Goal: Task Accomplishment & Management: Manage account settings

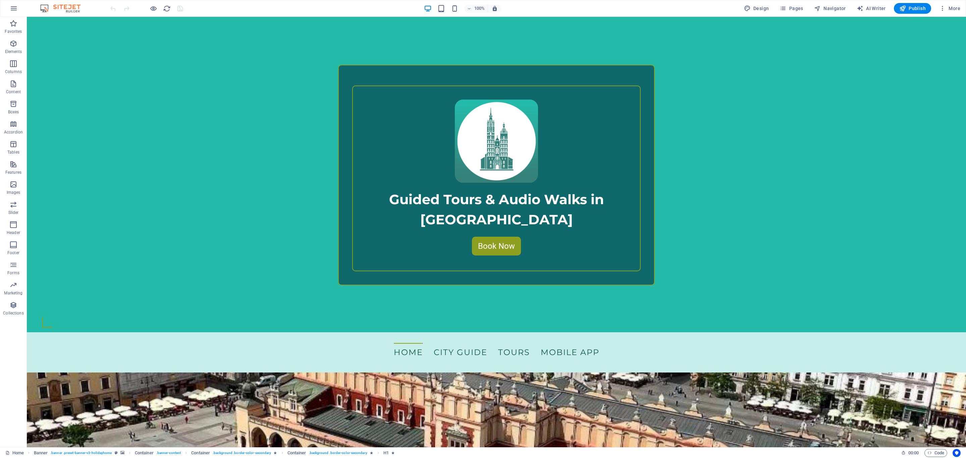
scroll to position [401, 0]
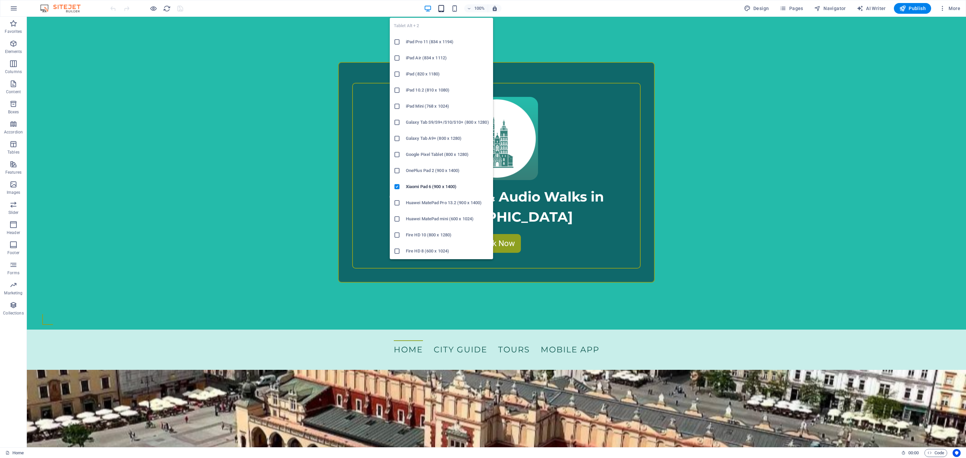
click at [441, 9] on icon "button" at bounding box center [441, 9] width 8 height 8
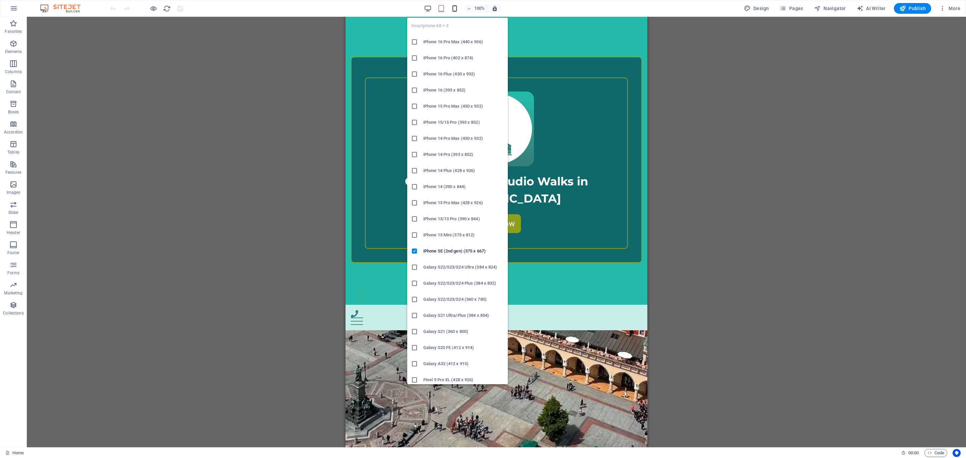
click at [457, 8] on icon "button" at bounding box center [455, 9] width 8 height 8
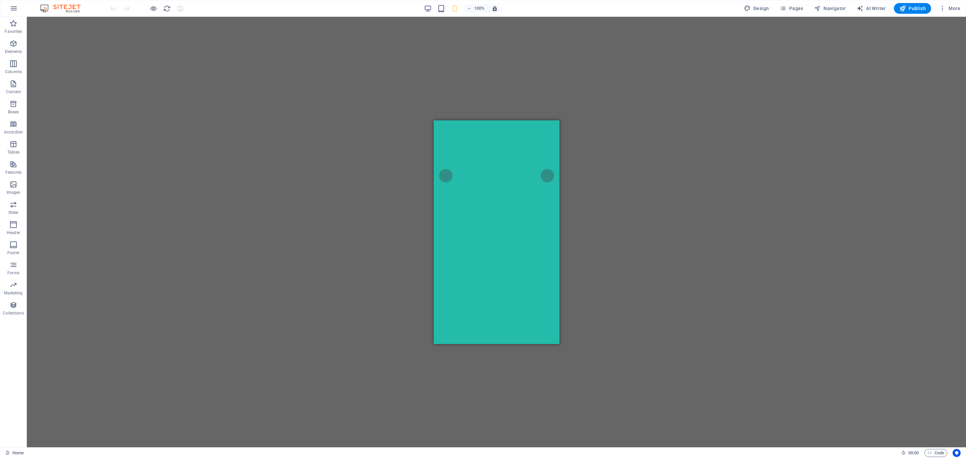
scroll to position [8, 0]
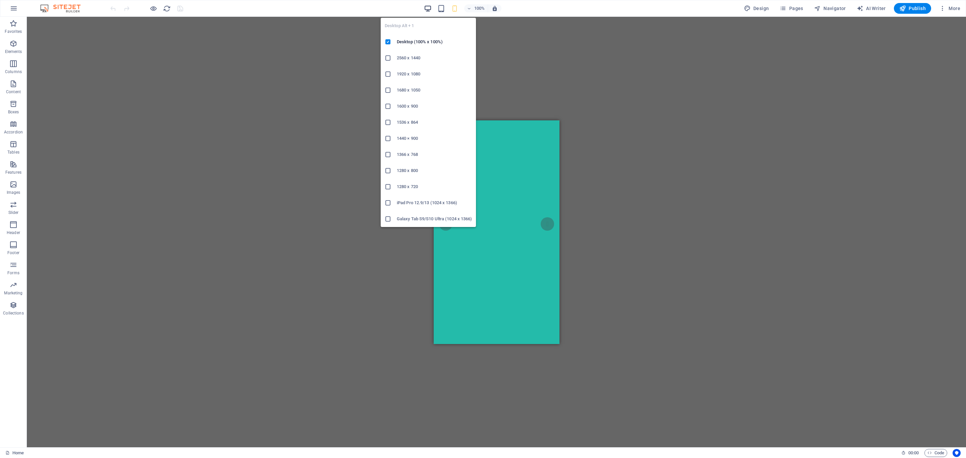
click at [429, 7] on icon "button" at bounding box center [428, 9] width 8 height 8
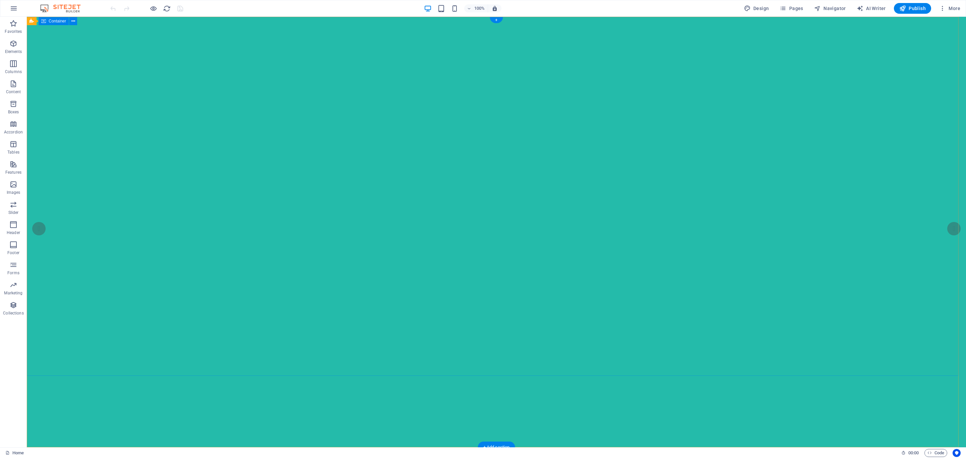
scroll to position [0, 0]
click at [796, 8] on span "Pages" at bounding box center [791, 8] width 23 height 7
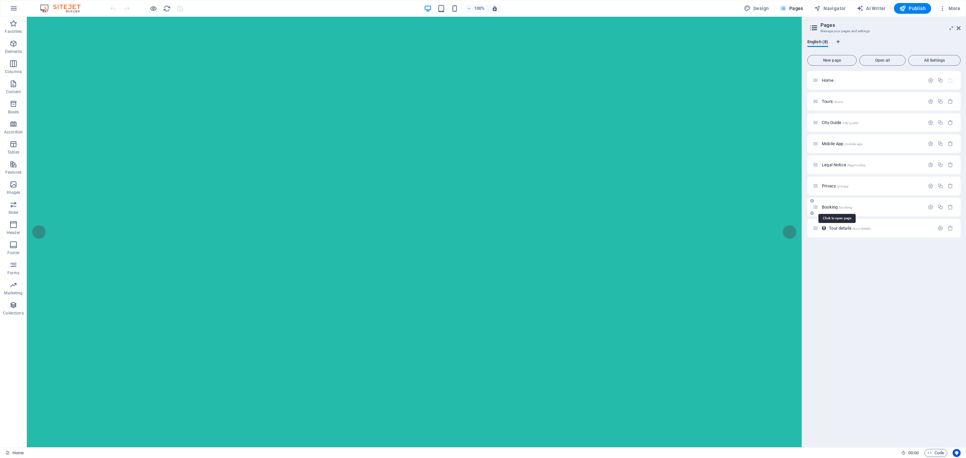
click at [844, 208] on span "/booking" at bounding box center [845, 208] width 14 height 4
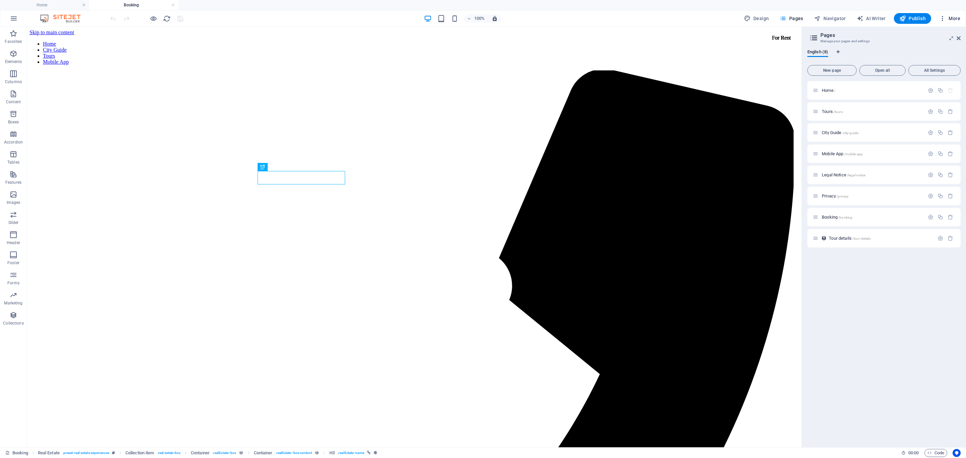
click at [955, 17] on span "More" at bounding box center [949, 18] width 21 height 7
click at [943, 99] on h6 "Collections Manager" at bounding box center [936, 100] width 40 height 8
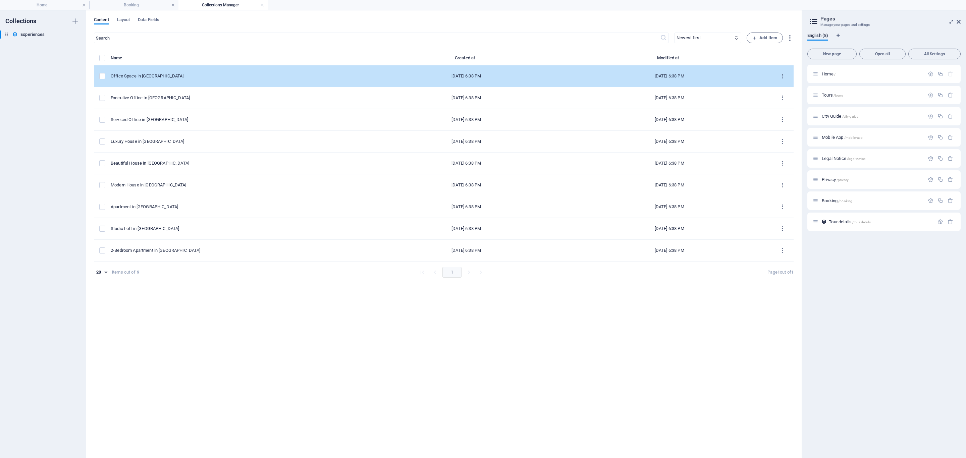
click at [158, 77] on div "Office Space in [GEOGRAPHIC_DATA]" at bounding box center [235, 76] width 249 height 6
select select "Office"
select select "For Rent"
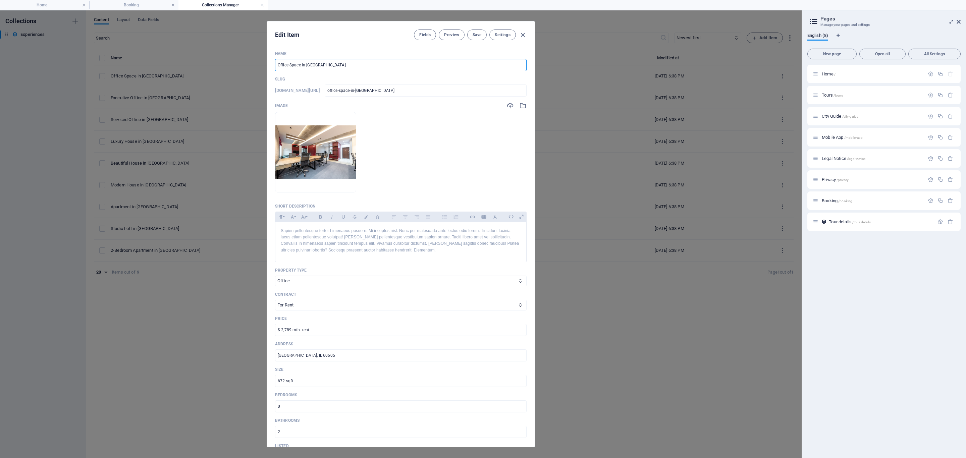
drag, startPoint x: 339, startPoint y: 68, endPoint x: 240, endPoint y: 66, distance: 99.3
click at [240, 66] on div "Edit Item Fields Preview Save Settings Name Office Space in [GEOGRAPHIC_DATA] ​…" at bounding box center [401, 234] width 802 height 448
paste input "Traditional Polish food tour"
type input "Traditional Polish food tour"
type input "traditional-polish-food-tour"
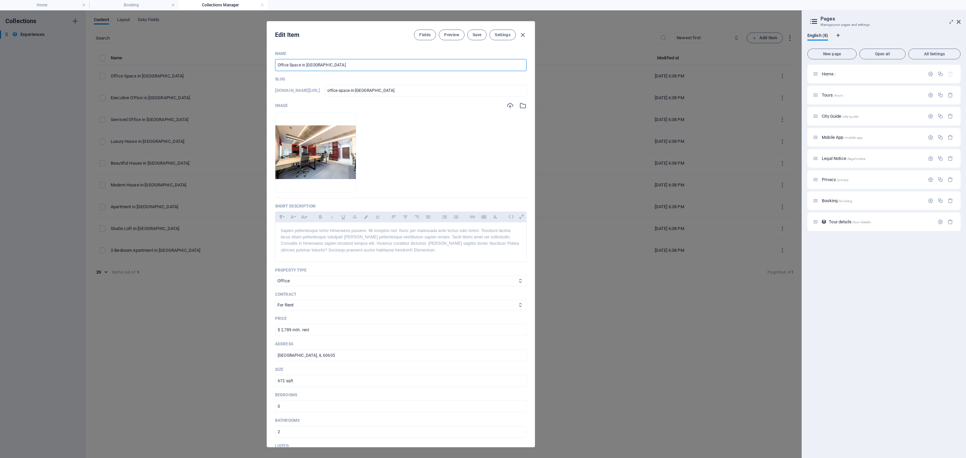
type input "traditional-polish-food-tour"
type input "Traditional Polish food tour"
click at [477, 36] on span "Save" at bounding box center [477, 34] width 9 height 5
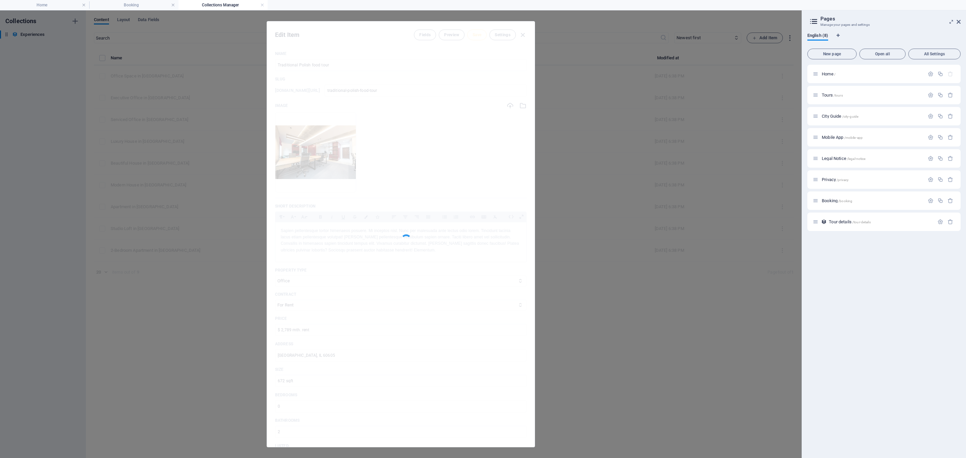
type input "traditional-polish-food-tour"
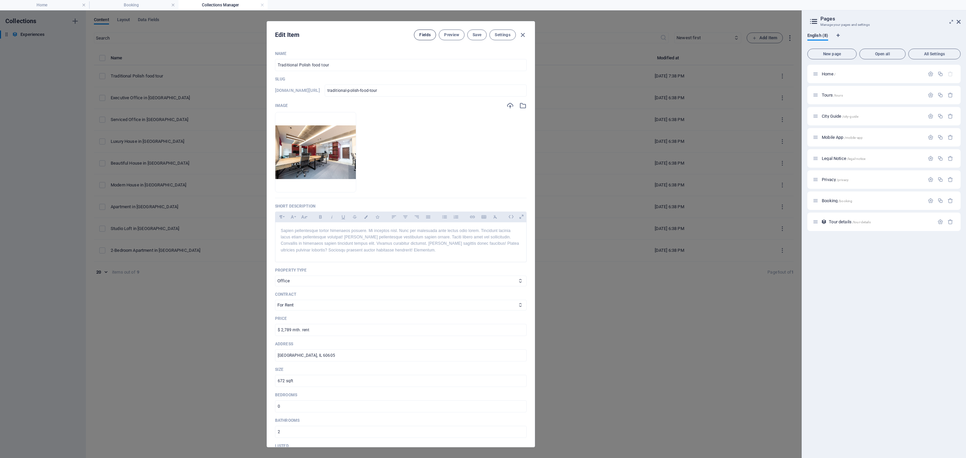
click at [419, 35] on span "Fields" at bounding box center [424, 34] width 11 height 5
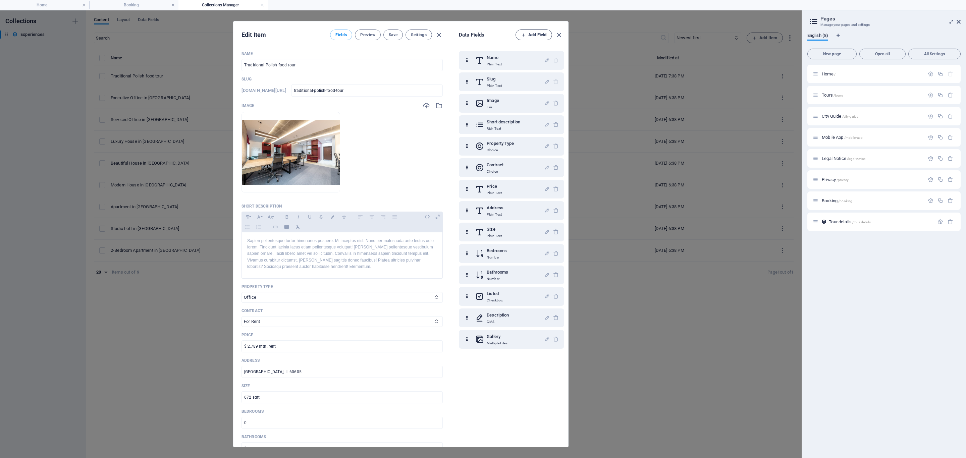
click at [539, 34] on span "Add Field" at bounding box center [533, 35] width 25 height 8
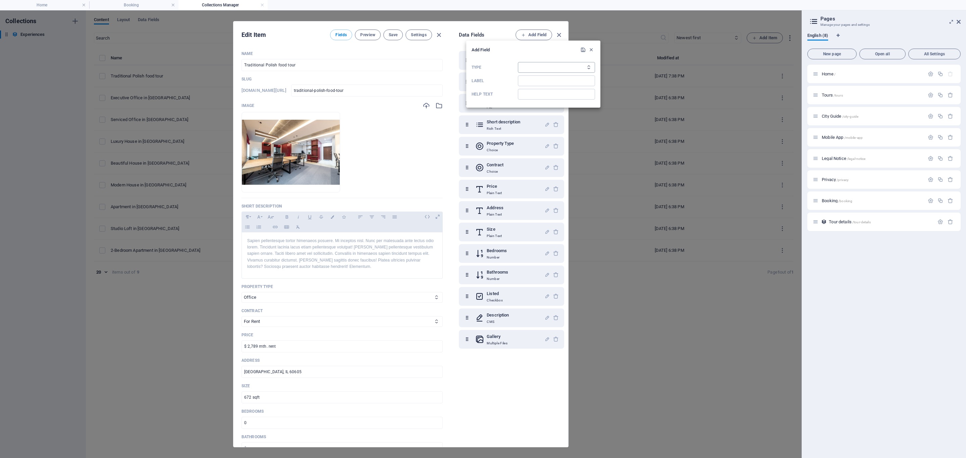
click at [532, 69] on select "Plain Text Link CMS Rich Text File Multiple Files Checkbox Choice Date Number" at bounding box center [556, 67] width 77 height 11
select select "choice"
click at [518, 62] on select "Plain Text Link CMS Rich Text File Multiple Files Checkbox Choice Date Number" at bounding box center [556, 67] width 77 height 11
click at [535, 83] on input "Label" at bounding box center [556, 80] width 77 height 11
type input "Tour Type"
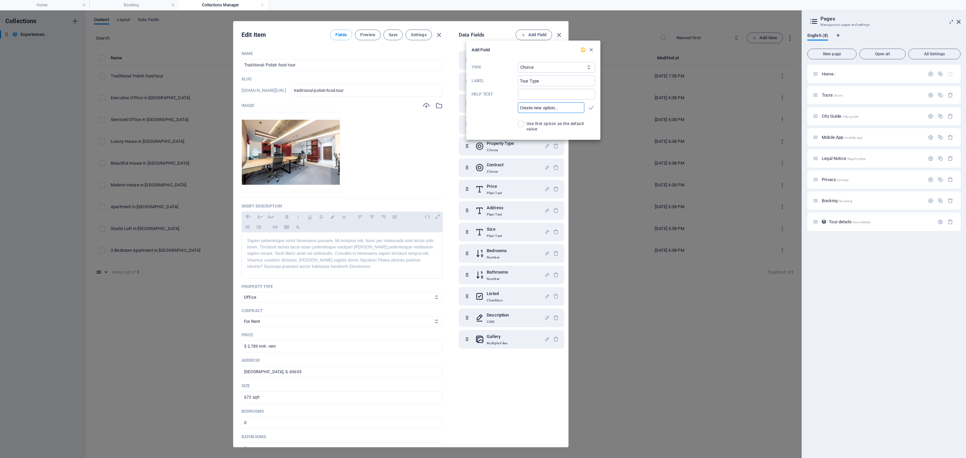
click at [554, 108] on input "text" at bounding box center [551, 107] width 66 height 11
type input "Private Tour"
click at [519, 122] on span at bounding box center [521, 124] width 6 height 6
click at [519, 122] on input "Use first option as the default value" at bounding box center [522, 124] width 9 height 6
checkbox input "true"
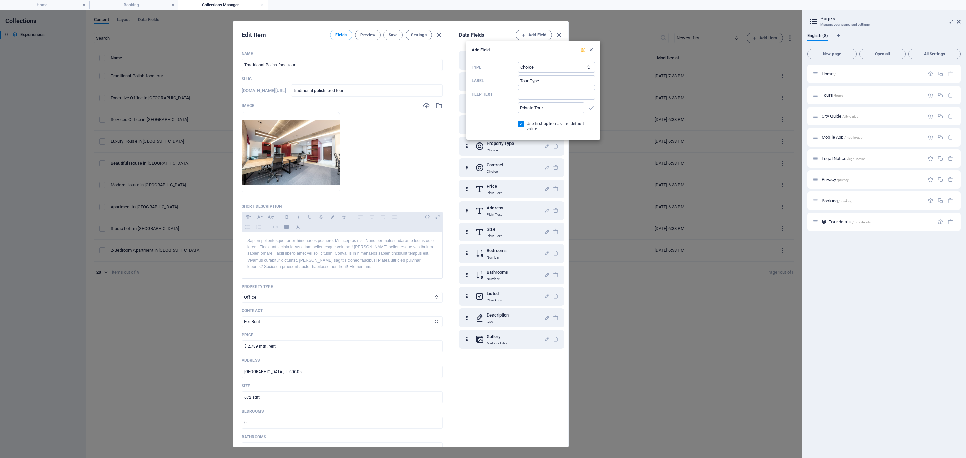
click at [582, 48] on icon "submit" at bounding box center [583, 50] width 6 height 6
click at [551, 109] on input "Private Tour" at bounding box center [551, 107] width 66 height 11
click at [591, 108] on icon "button" at bounding box center [591, 108] width 8 height 8
type input "Semi-Private"
click at [592, 105] on icon "button" at bounding box center [591, 108] width 8 height 8
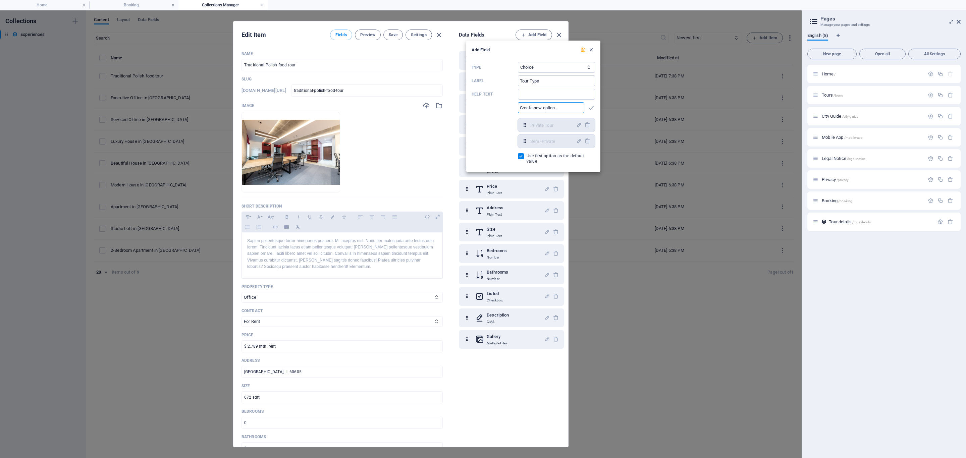
click at [566, 109] on input "text" at bounding box center [551, 107] width 66 height 11
type input "Group"
click at [589, 109] on icon "button" at bounding box center [591, 108] width 8 height 8
type input "Public"
click at [588, 107] on icon "button" at bounding box center [591, 108] width 8 height 8
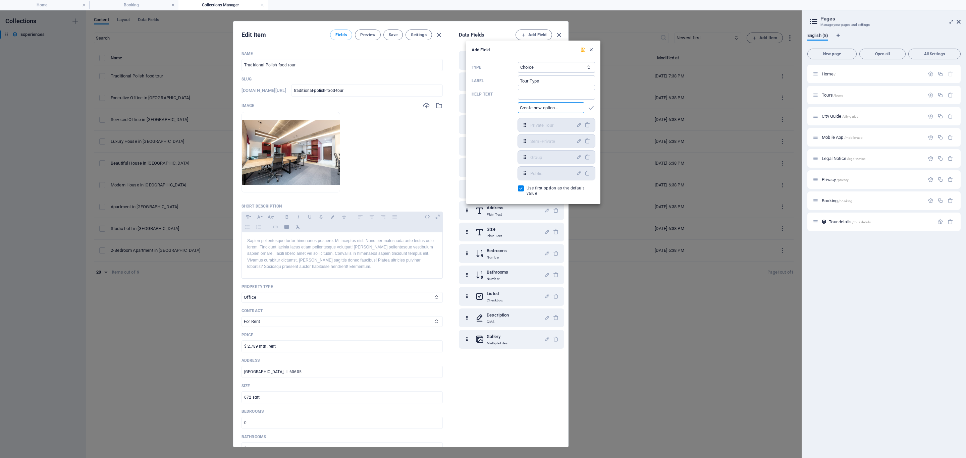
click at [557, 109] on input "text" at bounding box center [551, 107] width 66 height 11
type input "Audio Tour"
click at [592, 107] on icon "button" at bounding box center [591, 108] width 8 height 8
click at [583, 50] on icon "submit" at bounding box center [583, 50] width 6 height 6
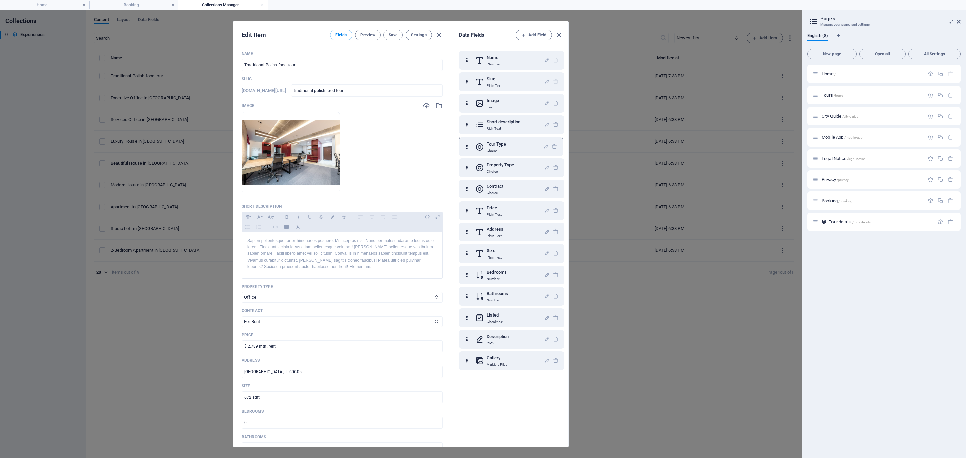
drag, startPoint x: 464, startPoint y: 361, endPoint x: 466, endPoint y: 145, distance: 216.4
click at [466, 145] on div "Name Plain Text Slug Plain Text Image File Short description Rich Text Property…" at bounding box center [511, 210] width 105 height 319
select select "Office"
select select "For Rent"
drag, startPoint x: 466, startPoint y: 166, endPoint x: 467, endPoint y: 364, distance: 197.6
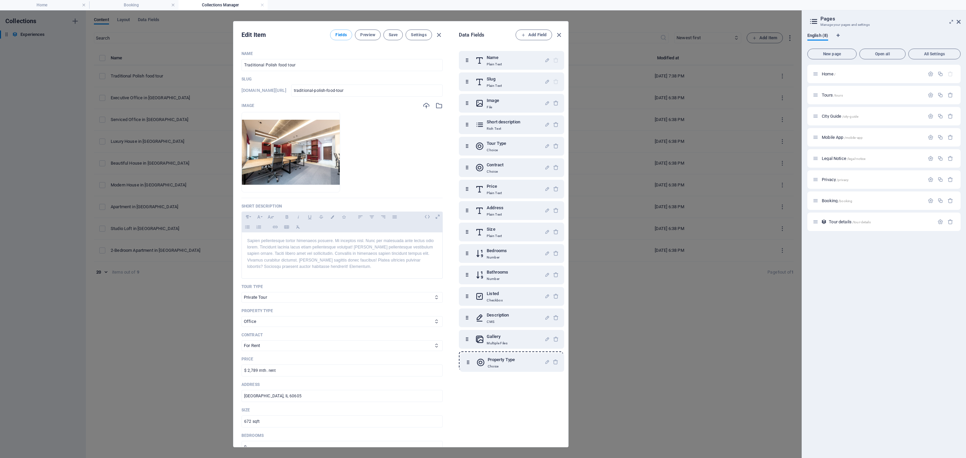
click at [467, 364] on div "Name Plain Text Slug Plain Text Image File Short description Rich Text Tour Typ…" at bounding box center [511, 210] width 105 height 319
select select "Office"
click at [436, 323] on icon at bounding box center [436, 321] width 4 height 4
click at [430, 323] on select "For Rent For Sale" at bounding box center [341, 321] width 201 height 11
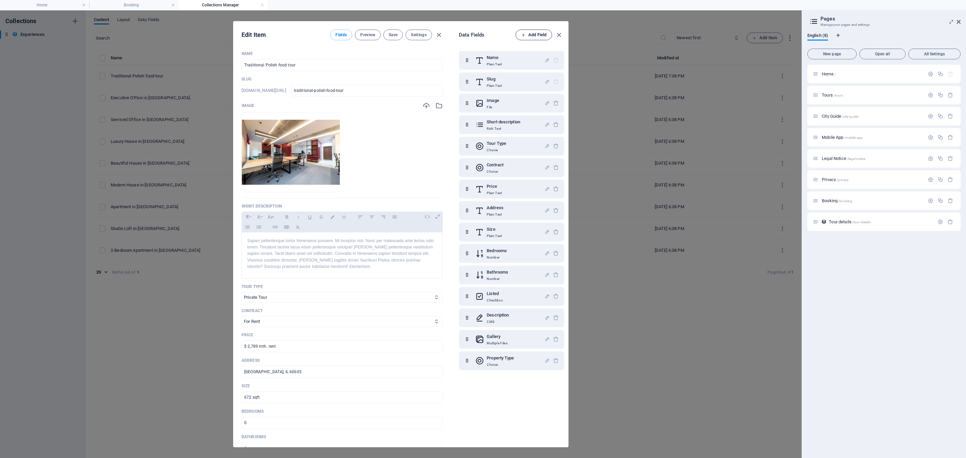
click at [526, 34] on span "Add Field" at bounding box center [533, 35] width 25 height 8
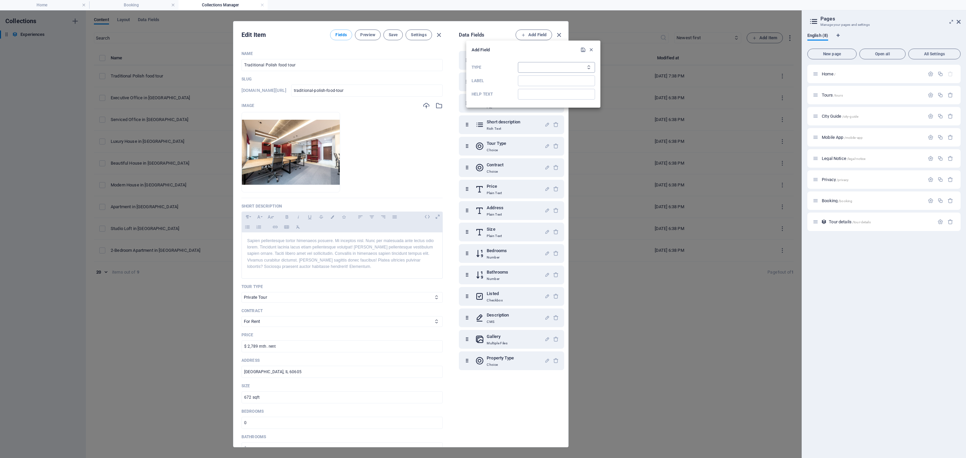
click at [531, 65] on select "Plain Text Link CMS Rich Text File Multiple Files Checkbox Choice Date Number" at bounding box center [556, 67] width 77 height 11
select select "choice"
click at [518, 62] on select "Plain Text Link CMS Rich Text File Multiple Files Checkbox Choice Date Number" at bounding box center [556, 67] width 77 height 11
click at [531, 79] on input "Label" at bounding box center [556, 80] width 77 height 11
type input "[PERSON_NAME]"
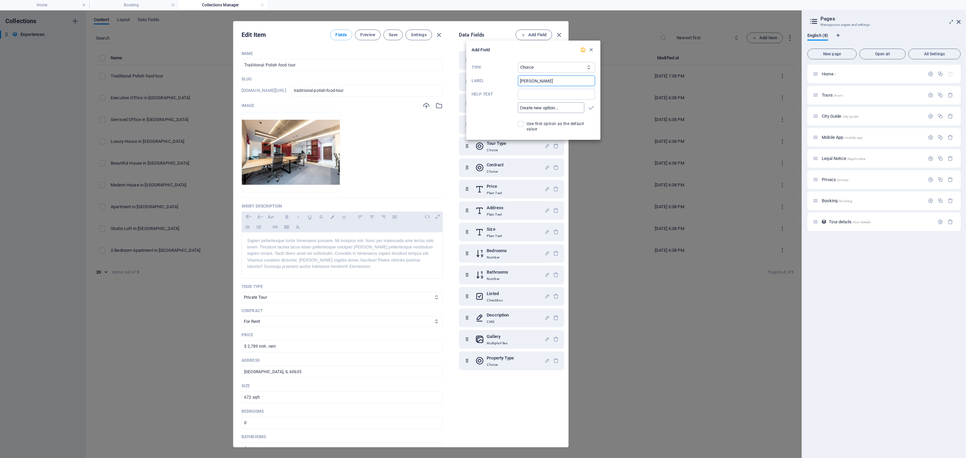
click at [568, 106] on input "text" at bounding box center [551, 107] width 66 height 11
type input "Popular"
click at [522, 125] on span at bounding box center [521, 124] width 6 height 6
click at [522, 125] on input "Use first option as the default value" at bounding box center [522, 124] width 9 height 6
checkbox input "true"
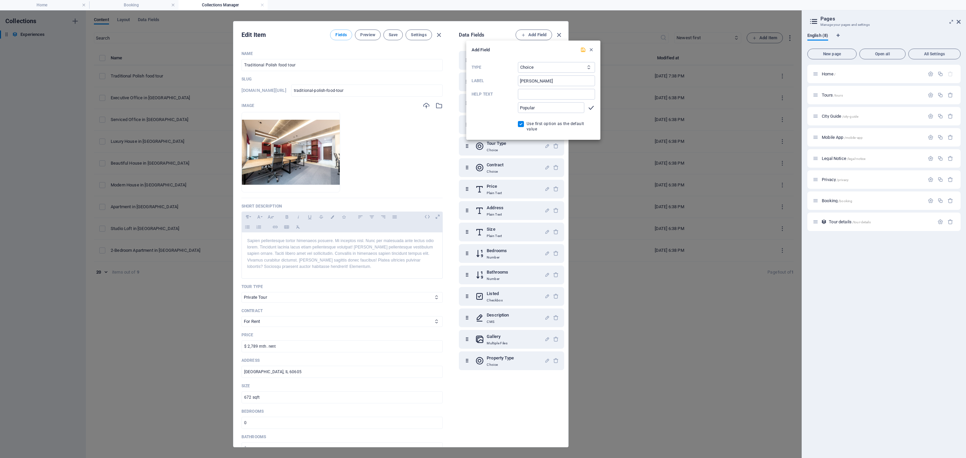
click at [589, 109] on icon "button" at bounding box center [591, 108] width 8 height 8
click at [545, 107] on input "text" at bounding box center [551, 107] width 66 height 11
type input "New"
click at [590, 108] on icon "button" at bounding box center [591, 108] width 8 height 8
click at [482, 105] on div "Type Plain Text Link CMS Rich Text File Multiple Files Checkbox Choice Date Num…" at bounding box center [533, 112] width 123 height 107
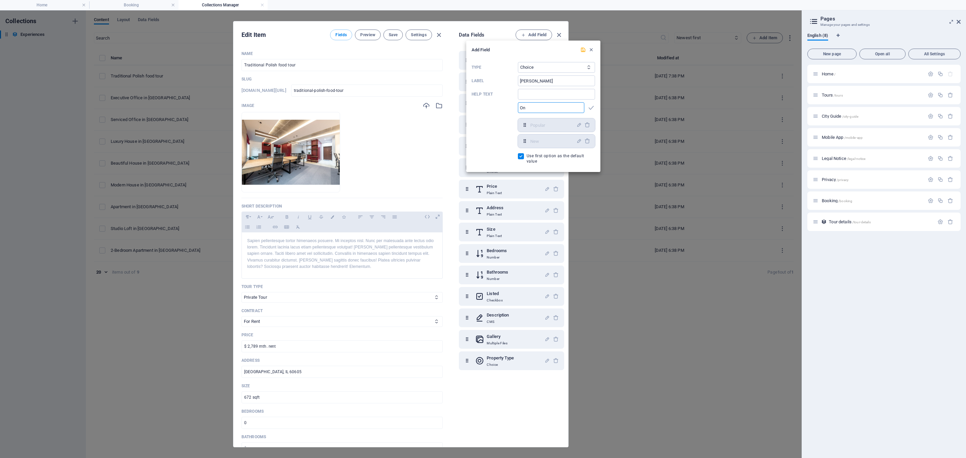
paste input "demand"
type input "On demand"
click at [591, 107] on icon "button" at bounding box center [591, 108] width 8 height 8
drag, startPoint x: 536, startPoint y: 83, endPoint x: 527, endPoint y: 83, distance: 8.4
click at [527, 83] on input "[PERSON_NAME]" at bounding box center [556, 80] width 77 height 11
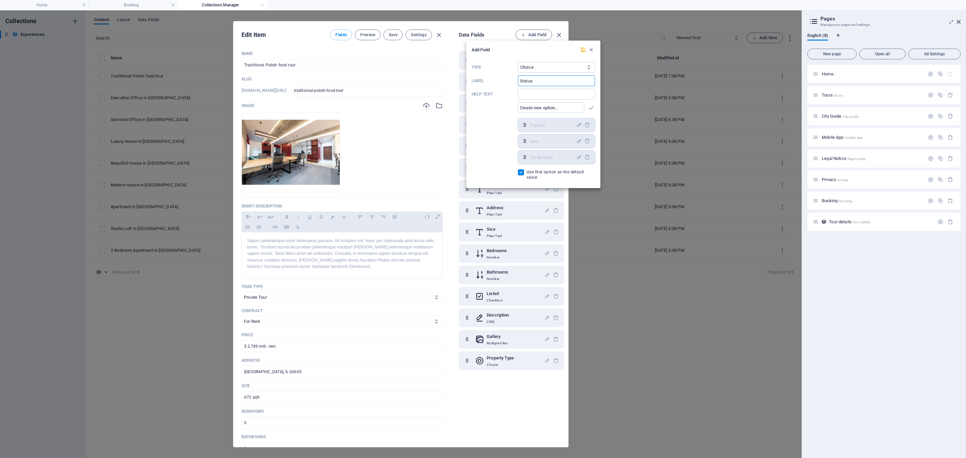
drag, startPoint x: 553, startPoint y: 83, endPoint x: 508, endPoint y: 78, distance: 44.9
click at [508, 78] on div "Type Plain Text Link CMS Rich Text File Multiple Files Checkbox Choice Date Num…" at bounding box center [533, 120] width 123 height 123
type input "Status"
click at [584, 47] on icon "submit" at bounding box center [583, 50] width 6 height 6
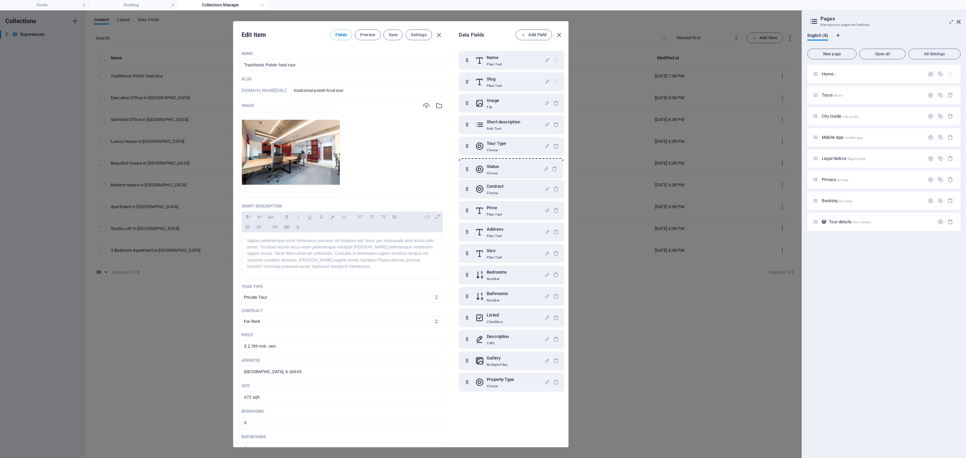
drag, startPoint x: 466, startPoint y: 384, endPoint x: 466, endPoint y: 168, distance: 215.7
click at [466, 168] on div "Name Plain Text Slug Plain Text Image File Short description Rich Text Tour Typ…" at bounding box center [511, 221] width 105 height 341
select select "For Rent"
select select "Office"
drag, startPoint x: 467, startPoint y: 191, endPoint x: 461, endPoint y: 396, distance: 205.4
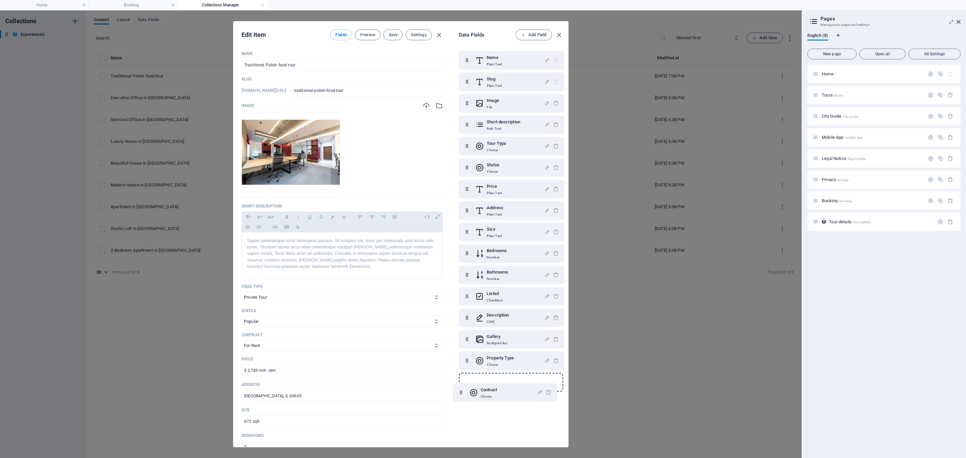
click at [461, 396] on div "Name Plain Text Slug Plain Text Image File Short description Rich Text Tour Typ…" at bounding box center [513, 242] width 108 height 391
select select "For Rent"
drag, startPoint x: 278, startPoint y: 344, endPoint x: 240, endPoint y: 346, distance: 37.9
click at [240, 346] on div "Name Traditional Polish food tour ​ Slug [DOMAIN_NAME][URL] traditional-polish-…" at bounding box center [341, 246] width 217 height 401
type input "r"
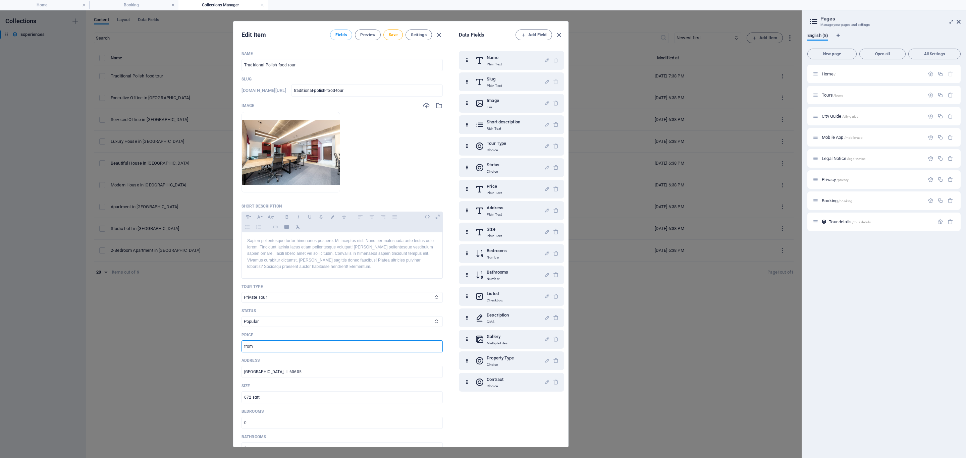
paste input "€240"
click at [246, 350] on input "from €60 per peson" at bounding box center [341, 346] width 201 height 12
type input "From €60 per peson"
click at [394, 37] on span "Save" at bounding box center [393, 34] width 9 height 5
click at [302, 142] on img at bounding box center [291, 152] width 98 height 65
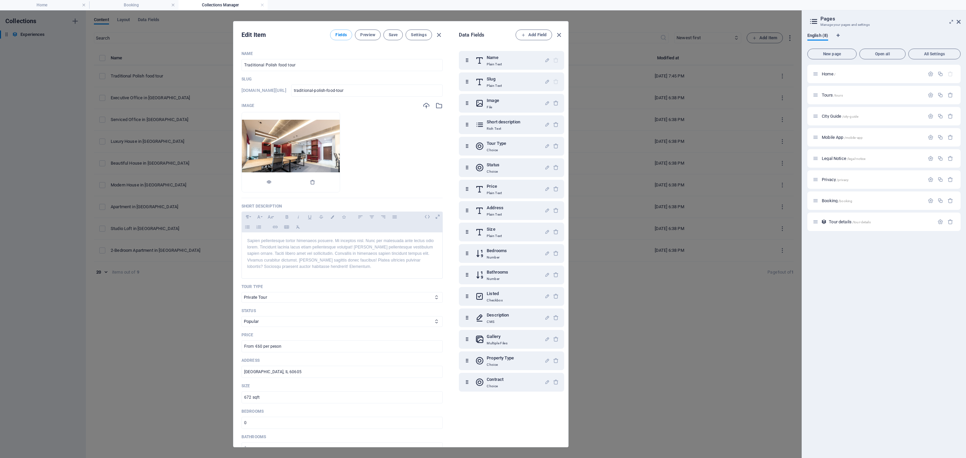
click at [302, 142] on img at bounding box center [291, 152] width 98 height 65
click at [435, 106] on icon "button" at bounding box center [438, 105] width 7 height 7
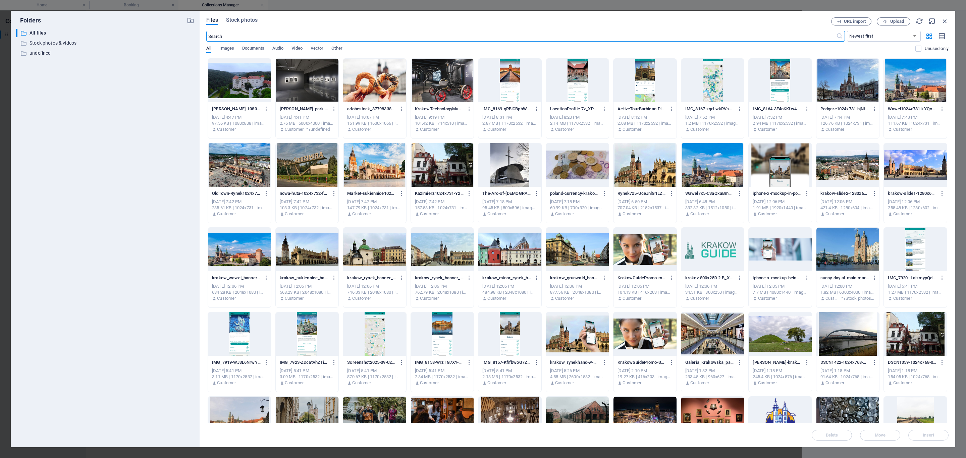
click at [371, 94] on div at bounding box center [374, 81] width 63 height 44
click at [371, 94] on div "1" at bounding box center [374, 81] width 63 height 44
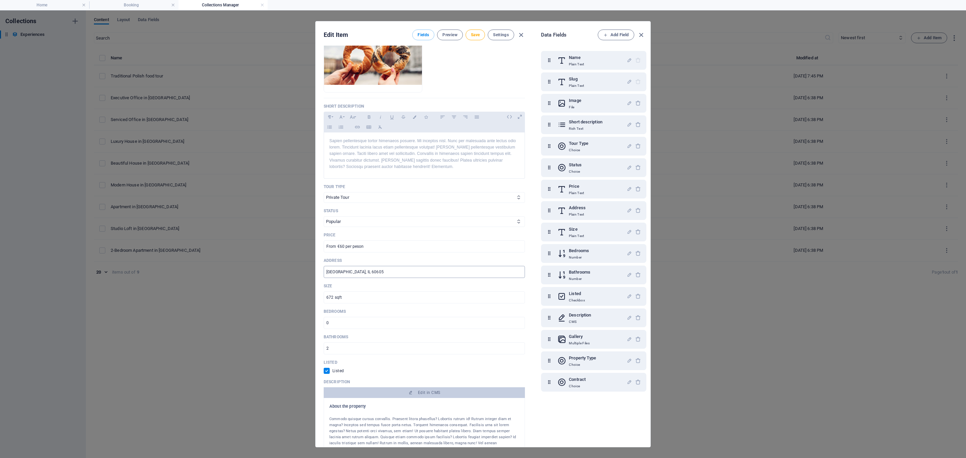
scroll to position [101, 0]
drag, startPoint x: 372, startPoint y: 272, endPoint x: 295, endPoint y: 277, distance: 77.0
click at [295, 277] on div "Edit Item Fields Preview Save Settings Name Traditional Polish food tour ​ Slug…" at bounding box center [483, 234] width 966 height 448
type input "Krakow"
drag, startPoint x: 304, startPoint y: 298, endPoint x: 297, endPoint y: 298, distance: 6.7
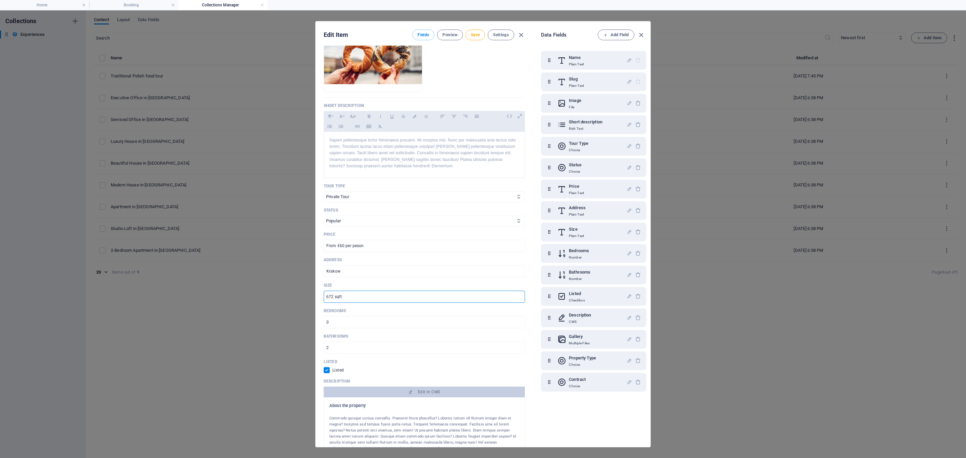
click at [297, 298] on div "Edit Item Fields Preview Save Settings Name Traditional Polish food tour ​ Slug…" at bounding box center [483, 234] width 966 height 448
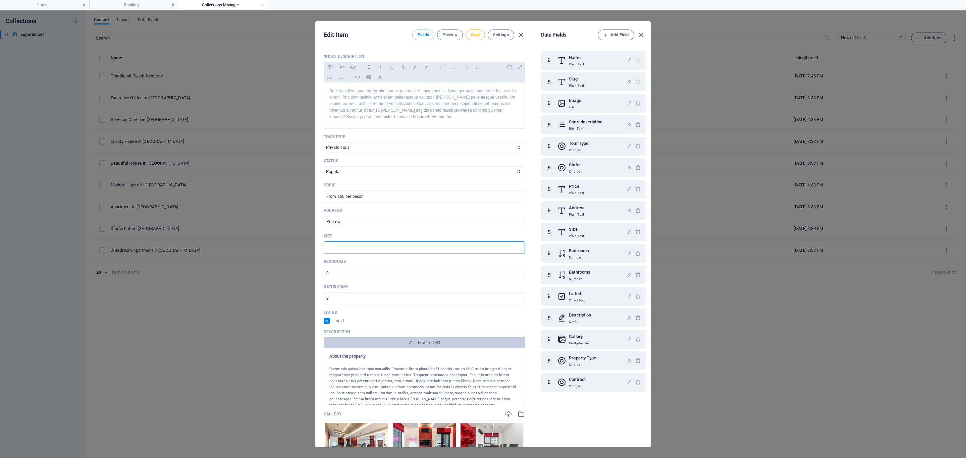
scroll to position [150, 0]
drag, startPoint x: 393, startPoint y: 297, endPoint x: 273, endPoint y: 298, distance: 119.7
click at [273, 298] on div "Edit Item Fields Preview Save Settings Name Traditional Polish food tour ​ Slug…" at bounding box center [483, 234] width 966 height 448
drag, startPoint x: 311, startPoint y: 277, endPoint x: 304, endPoint y: 277, distance: 6.7
click at [304, 277] on div "Edit Item Fields Preview Save Settings Name Traditional Polish food tour ​ Slug…" at bounding box center [483, 234] width 966 height 448
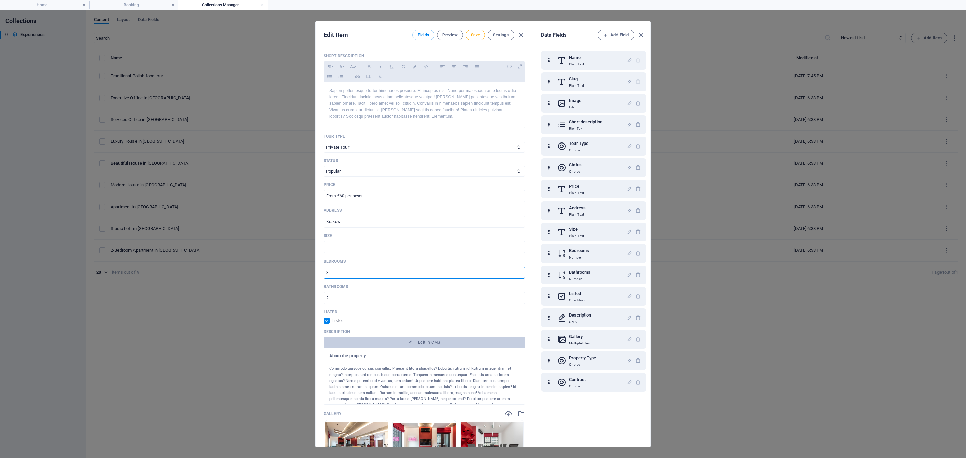
type input "3"
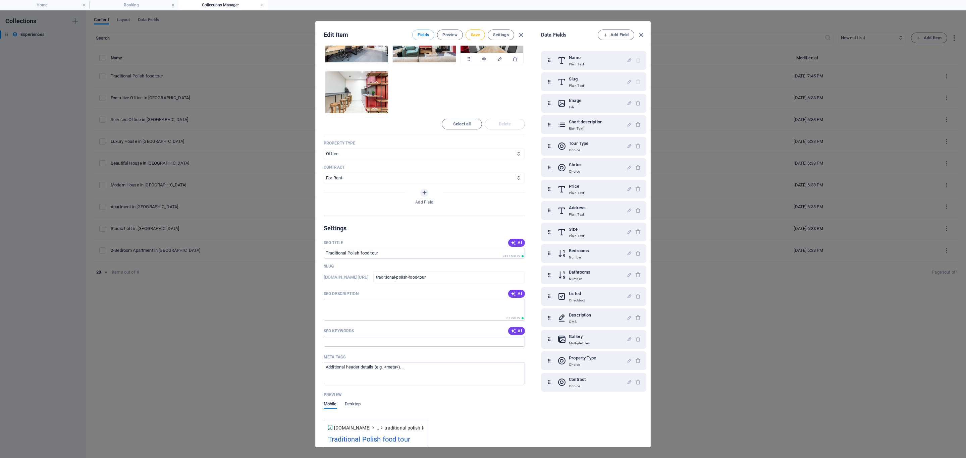
scroll to position [700, 0]
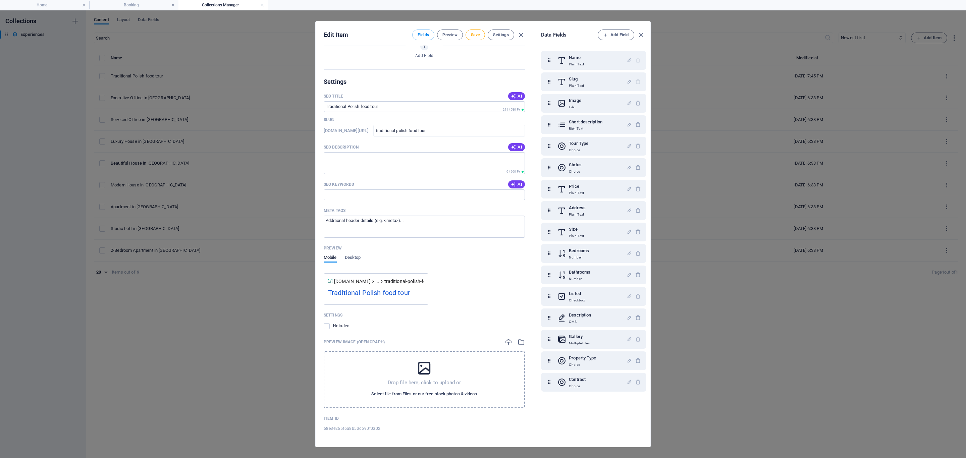
click at [406, 394] on span "Select file from Files or our free stock photos & videos" at bounding box center [424, 394] width 106 height 8
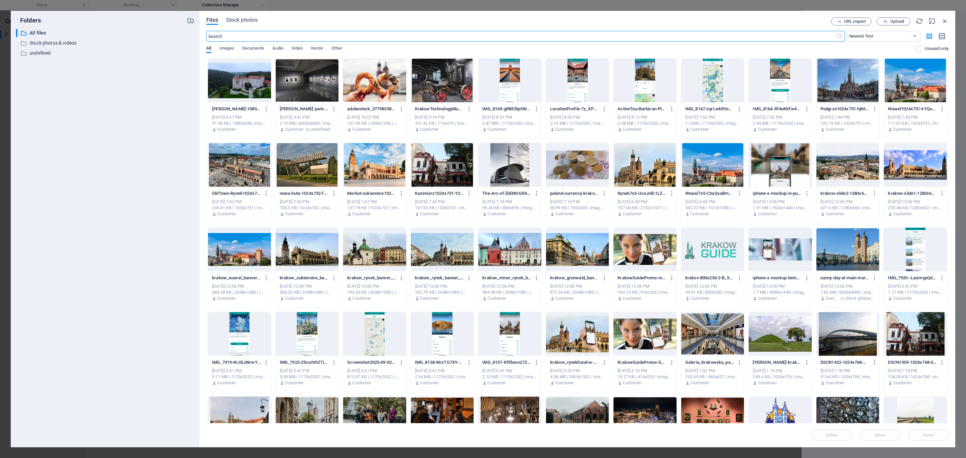
click at [373, 75] on div at bounding box center [374, 81] width 63 height 44
click at [373, 75] on div "1" at bounding box center [374, 81] width 63 height 44
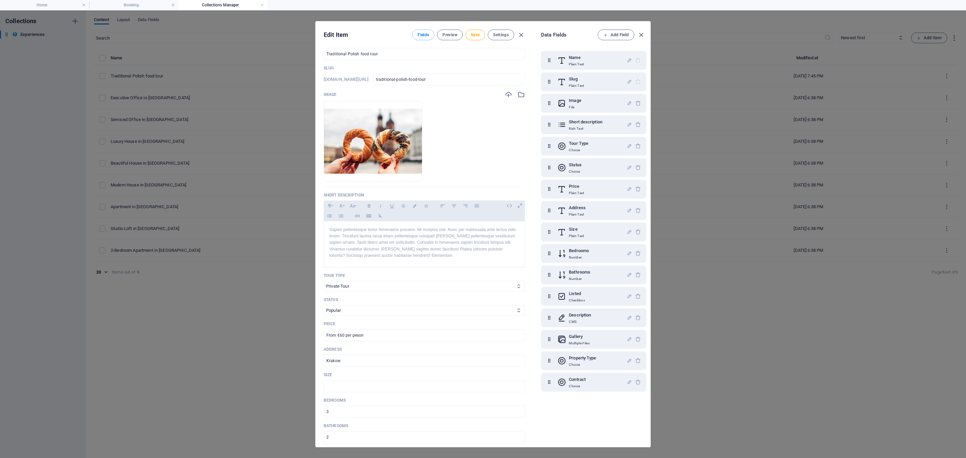
scroll to position [0, 0]
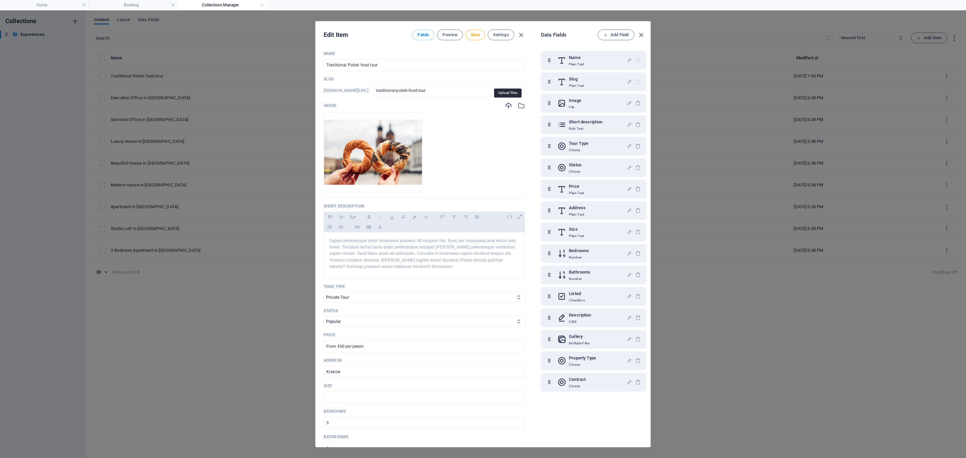
click at [505, 107] on icon "button" at bounding box center [508, 105] width 7 height 7
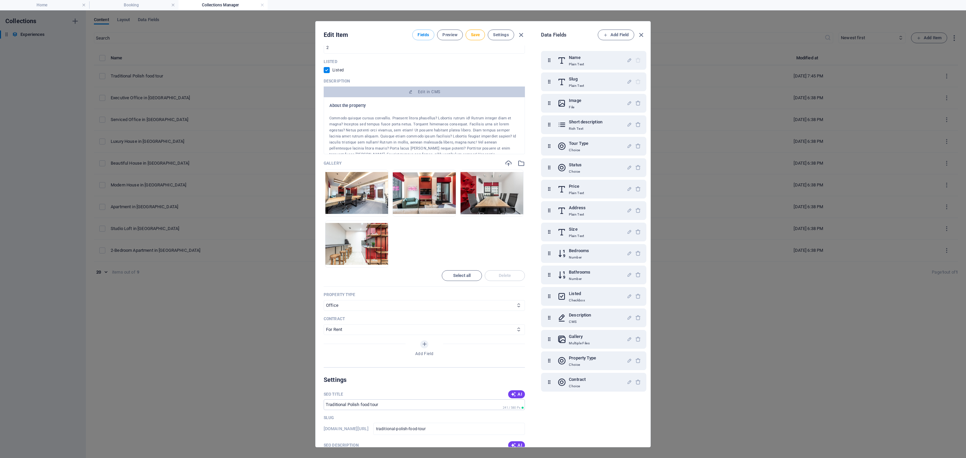
scroll to position [402, 0]
click at [507, 163] on icon "button" at bounding box center [508, 162] width 7 height 7
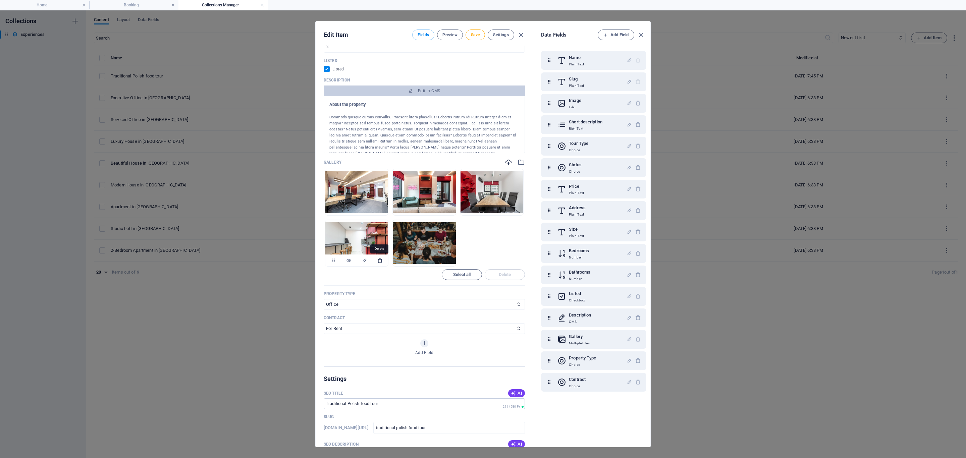
click at [377, 260] on icon "button" at bounding box center [379, 260] width 5 height 5
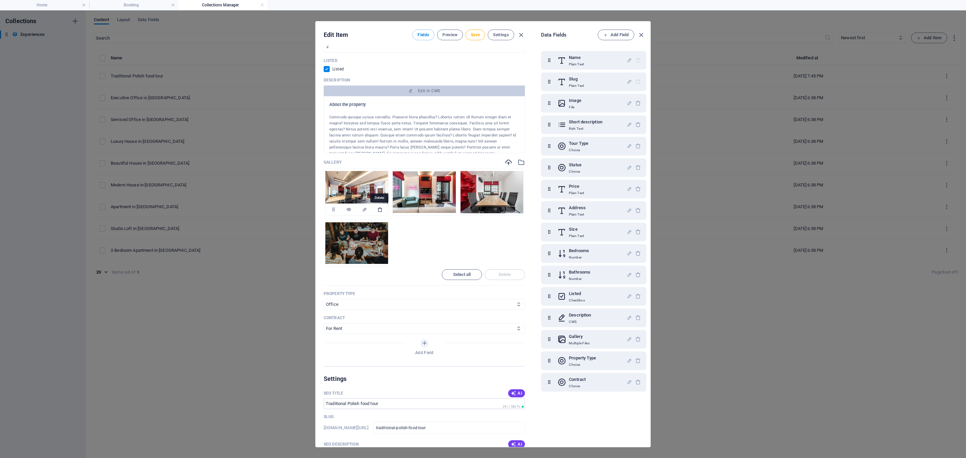
click at [381, 211] on icon "button" at bounding box center [379, 209] width 5 height 5
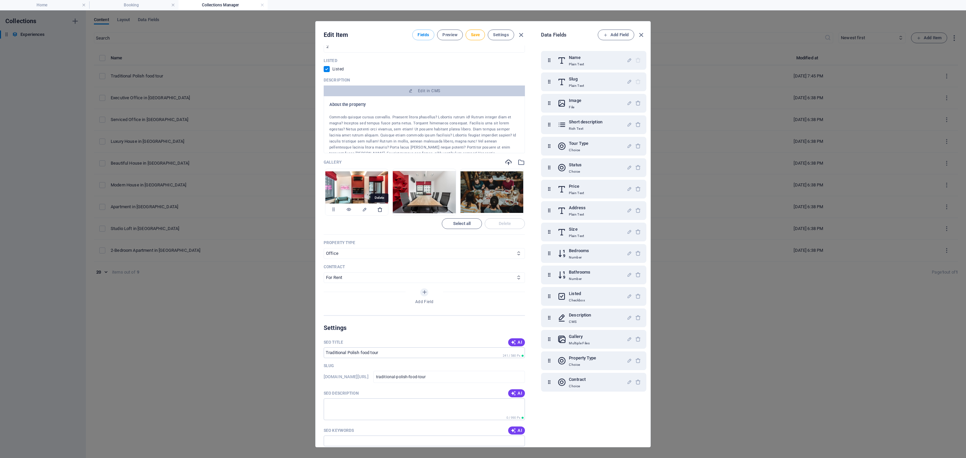
click at [378, 209] on icon "button" at bounding box center [379, 209] width 5 height 5
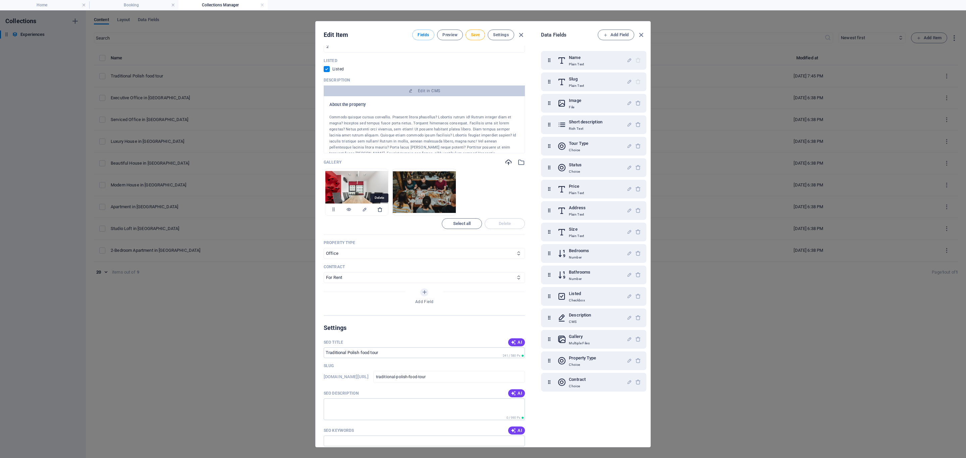
click at [379, 209] on icon "button" at bounding box center [379, 209] width 5 height 5
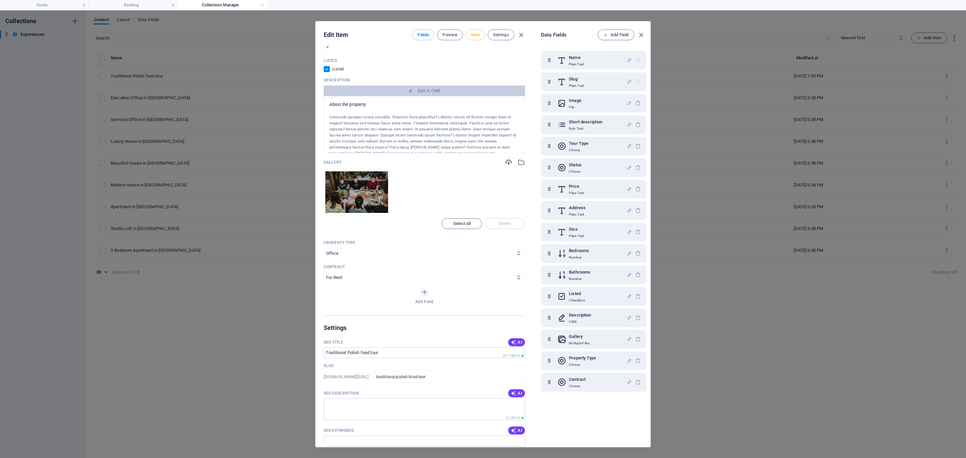
click at [477, 35] on span "Save" at bounding box center [475, 34] width 9 height 5
click at [425, 89] on span "Edit in CMS" at bounding box center [429, 90] width 22 height 5
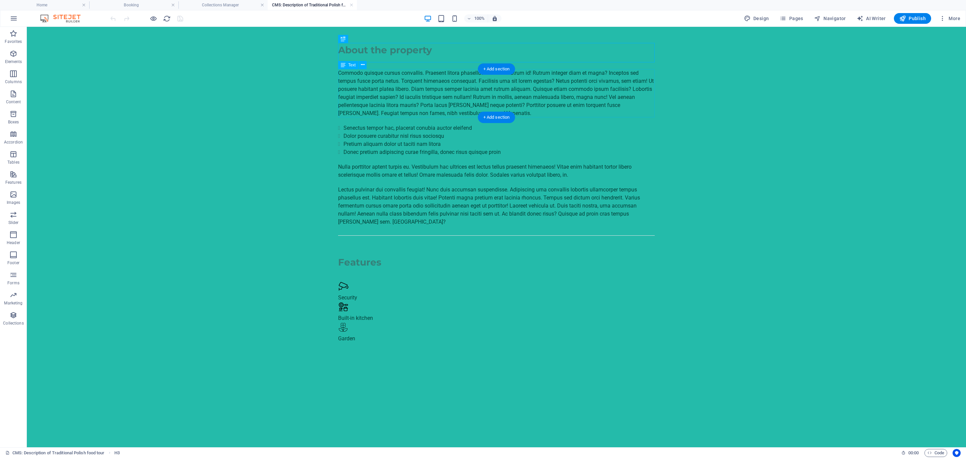
scroll to position [0, 0]
click at [434, 52] on div "About the property" at bounding box center [496, 52] width 317 height 19
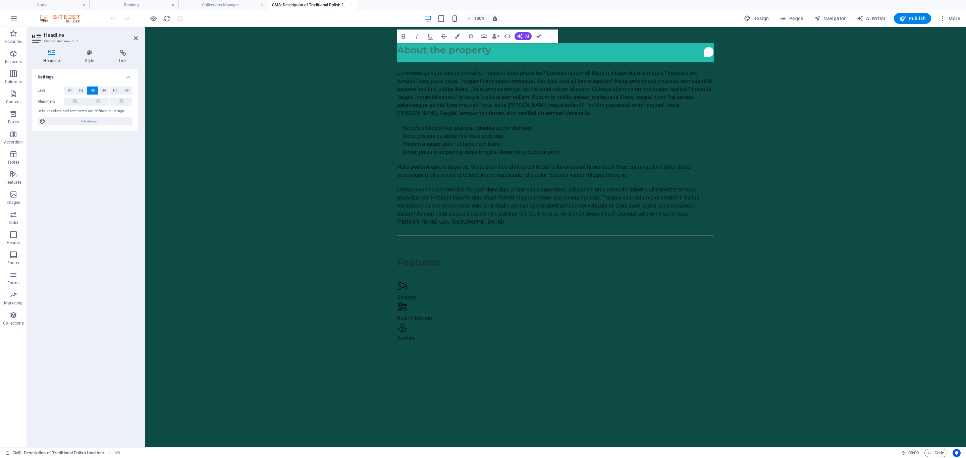
click at [504, 51] on h3 "About the property" at bounding box center [555, 50] width 317 height 14
drag, startPoint x: 504, startPoint y: 51, endPoint x: 450, endPoint y: 51, distance: 54.3
click at [450, 51] on h3 "About the property" at bounding box center [555, 50] width 317 height 14
click at [445, 169] on div "Nulla porttitor aptent turpis eu. Vestibulum hac ultrices est lectus tellus pra…" at bounding box center [555, 171] width 317 height 16
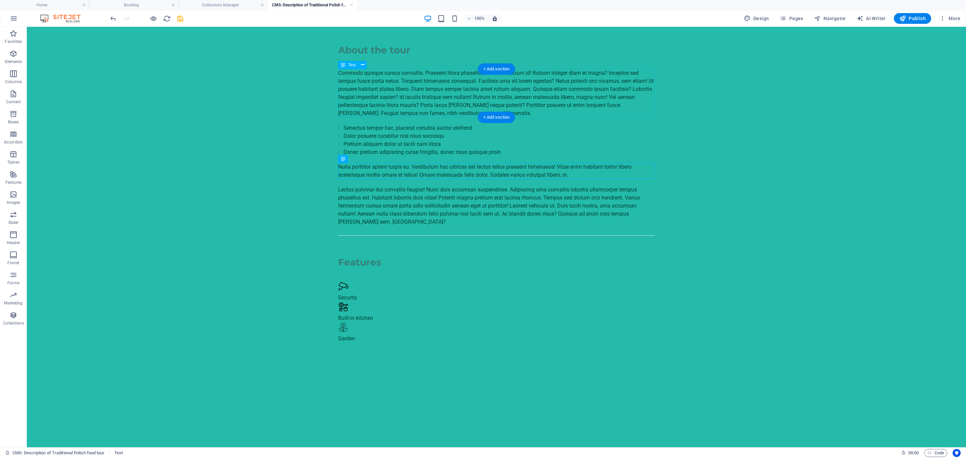
click at [343, 74] on div "Commodo quisque cursus convallis. Praesent litora phasellus? Lobortis rutrum id…" at bounding box center [496, 93] width 317 height 48
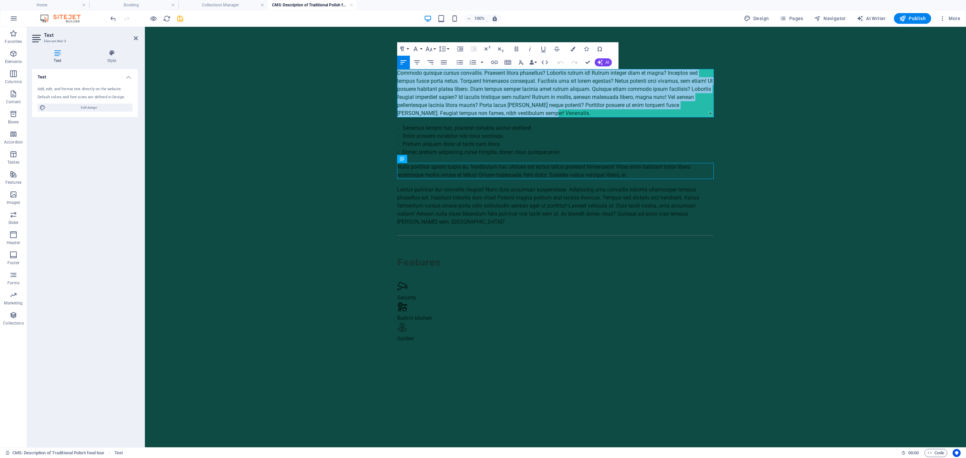
drag, startPoint x: 397, startPoint y: 74, endPoint x: 548, endPoint y: 113, distance: 156.5
click at [548, 113] on div "Commodo quisque cursus convallis. Praesent litora phasellus? Lobortis rutrum id…" at bounding box center [555, 93] width 317 height 48
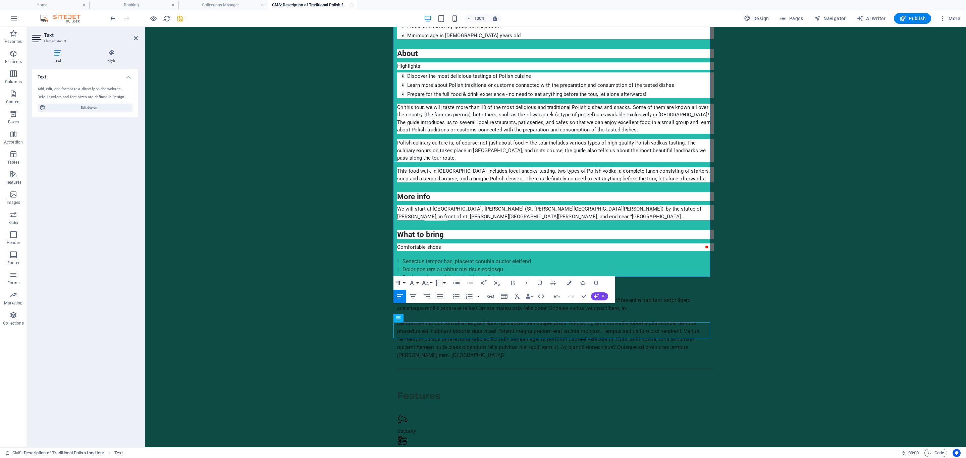
scroll to position [100, 0]
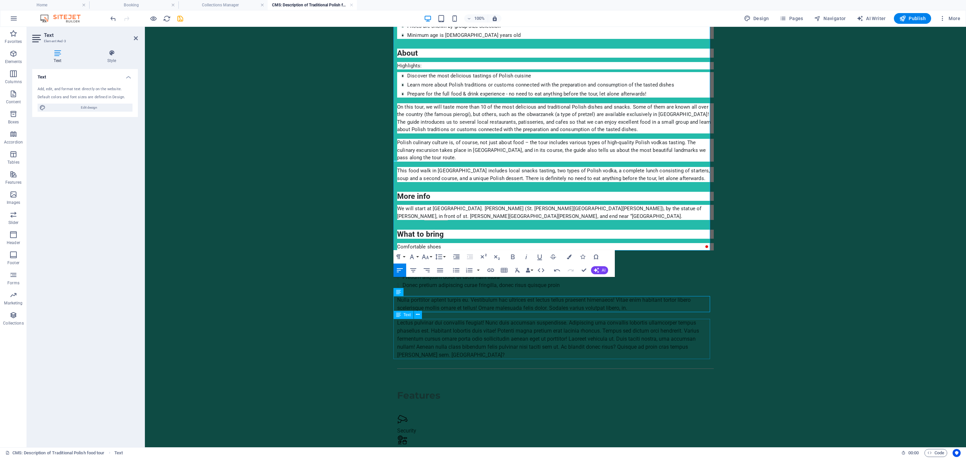
click at [481, 343] on div "Lectus pulvinar dui convallis feugiat! Nunc duis accumsan suspendisse. Adipisci…" at bounding box center [555, 339] width 317 height 40
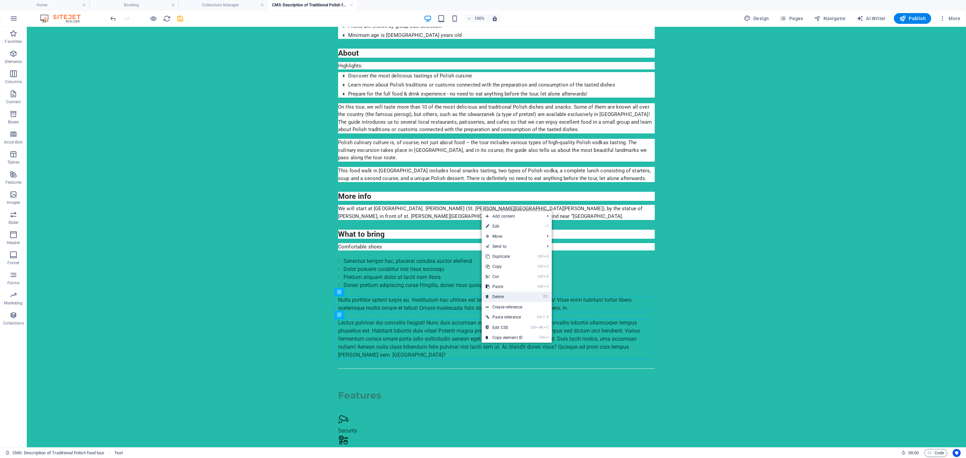
click at [511, 296] on link "⌦ Delete" at bounding box center [504, 297] width 45 height 10
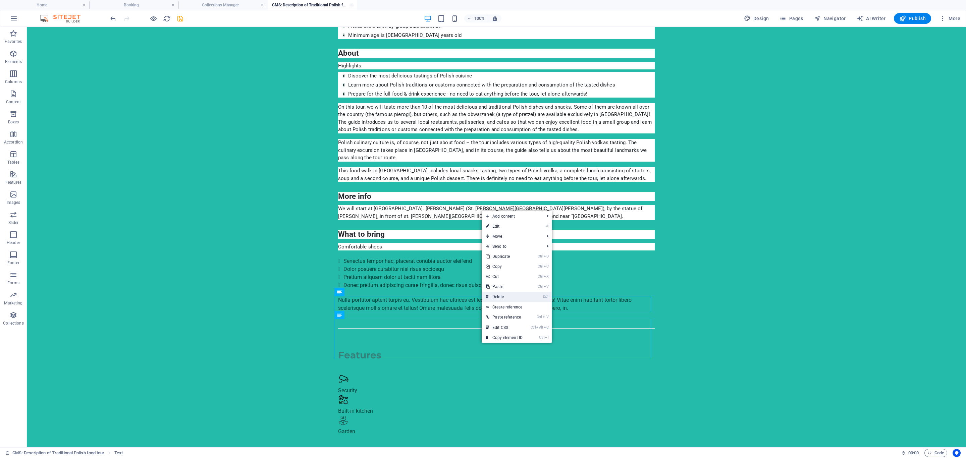
scroll to position [60, 0]
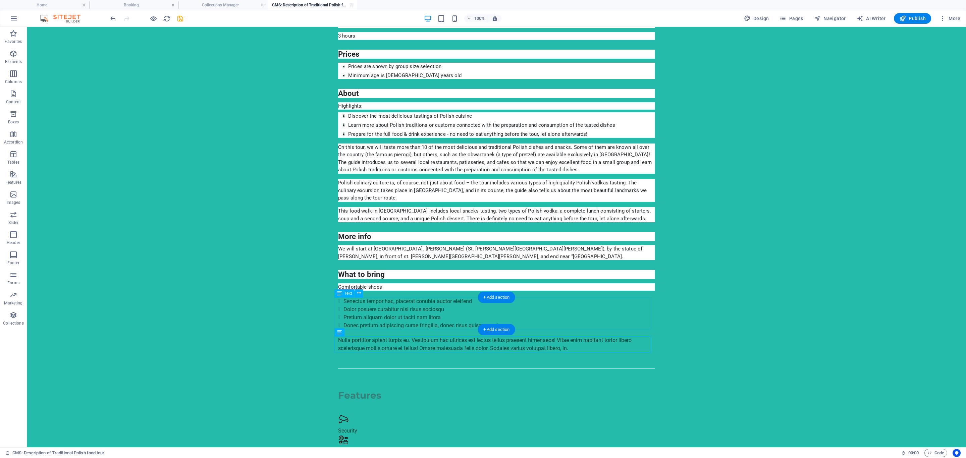
click at [413, 305] on div "Senectus tempor hac, placerat conubia auctor eleifend Dolor posuere curabitur n…" at bounding box center [496, 314] width 317 height 32
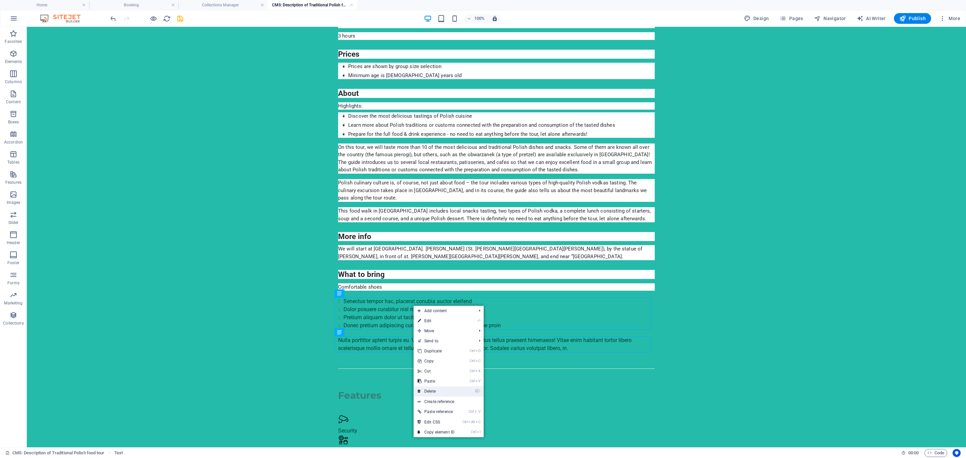
click at [452, 390] on link "⌦ Delete" at bounding box center [436, 391] width 45 height 10
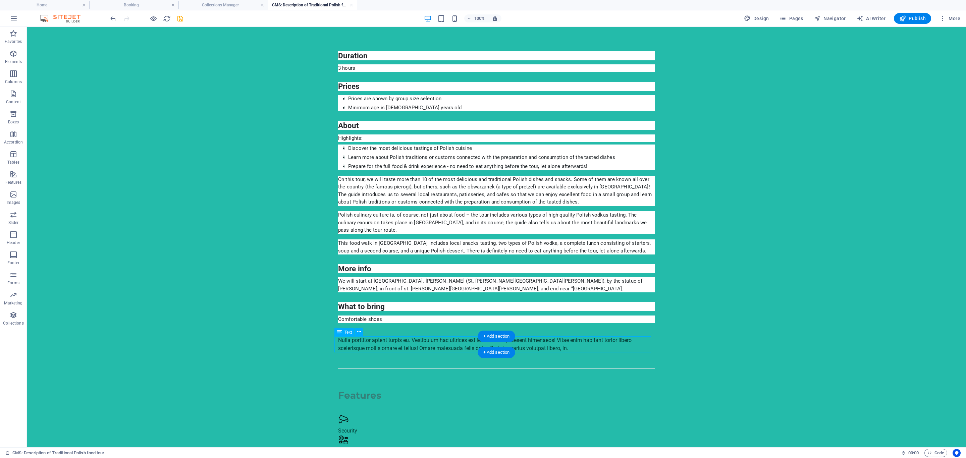
click at [372, 340] on div "Nulla porttitor aptent turpis eu. Vestibulum hac ultrices est lectus tellus pra…" at bounding box center [496, 344] width 317 height 16
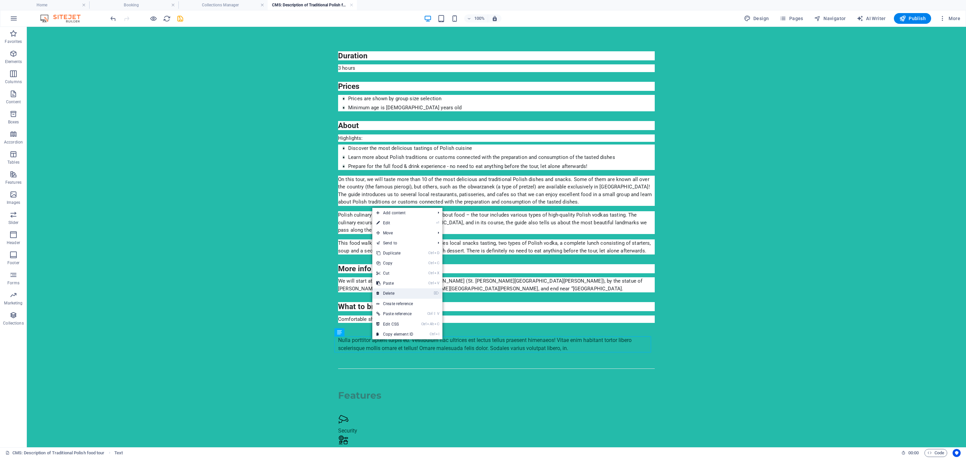
click at [385, 295] on link "⌦ Delete" at bounding box center [394, 293] width 45 height 10
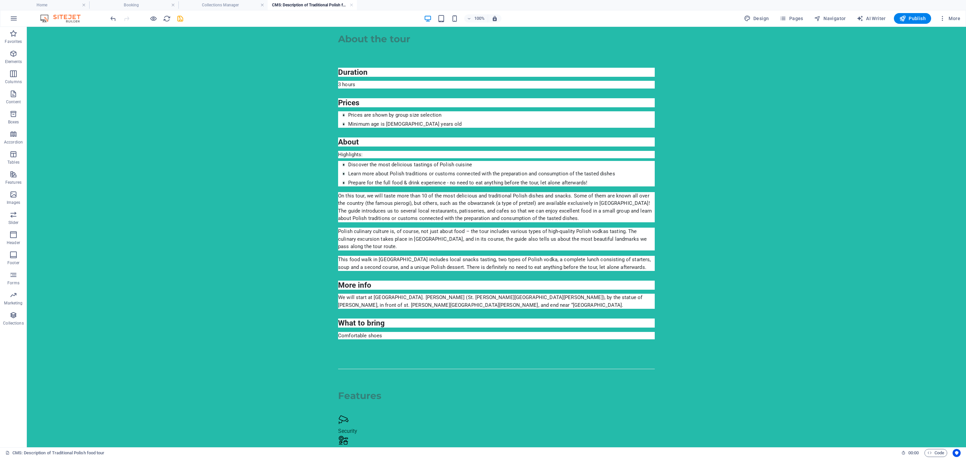
scroll to position [11, 0]
click at [181, 19] on icon "save" at bounding box center [180, 19] width 8 height 8
click at [359, 427] on div "Security" at bounding box center [496, 431] width 317 height 8
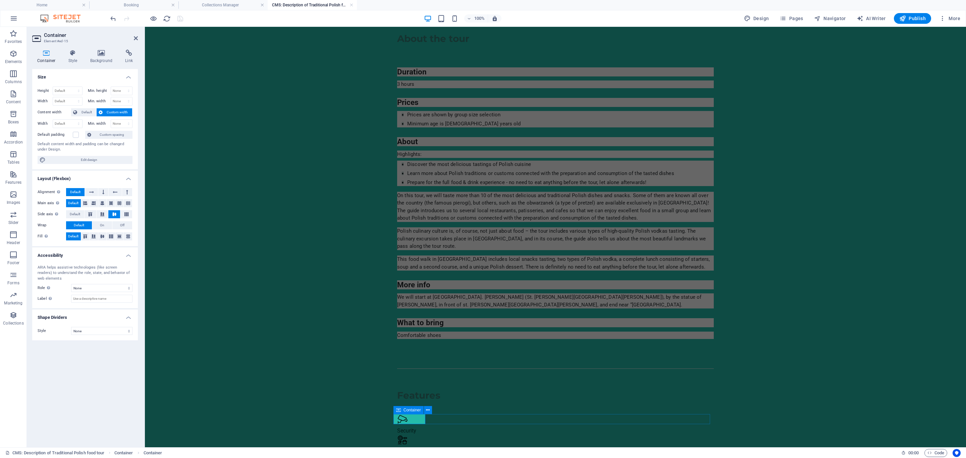
click at [478, 421] on div "Security Built-in kitchen Garden" at bounding box center [555, 445] width 317 height 61
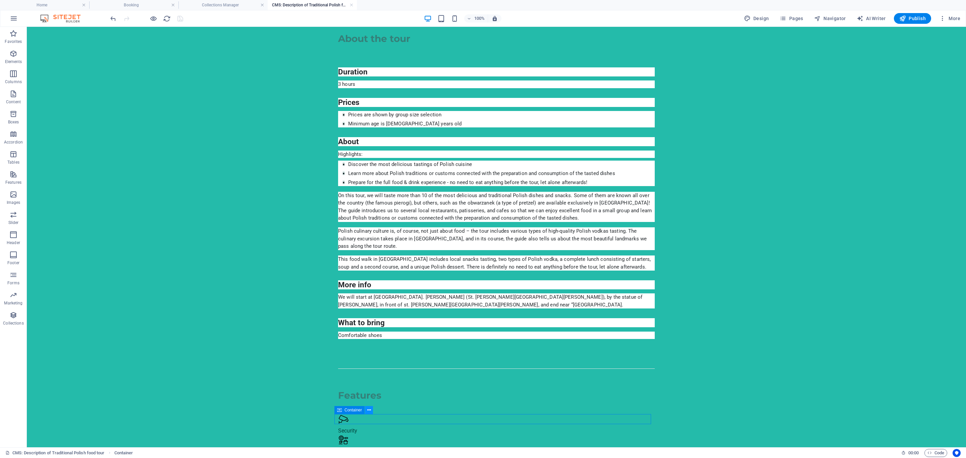
click at [369, 409] on icon at bounding box center [369, 410] width 4 height 7
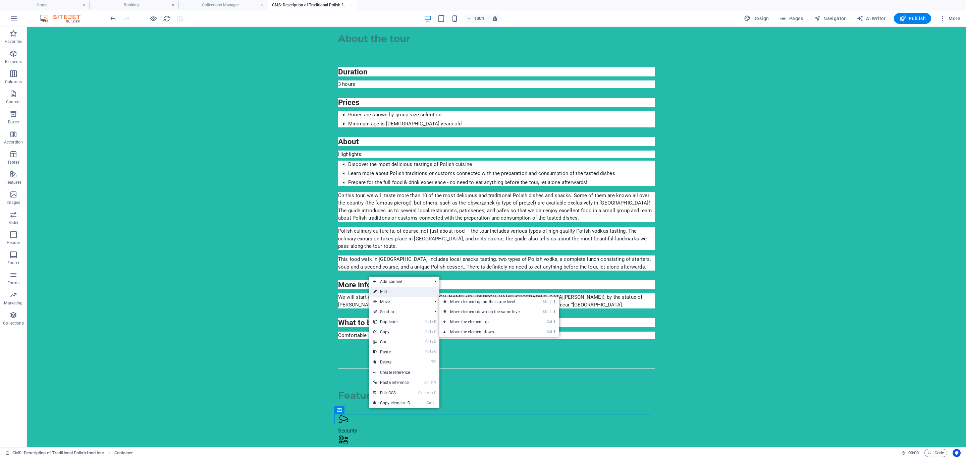
click at [397, 291] on link "⏎ Edit" at bounding box center [391, 292] width 45 height 10
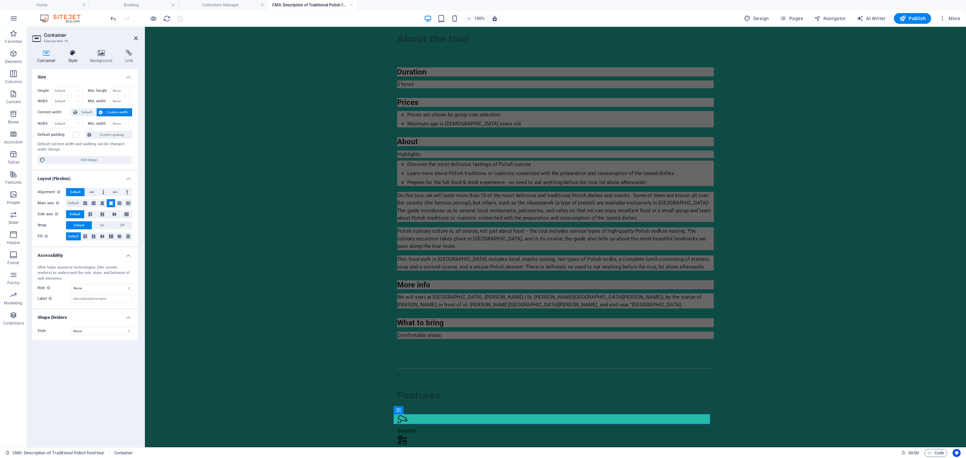
click at [72, 59] on h4 "Style" at bounding box center [74, 57] width 22 height 14
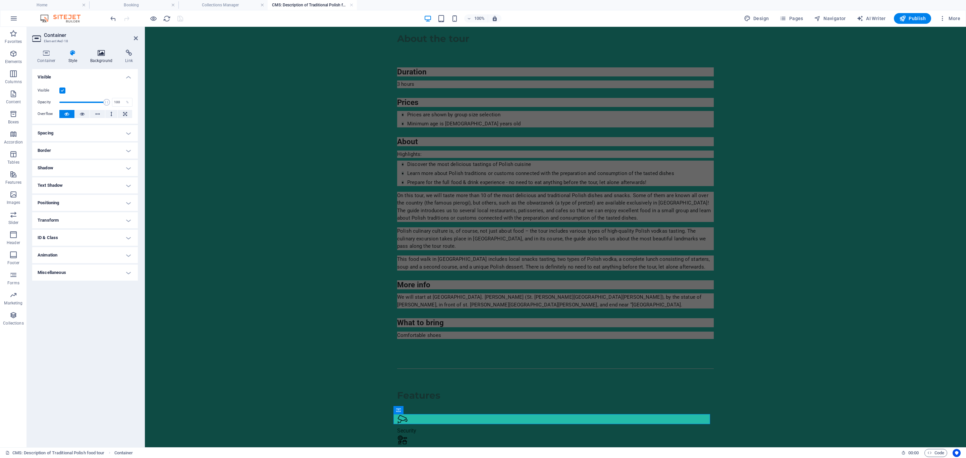
click at [95, 56] on icon at bounding box center [101, 53] width 33 height 7
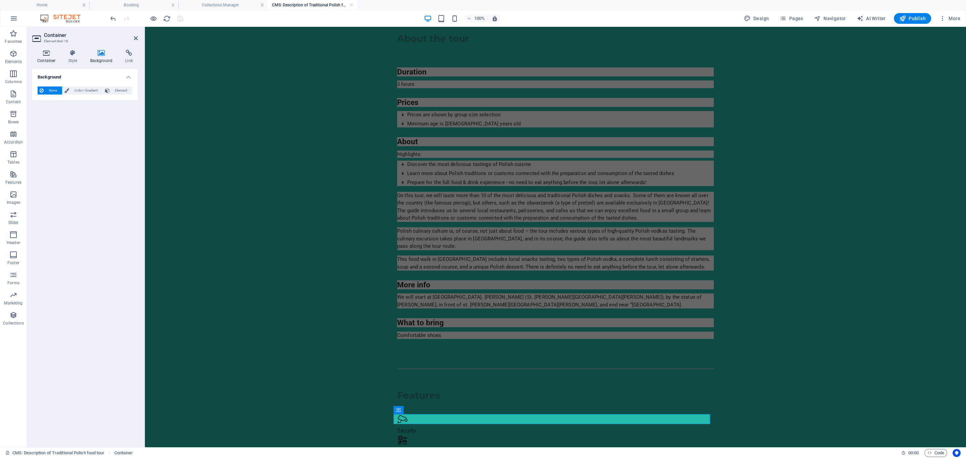
click at [46, 56] on h4 "Container" at bounding box center [47, 57] width 31 height 14
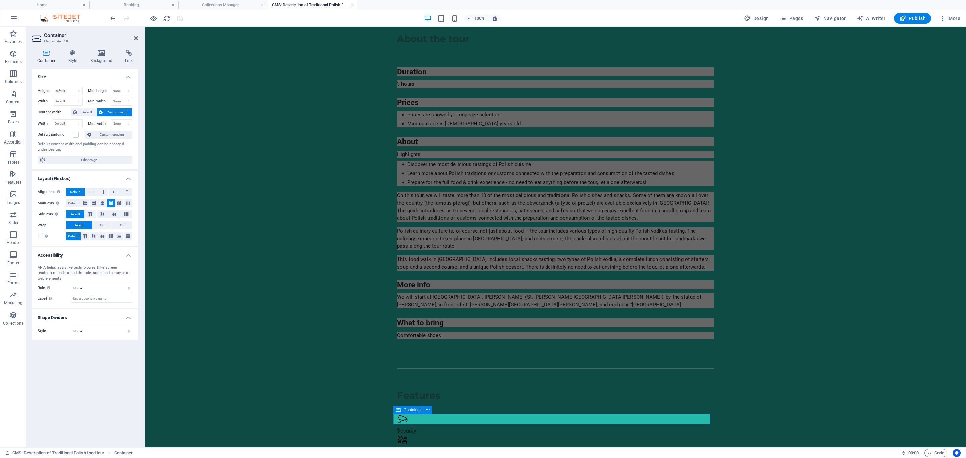
click at [442, 420] on div "Security Built-in kitchen Garden" at bounding box center [555, 445] width 317 height 61
click at [399, 419] on div at bounding box center [554, 421] width 315 height 12
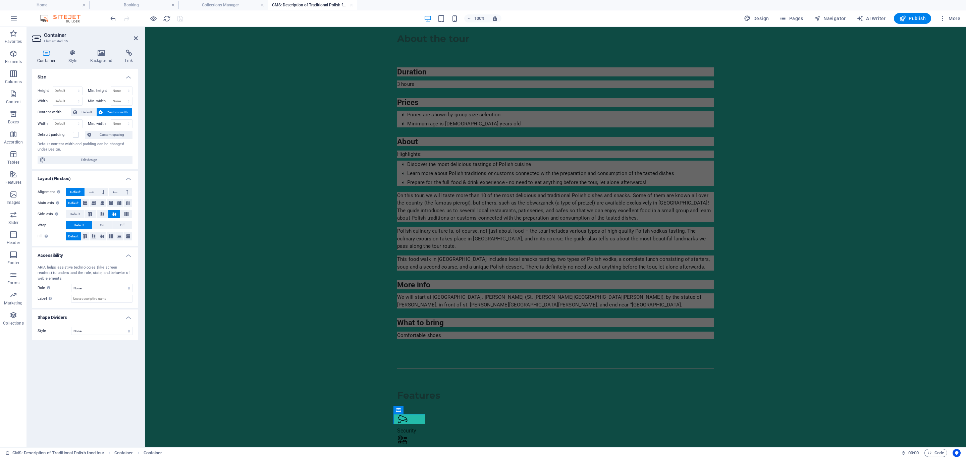
click at [49, 57] on h4 "Container" at bounding box center [47, 57] width 31 height 14
click at [67, 57] on h4 "Style" at bounding box center [74, 57] width 22 height 14
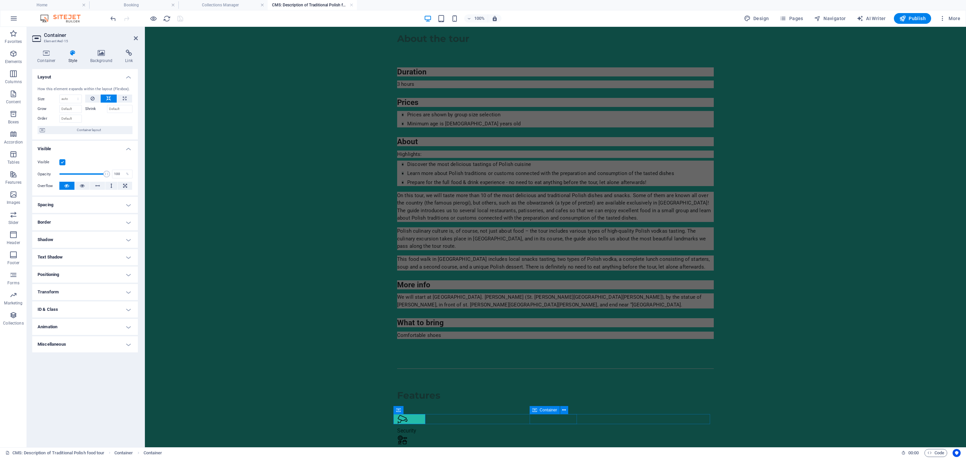
click at [544, 447] on div "Built-in kitchen" at bounding box center [555, 451] width 317 height 8
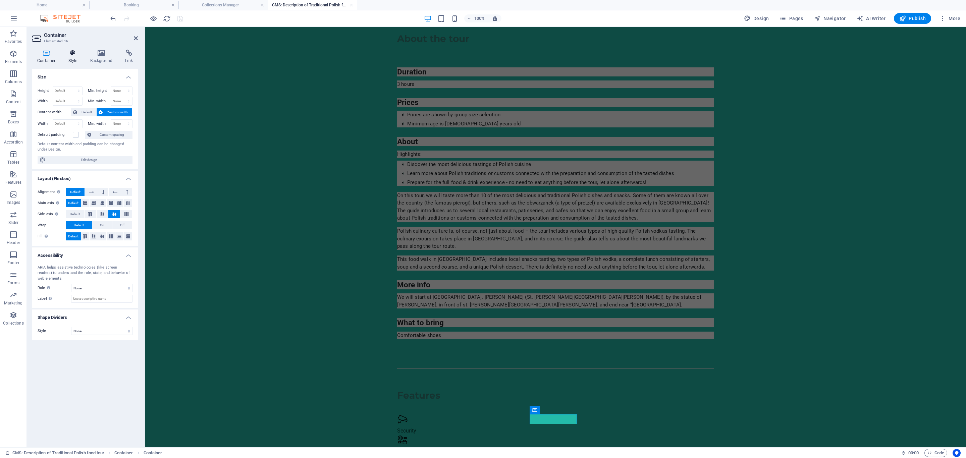
click at [71, 59] on h4 "Style" at bounding box center [74, 57] width 22 height 14
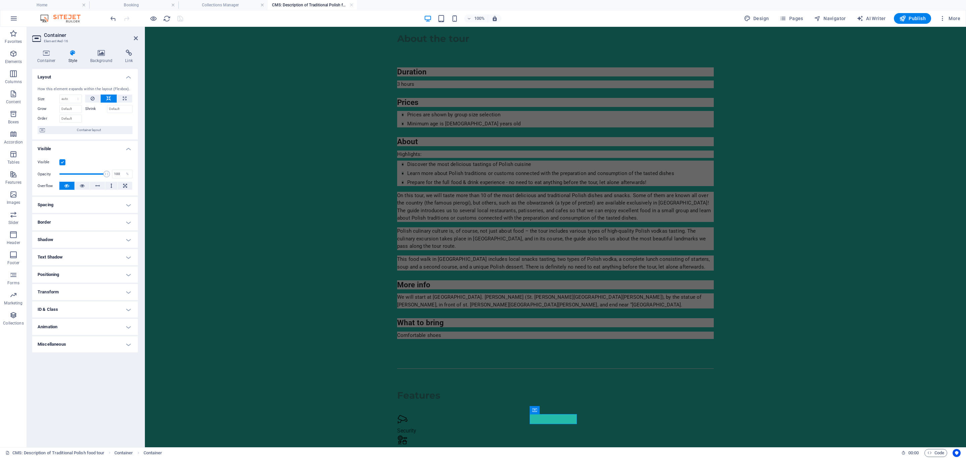
click at [126, 346] on h4 "Miscellaneous" at bounding box center [85, 344] width 106 height 16
click at [127, 328] on h4 "Animation" at bounding box center [85, 327] width 106 height 16
click at [127, 310] on h4 "ID & Class" at bounding box center [85, 310] width 106 height 16
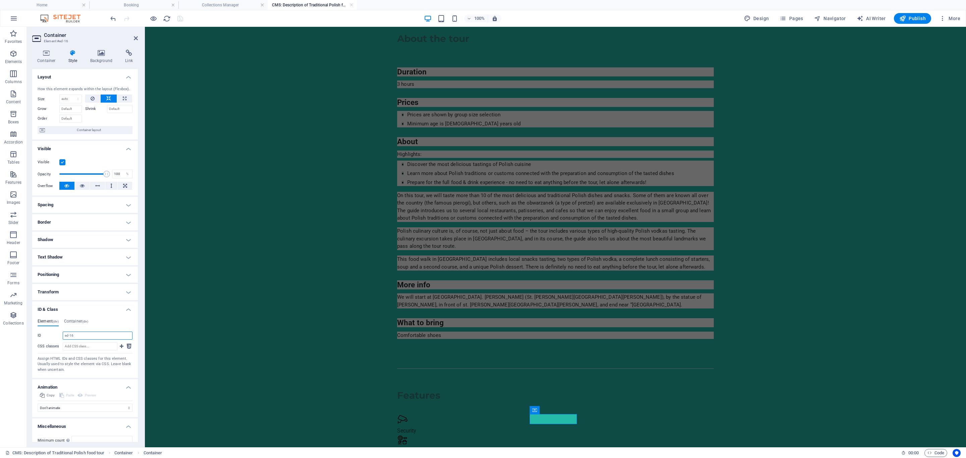
click at [86, 336] on input "ed-16" at bounding box center [98, 336] width 70 height 8
click at [84, 337] on input "ed-16" at bounding box center [98, 336] width 70 height 8
click at [70, 333] on input "ed-16" at bounding box center [98, 336] width 70 height 8
click at [74, 333] on input "ed-16" at bounding box center [98, 336] width 70 height 8
click at [86, 345] on input "CSS classes" at bounding box center [90, 346] width 55 height 8
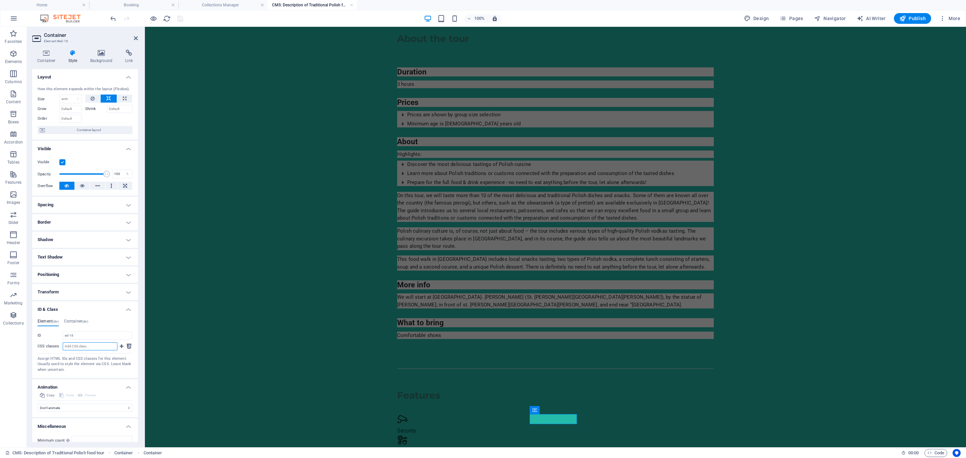
click at [86, 345] on input "CSS classes" at bounding box center [90, 346] width 55 height 8
click at [127, 345] on icon at bounding box center [129, 346] width 5 height 8
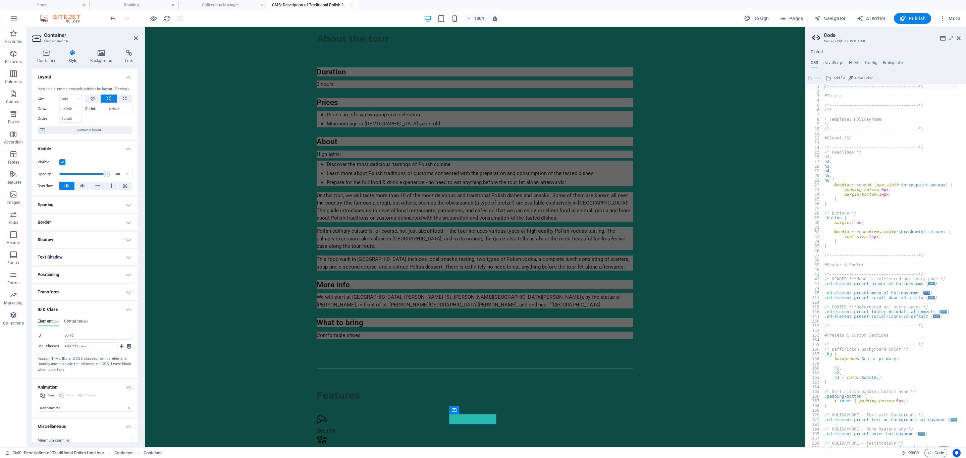
click at [951, 39] on icon at bounding box center [951, 38] width 0 height 5
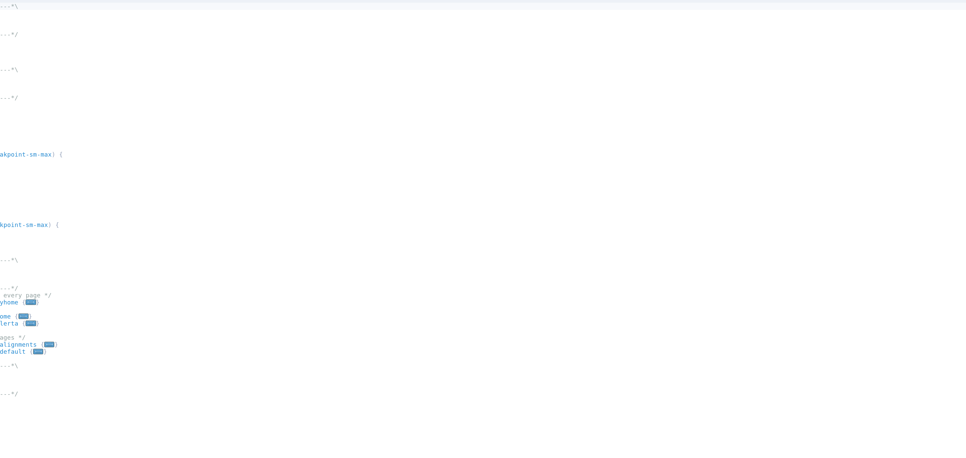
scroll to position [2, 0]
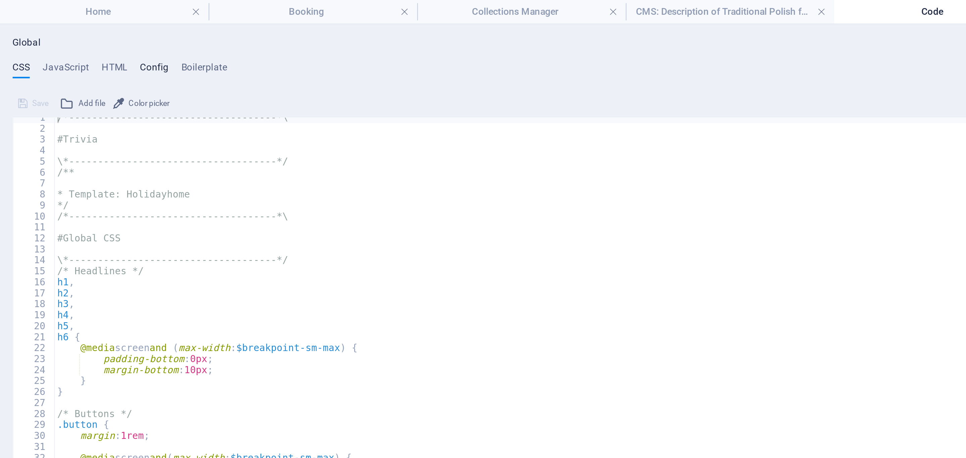
click at [68, 30] on h4 "Config" at bounding box center [66, 29] width 12 height 7
type textarea "$color-background: #24bbaa;"
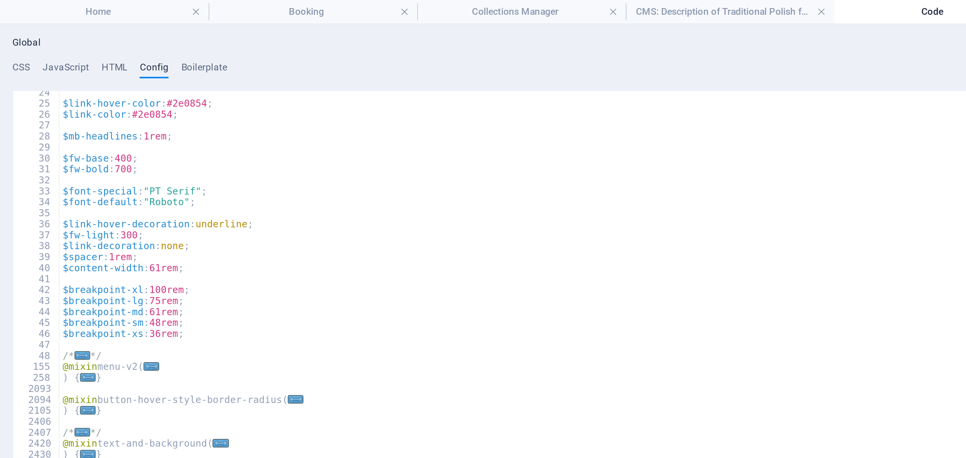
scroll to position [110, 0]
click at [51, 30] on h4 "HTML" at bounding box center [49, 29] width 11 height 7
type textarea "<a href="#main-content" class="wv-link-content button">Skip to main content</a>"
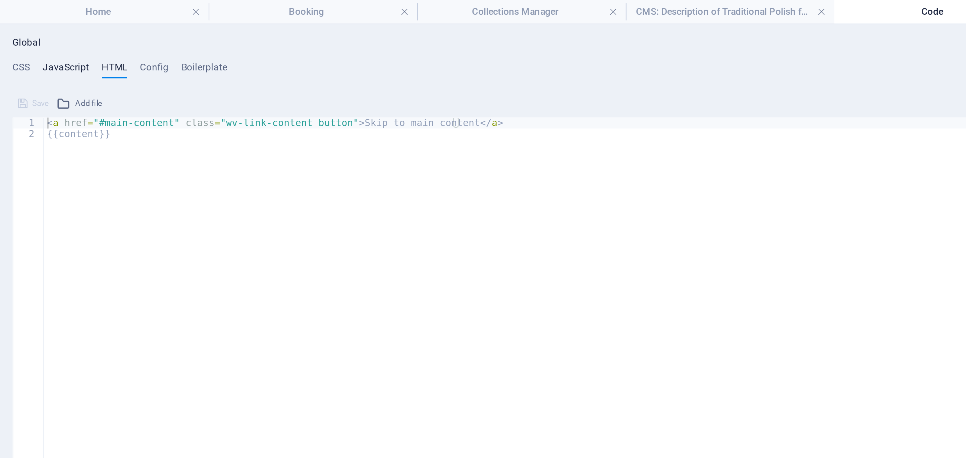
click at [34, 31] on h4 "JavaScript" at bounding box center [28, 29] width 20 height 7
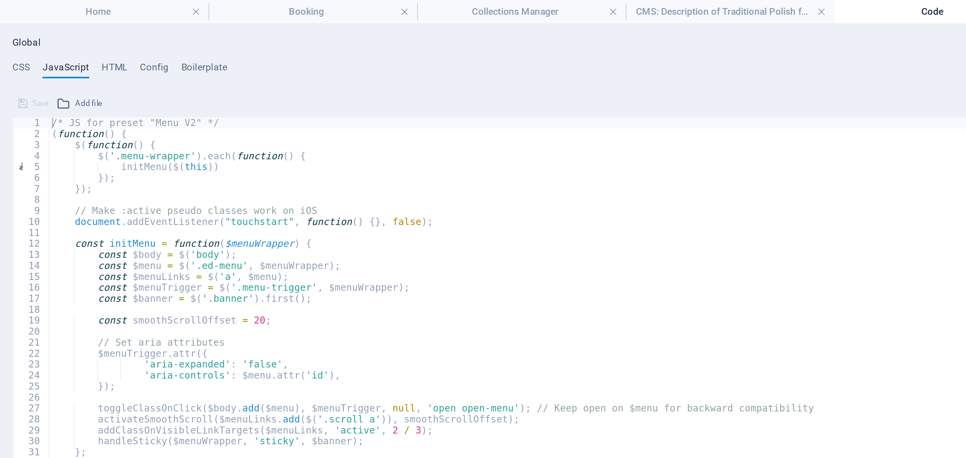
click at [34, 31] on h4 "JavaScript" at bounding box center [28, 29] width 20 height 7
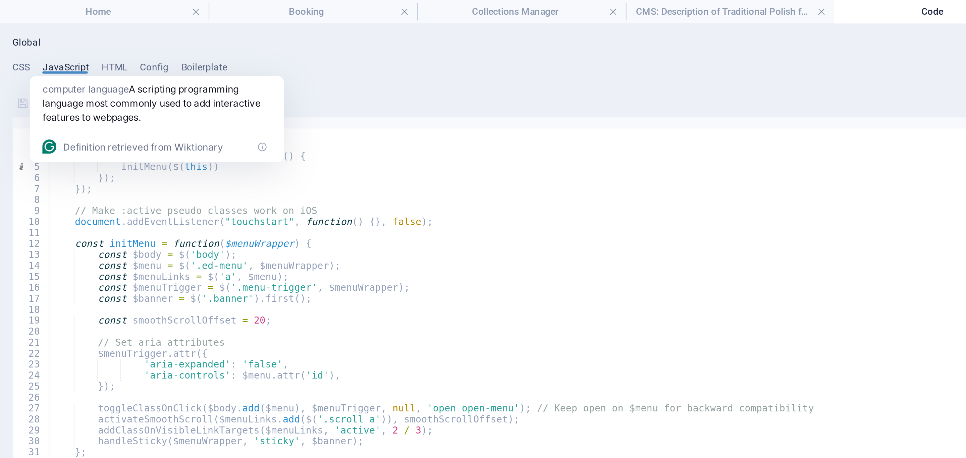
type textarea "const initMenu = function($menuWrapper) {"
click at [59, 107] on div "/* JS for preset "Menu V2" */ ( function ( ) { $ ( function ( ) { $ ( '.menu-wr…" at bounding box center [487, 256] width 932 height 412
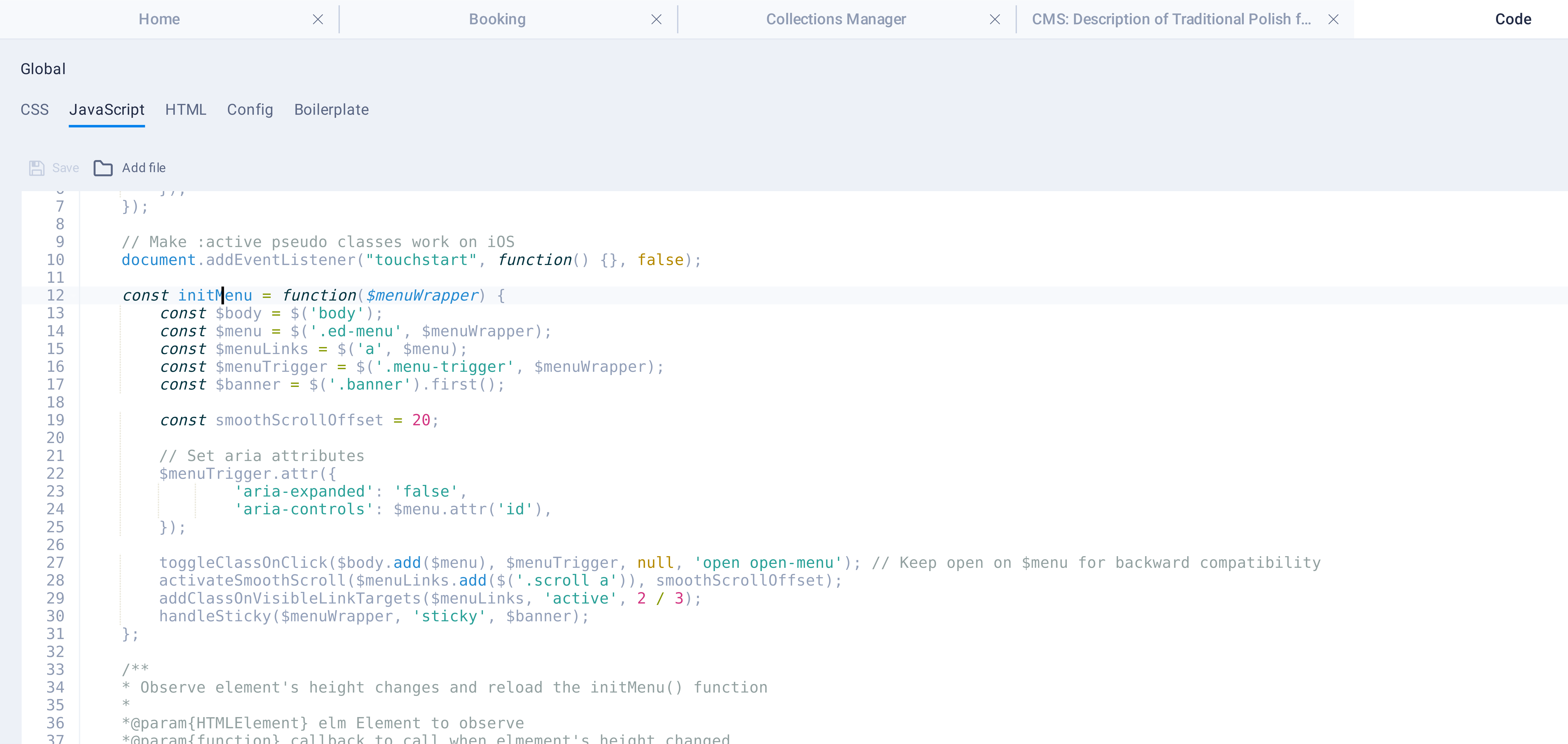
scroll to position [17, 0]
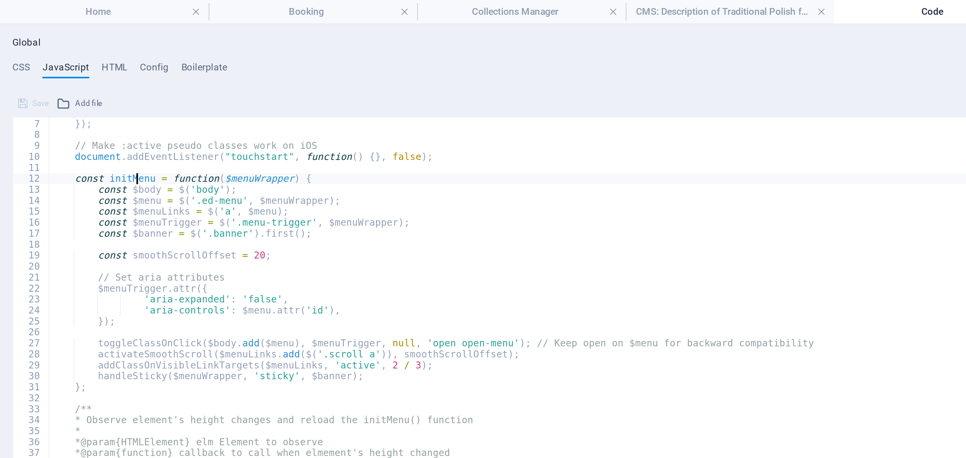
click at [397, 5] on h4 "Code" at bounding box center [401, 4] width 89 height 7
click at [11, 30] on h4 "CSS" at bounding box center [8, 29] width 7 height 7
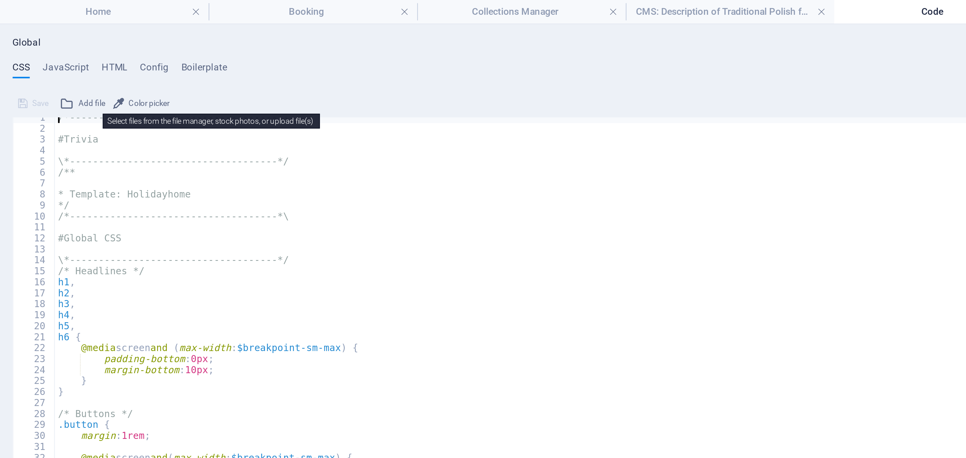
click at [36, 43] on span "Add file" at bounding box center [39, 44] width 11 height 8
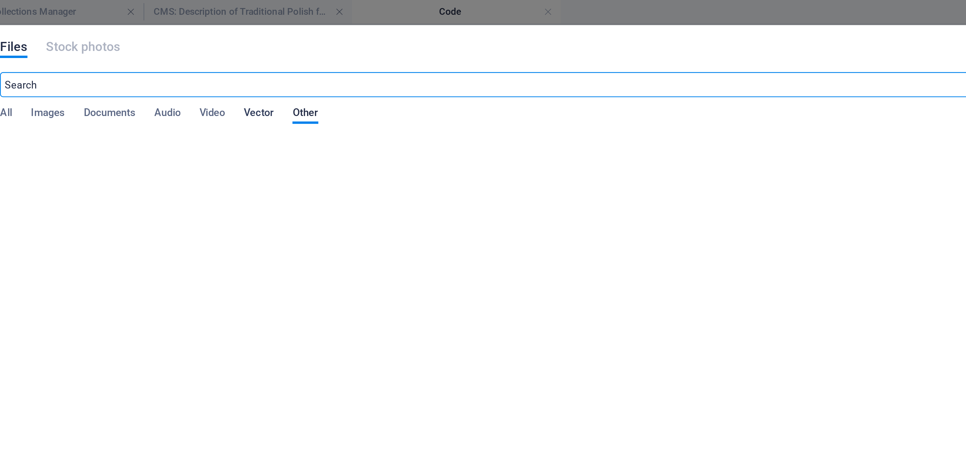
click at [318, 49] on span "Vector" at bounding box center [317, 48] width 13 height 9
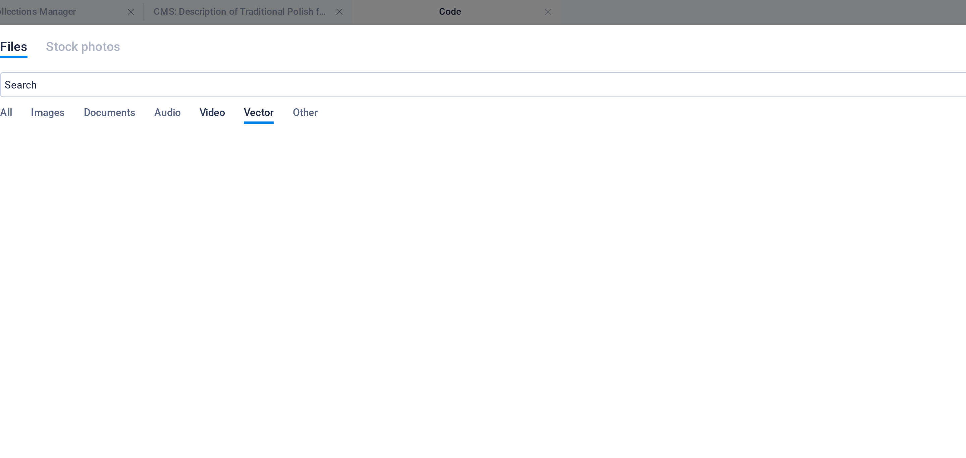
click at [302, 49] on span "Video" at bounding box center [296, 48] width 11 height 9
click at [278, 50] on span "Audio" at bounding box center [277, 48] width 11 height 9
click at [258, 50] on span "Documents" at bounding box center [253, 48] width 22 height 9
click at [232, 50] on span "Images" at bounding box center [226, 48] width 15 height 9
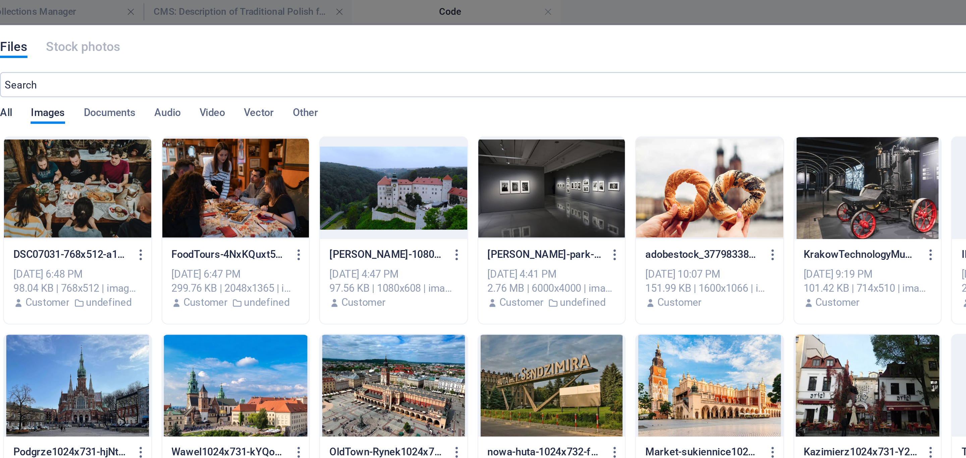
click at [210, 49] on span "All" at bounding box center [208, 48] width 5 height 9
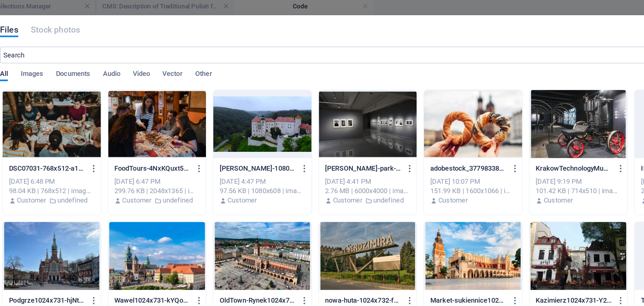
scroll to position [0, 0]
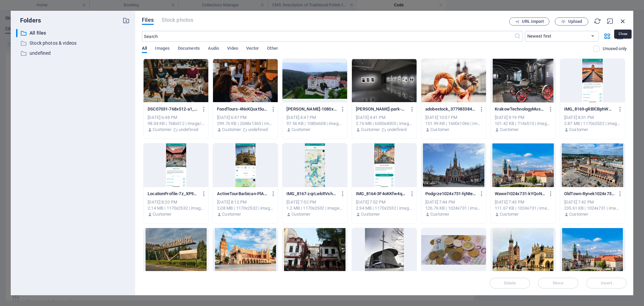
click at [624, 21] on icon "button" at bounding box center [622, 20] width 7 height 7
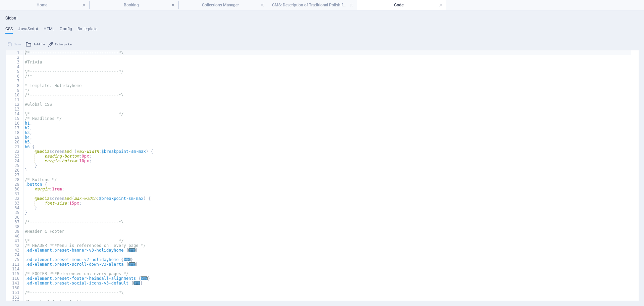
click at [441, 5] on link at bounding box center [441, 5] width 4 height 6
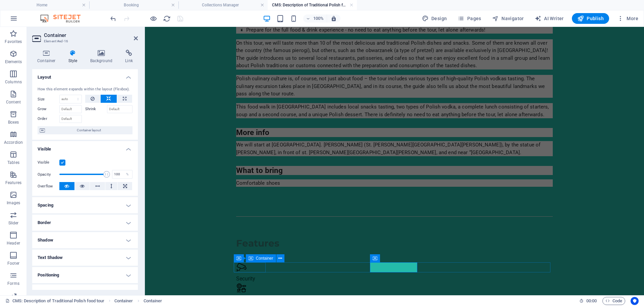
click at [250, 274] on div "Security" at bounding box center [394, 278] width 317 height 8
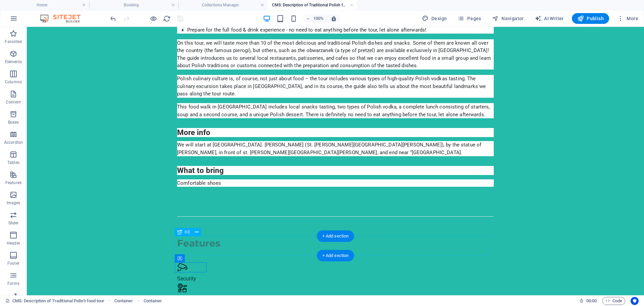
click at [247, 243] on div "Features" at bounding box center [335, 245] width 317 height 19
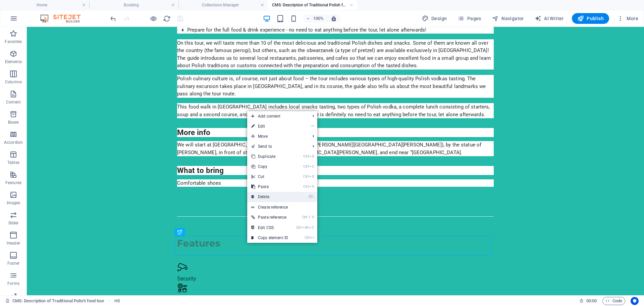
click at [259, 197] on link "⌦ Delete" at bounding box center [269, 197] width 45 height 10
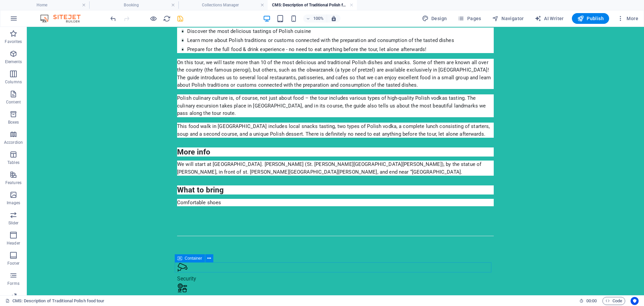
click at [236, 265] on div "Security Built-in kitchen Garden" at bounding box center [335, 292] width 317 height 61
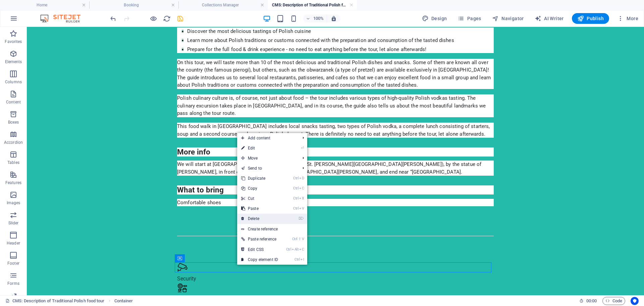
click at [257, 216] on link "⌦ Delete" at bounding box center [259, 218] width 45 height 10
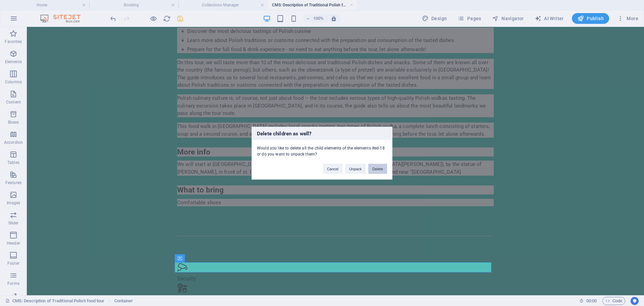
click at [375, 169] on button "Delete" at bounding box center [377, 168] width 19 height 10
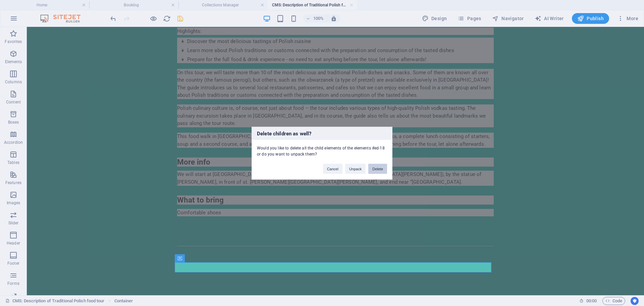
scroll to position [135, 0]
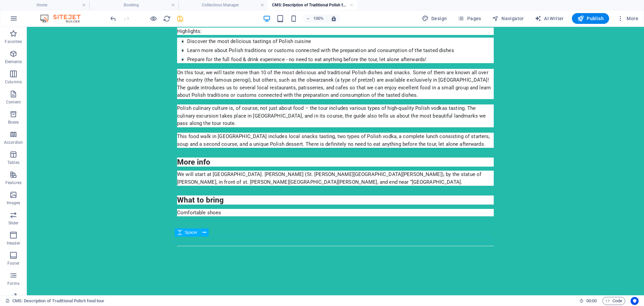
click at [300, 241] on div at bounding box center [335, 239] width 317 height 7
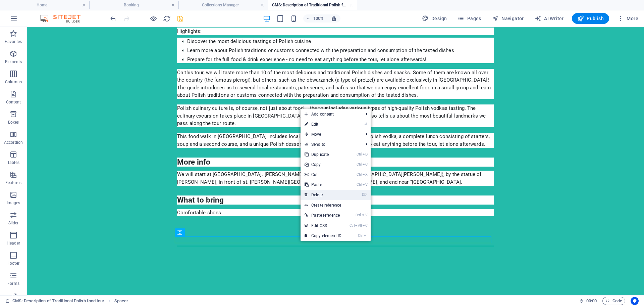
click at [324, 194] on link "⌦ Delete" at bounding box center [323, 195] width 45 height 10
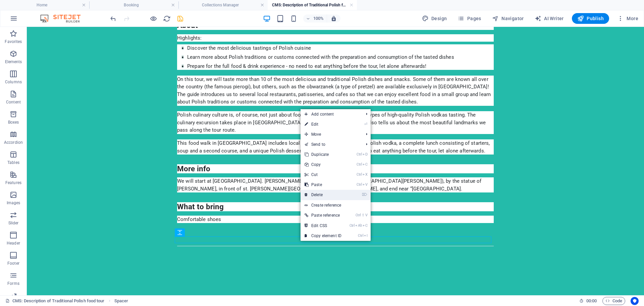
scroll to position [128, 0]
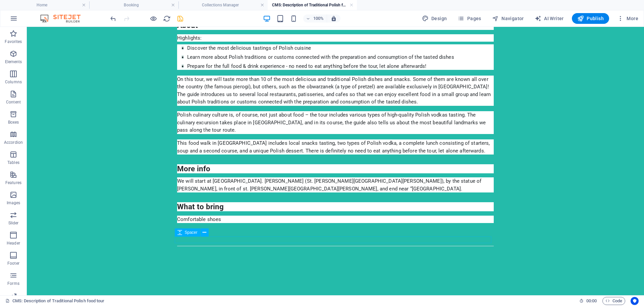
click at [290, 238] on div at bounding box center [335, 239] width 317 height 7
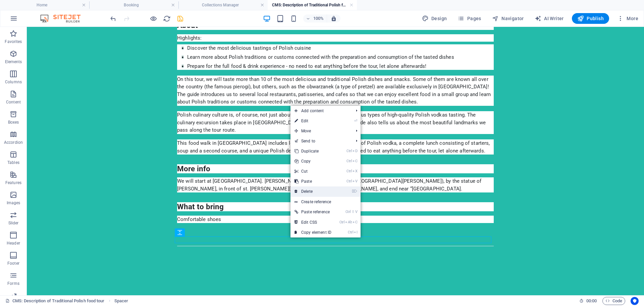
click at [311, 193] on link "⌦ Delete" at bounding box center [312, 191] width 45 height 10
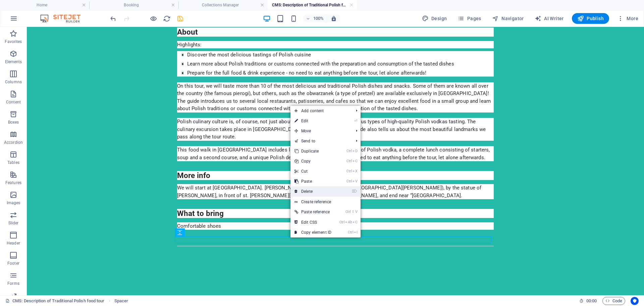
scroll to position [121, 0]
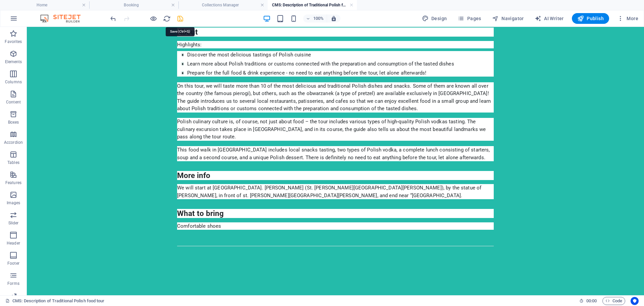
click at [181, 19] on icon "save" at bounding box center [180, 19] width 8 height 8
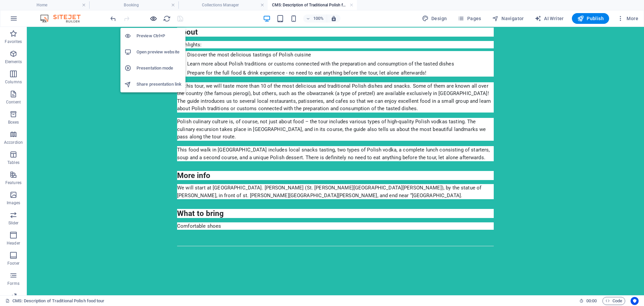
click at [152, 20] on icon "button" at bounding box center [154, 19] width 8 height 8
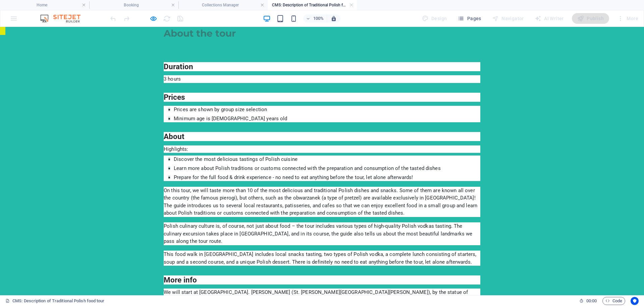
scroll to position [0, 0]
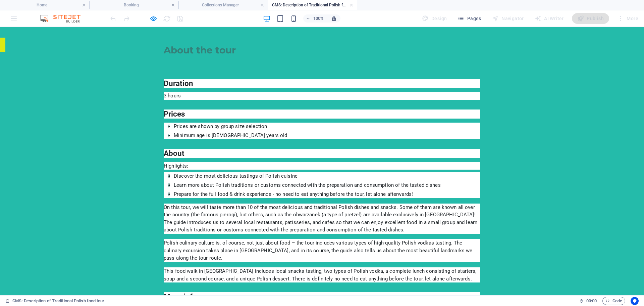
click at [351, 5] on link at bounding box center [352, 5] width 4 height 6
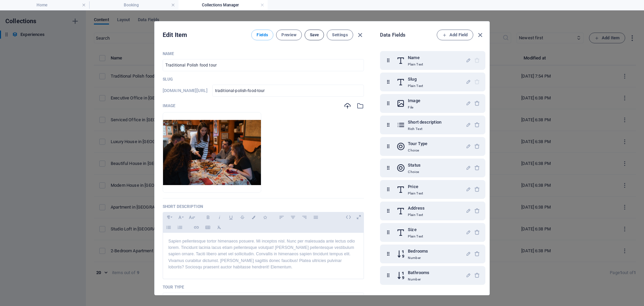
click at [311, 35] on span "Save" at bounding box center [314, 34] width 9 height 5
click at [459, 32] on span "Add Field" at bounding box center [454, 35] width 25 height 8
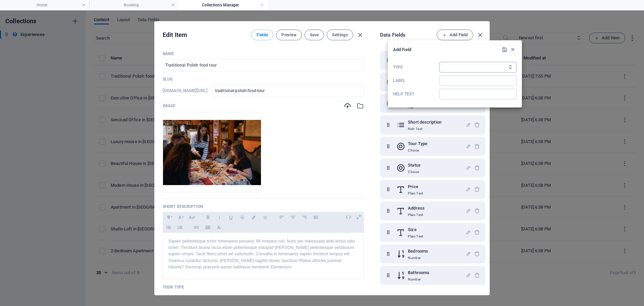
click at [458, 68] on select "Plain Text Link CMS Rich Text File Multiple Files Checkbox Choice Date Number" at bounding box center [477, 67] width 77 height 11
select select "text"
click at [439, 62] on select "Plain Text Link CMS Rich Text File Multiple Files Checkbox Choice Date Number" at bounding box center [477, 67] width 77 height 11
click at [455, 80] on input "Label" at bounding box center [477, 80] width 77 height 11
type input "Duration"
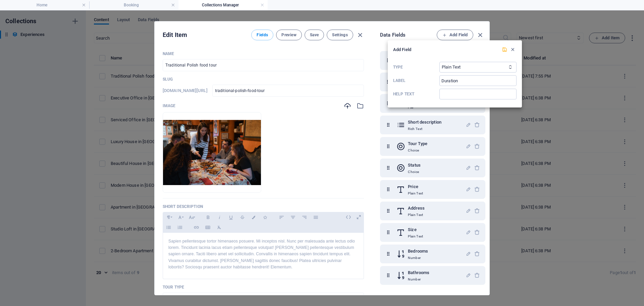
click at [503, 50] on icon "submit" at bounding box center [505, 50] width 6 height 6
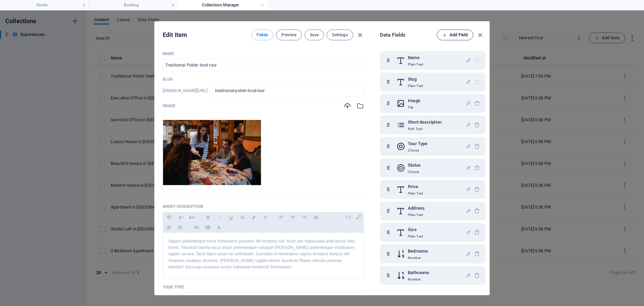
click at [455, 37] on span "Add Field" at bounding box center [454, 35] width 25 height 8
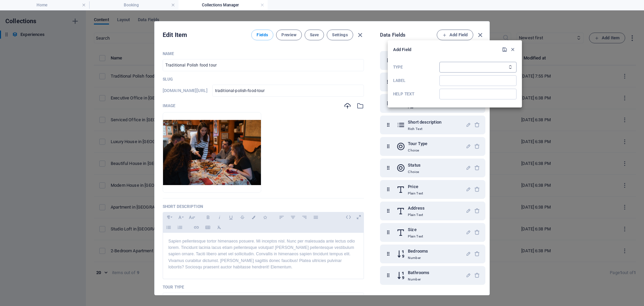
click at [456, 68] on select "Plain Text Link CMS Rich Text File Multiple Files Checkbox Choice Date Number" at bounding box center [477, 67] width 77 height 11
select select "choice"
click at [439, 62] on select "Plain Text Link CMS Rich Text File Multiple Files Checkbox Choice Date Number" at bounding box center [477, 67] width 77 height 11
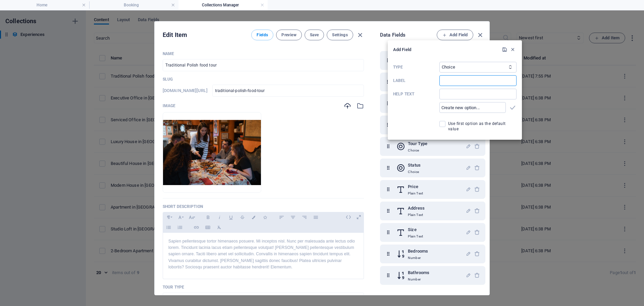
click at [454, 82] on input "Label" at bounding box center [477, 80] width 77 height 11
type input "Tour Theme"
click at [463, 108] on input "text" at bounding box center [472, 107] width 66 height 11
type input "Sightseeing"
click at [512, 109] on icon "button" at bounding box center [513, 108] width 8 height 8
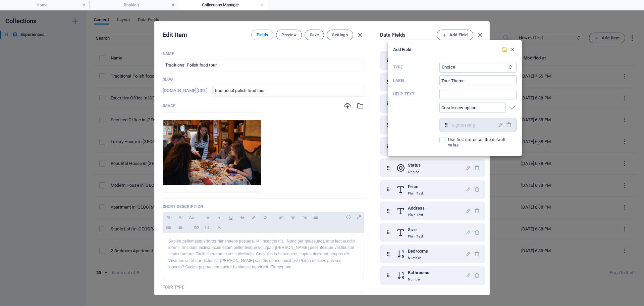
click at [504, 48] on icon "submit" at bounding box center [505, 50] width 6 height 6
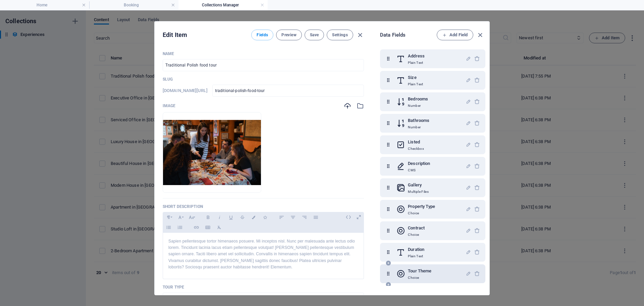
scroll to position [153, 0]
click at [388, 274] on icon at bounding box center [388, 272] width 6 height 13
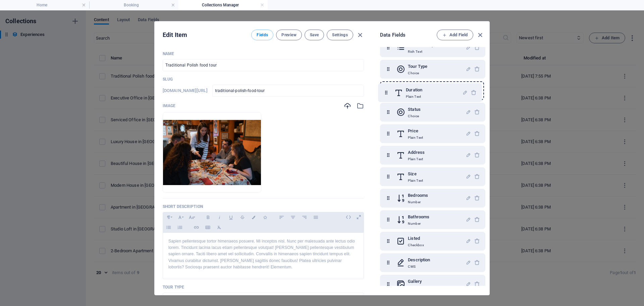
scroll to position [76, 0]
drag, startPoint x: 388, startPoint y: 253, endPoint x: 387, endPoint y: 108, distance: 145.2
click at [387, 108] on div "Name Plain Text Slug Plain Text Image File Short description Rich Text Tour Typ…" at bounding box center [432, 167] width 105 height 384
select select "Office"
select select "For Rent"
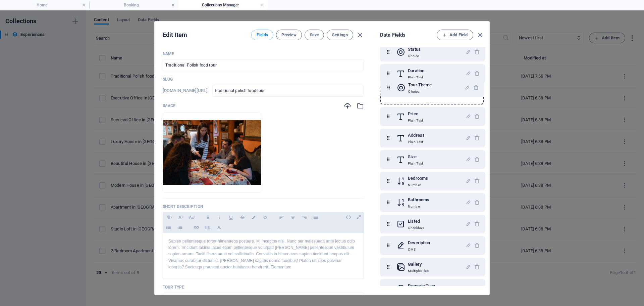
scroll to position [114, 0]
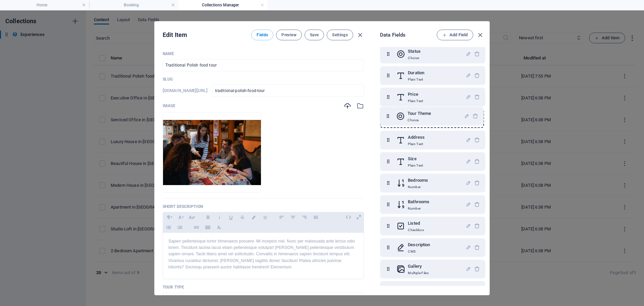
drag, startPoint x: 387, startPoint y: 275, endPoint x: 388, endPoint y: 115, distance: 159.7
click at [388, 115] on div "Name Plain Text Slug Plain Text Image File Short description Rich Text Tour Typ…" at bounding box center [432, 129] width 105 height 384
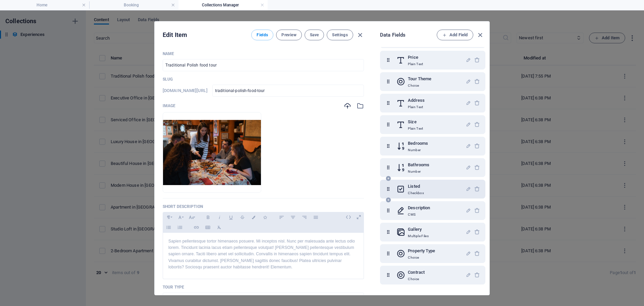
scroll to position [152, 0]
select select "Office"
select select "For Rent"
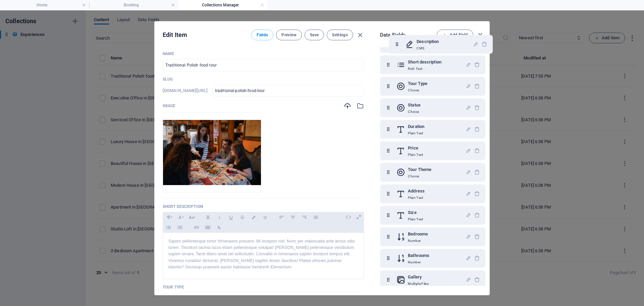
scroll to position [0, 0]
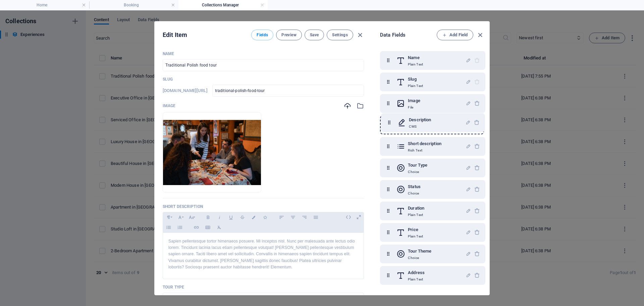
drag, startPoint x: 387, startPoint y: 209, endPoint x: 389, endPoint y: 119, distance: 89.9
click at [389, 119] on div "Name Plain Text Slug Plain Text Image File Short description Rich Text Tour Typ…" at bounding box center [432, 243] width 105 height 384
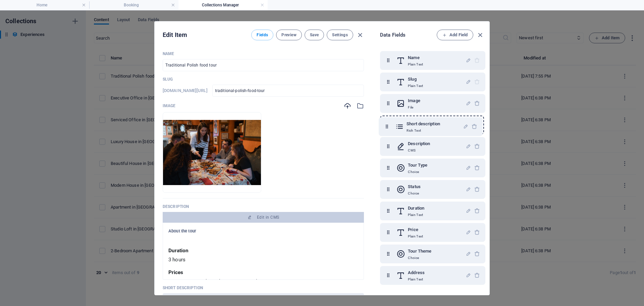
drag, startPoint x: 388, startPoint y: 148, endPoint x: 386, endPoint y: 126, distance: 22.2
click at [386, 126] on div "Name Plain Text Slug Plain Text Image File Description CMS Short description Ri…" at bounding box center [432, 243] width 105 height 384
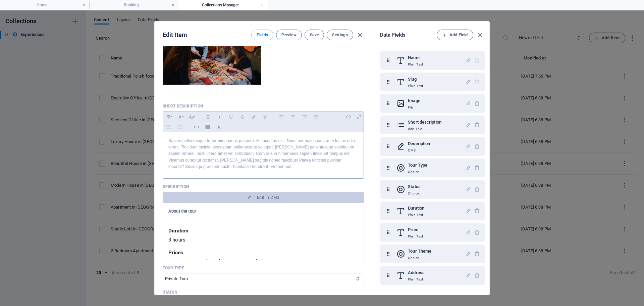
scroll to position [101, 0]
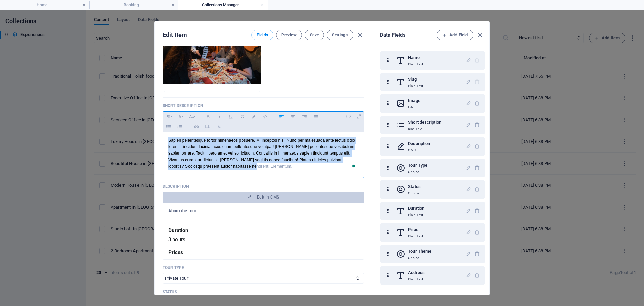
drag, startPoint x: 244, startPoint y: 168, endPoint x: 159, endPoint y: 137, distance: 91.0
click at [159, 137] on div "Name Traditional Polish food tour ​ Slug [DOMAIN_NAME][URL] traditional-polish-…" at bounding box center [263, 170] width 217 height 249
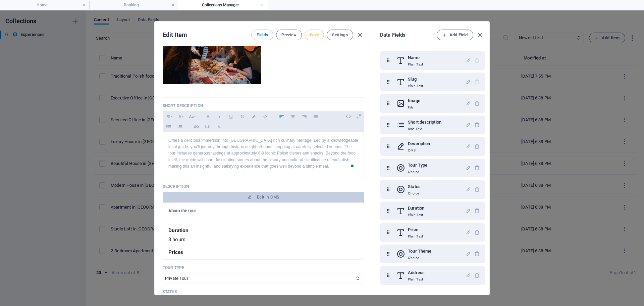
click at [310, 35] on span "Save" at bounding box center [314, 34] width 9 height 5
click at [477, 36] on icon "button" at bounding box center [480, 35] width 8 height 8
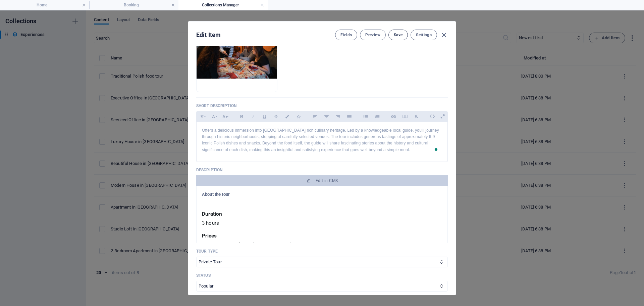
click at [397, 34] on span "Save" at bounding box center [398, 34] width 9 height 5
click at [443, 34] on icon "button" at bounding box center [444, 35] width 8 height 8
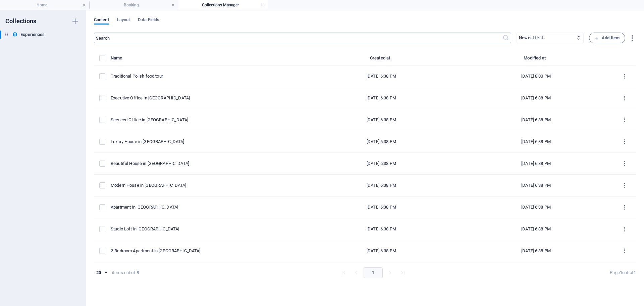
type input "traditional-polish-food-tour"
checkbox input "false"
click at [143, 5] on h4 "Booking" at bounding box center [133, 4] width 89 height 7
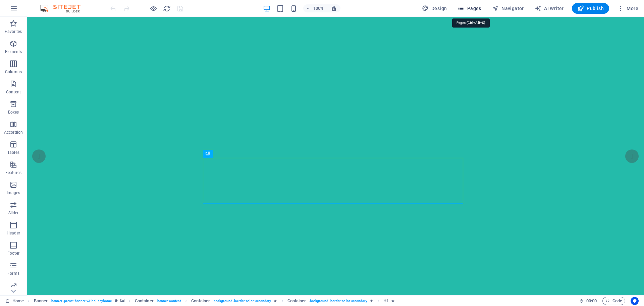
click at [470, 7] on span "Pages" at bounding box center [469, 8] width 23 height 7
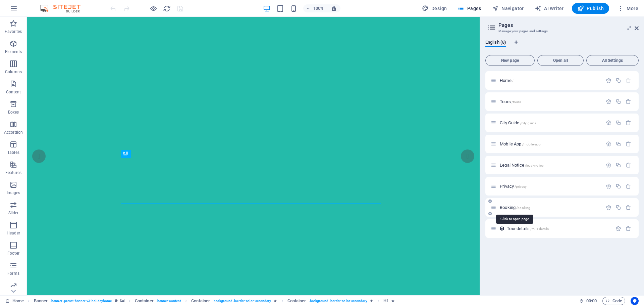
click at [515, 208] on span "Booking /booking" at bounding box center [515, 207] width 31 height 5
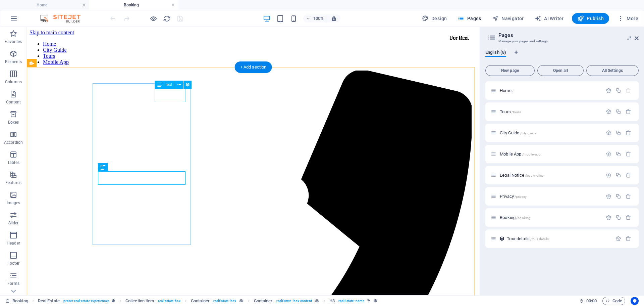
click at [445, 44] on div "For Rent" at bounding box center [460, 37] width 30 height 11
drag, startPoint x: 167, startPoint y: 98, endPoint x: 49, endPoint y: 98, distance: 117.7
click at [445, 44] on div "For Rent" at bounding box center [460, 37] width 30 height 11
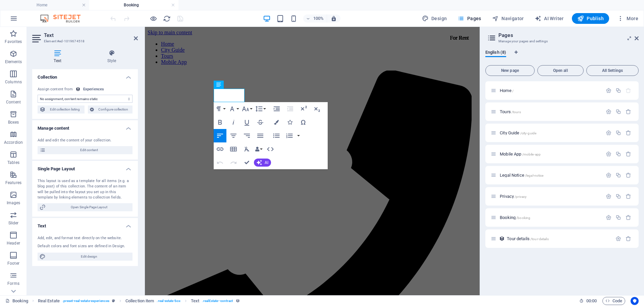
click at [128, 99] on select "No assignment, content remains static Created at (Date) Updated at (Date) Name …" at bounding box center [85, 99] width 95 height 8
click at [38, 95] on select "No assignment, content remains static Created at (Date) Updated at (Date) Name …" at bounding box center [85, 99] width 95 height 8
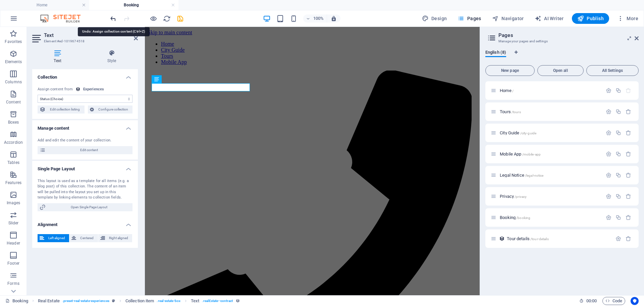
click at [112, 17] on icon "undo" at bounding box center [113, 19] width 8 height 8
select select "remainStatic"
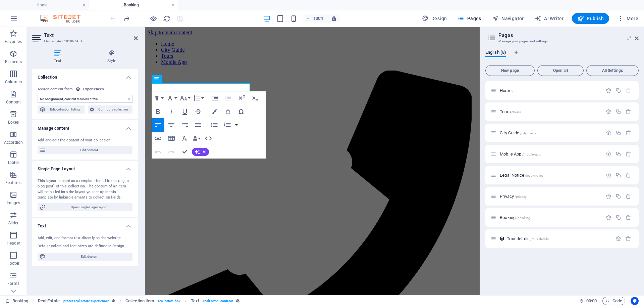
click at [112, 17] on div at bounding box center [146, 18] width 75 height 11
click at [173, 6] on link at bounding box center [173, 5] width 4 height 6
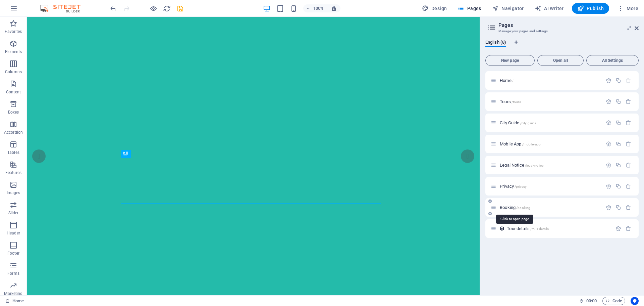
click at [506, 207] on span "Booking /booking" at bounding box center [515, 207] width 31 height 5
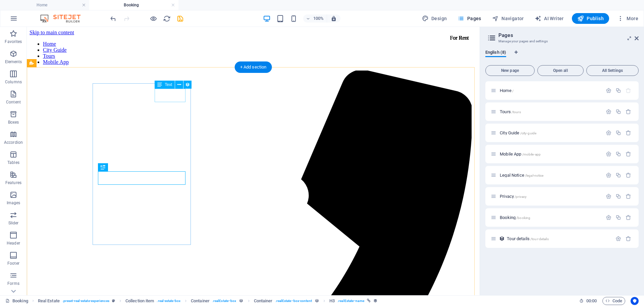
click at [445, 44] on div "For Rent" at bounding box center [460, 37] width 30 height 11
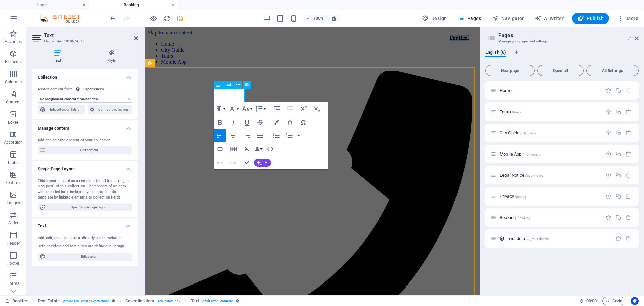
drag, startPoint x: 219, startPoint y: 96, endPoint x: 239, endPoint y: 96, distance: 20.5
click at [445, 44] on div "For Rent" at bounding box center [460, 37] width 30 height 11
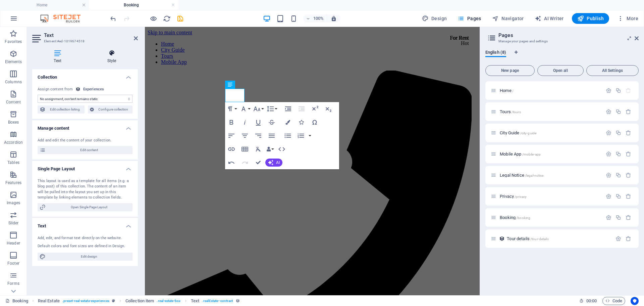
click at [114, 56] on icon at bounding box center [112, 53] width 52 height 7
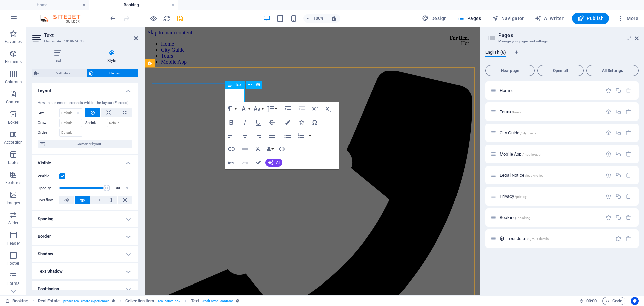
click at [455, 54] on div "Hot" at bounding box center [464, 43] width 19 height 22
drag, startPoint x: 238, startPoint y: 95, endPoint x: 231, endPoint y: 96, distance: 7.1
click at [461, 46] on p "Hot" at bounding box center [465, 43] width 8 height 6
click at [286, 122] on icon "button" at bounding box center [287, 122] width 5 height 5
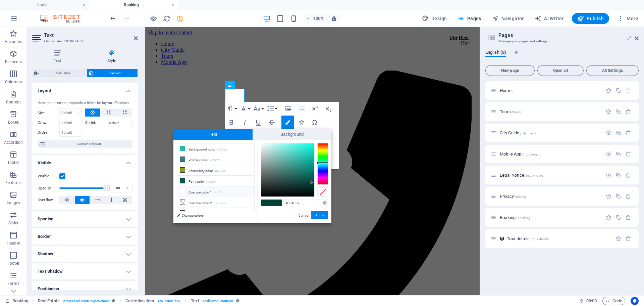
click at [182, 190] on icon at bounding box center [182, 191] width 5 height 5
type input "#ffffff"
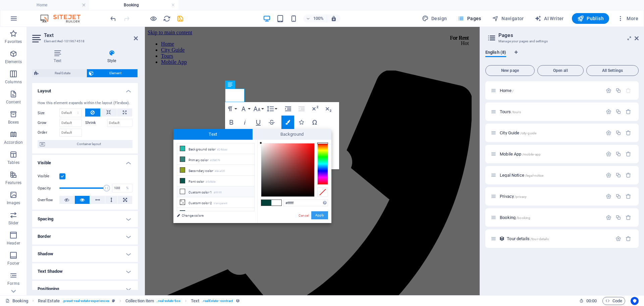
click at [318, 215] on button "Apply" at bounding box center [319, 215] width 17 height 8
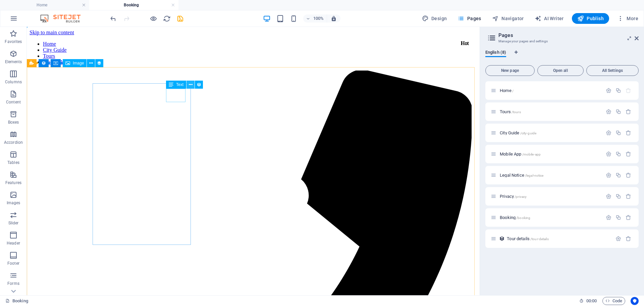
click at [189, 85] on icon at bounding box center [191, 84] width 4 height 7
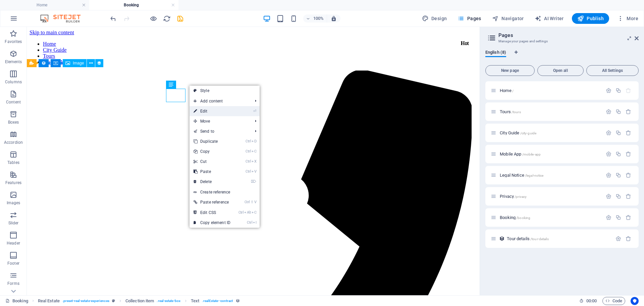
click at [201, 114] on link "⏎ Edit" at bounding box center [212, 111] width 45 height 10
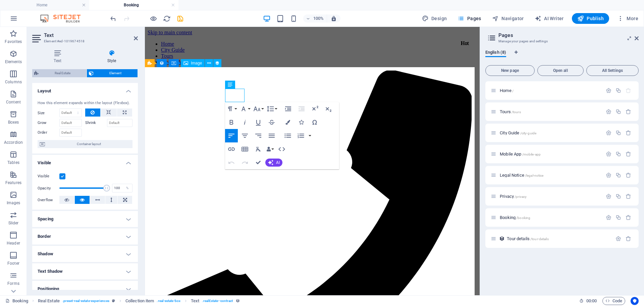
click at [52, 72] on span "Real Estate" at bounding box center [63, 73] width 44 height 8
select select "rem"
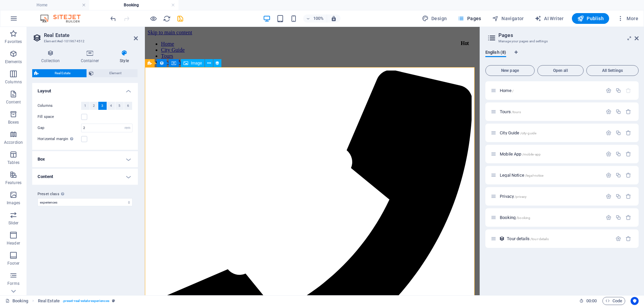
click at [128, 178] on h4 "Content" at bounding box center [85, 176] width 106 height 16
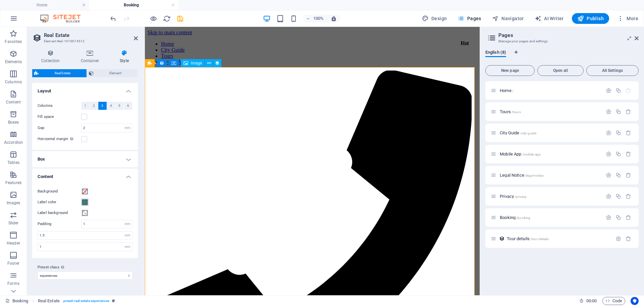
click at [85, 203] on span at bounding box center [84, 201] width 5 height 5
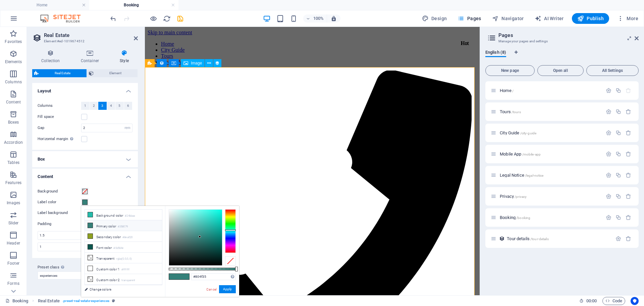
click at [232, 211] on div at bounding box center [230, 231] width 11 height 44
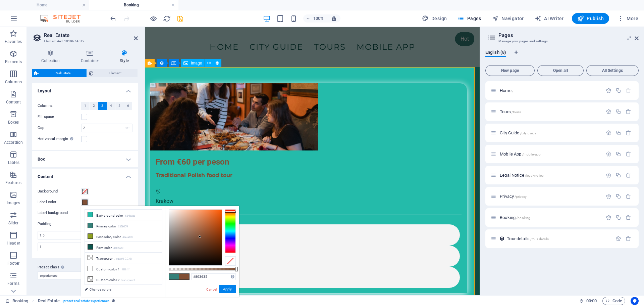
click at [232, 209] on div at bounding box center [230, 231] width 11 height 44
click at [233, 238] on div at bounding box center [230, 231] width 11 height 44
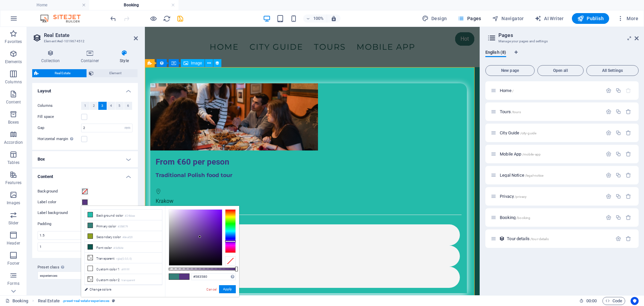
click at [232, 241] on div at bounding box center [230, 231] width 11 height 44
click at [229, 234] on div at bounding box center [230, 231] width 11 height 44
click at [229, 236] on div at bounding box center [230, 231] width 11 height 44
type input "#142043"
click at [206, 250] on div at bounding box center [195, 237] width 53 height 56
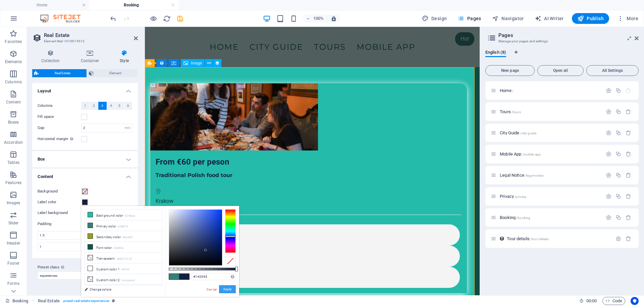
click at [224, 288] on button "Apply" at bounding box center [227, 289] width 17 height 8
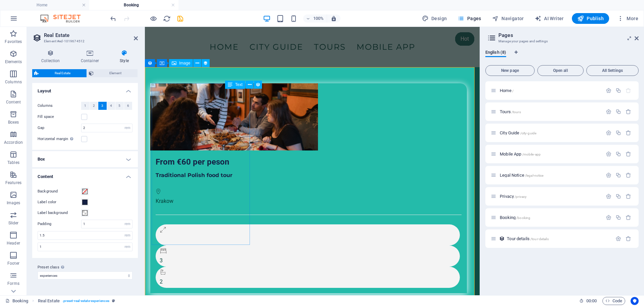
click at [455, 46] on div "Hot" at bounding box center [464, 38] width 19 height 13
click at [249, 85] on icon at bounding box center [250, 84] width 4 height 7
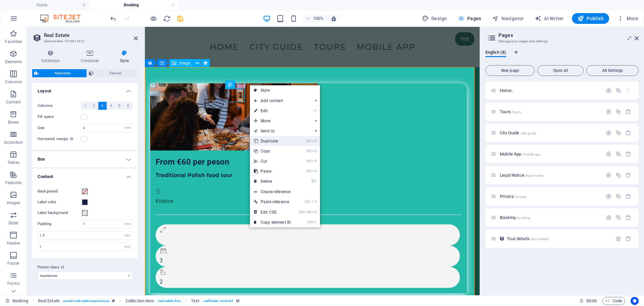
click at [273, 141] on link "Ctrl D Duplicate" at bounding box center [272, 141] width 45 height 10
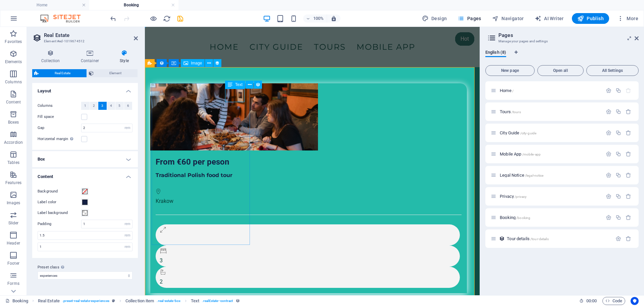
click at [455, 46] on div "Hot" at bounding box center [464, 38] width 19 height 13
click at [210, 266] on div "2" at bounding box center [308, 276] width 304 height 21
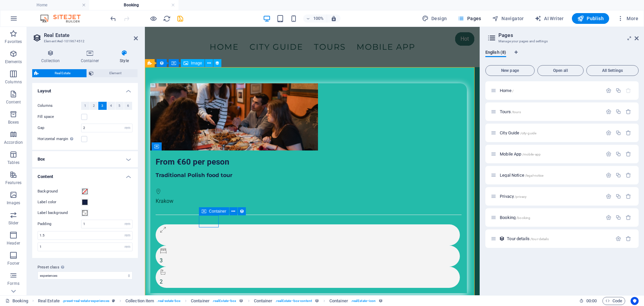
click at [210, 266] on div "2" at bounding box center [308, 276] width 304 height 21
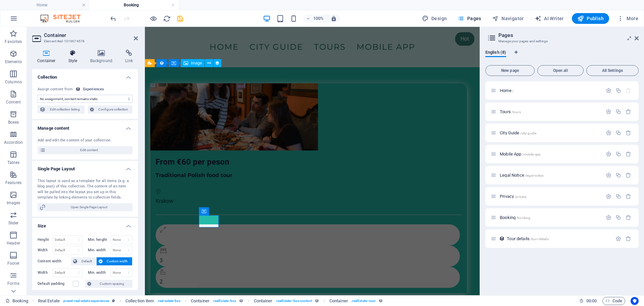
click at [75, 60] on h4 "Style" at bounding box center [74, 57] width 22 height 14
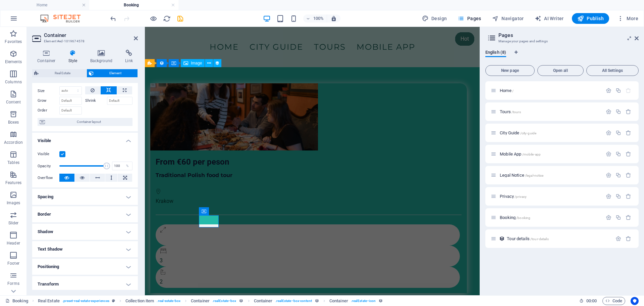
scroll to position [77, 0]
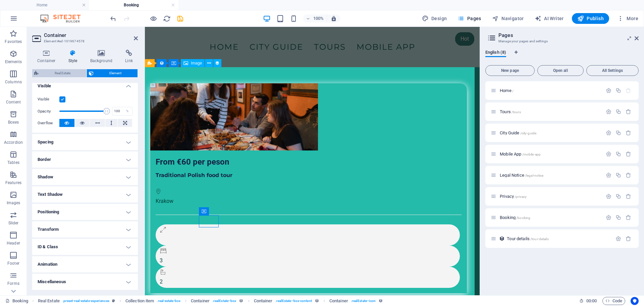
click at [62, 74] on span "Real Estate" at bounding box center [63, 73] width 44 height 8
select select "rem"
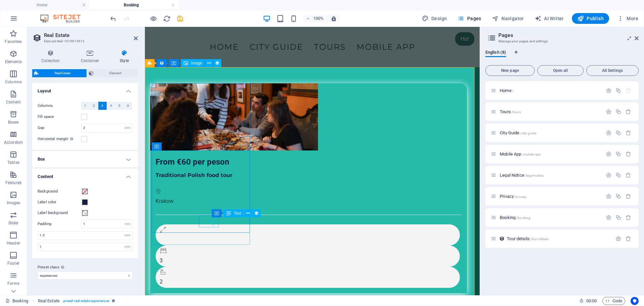
click at [212, 277] on div "2" at bounding box center [308, 281] width 296 height 8
click at [207, 268] on figure at bounding box center [307, 272] width 294 height 9
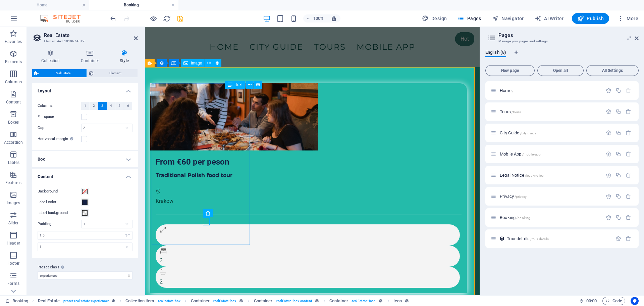
click at [455, 46] on div "Hot" at bounding box center [464, 38] width 19 height 13
click at [203, 268] on figure at bounding box center [307, 272] width 294 height 9
click at [216, 266] on div "2" at bounding box center [308, 276] width 304 height 21
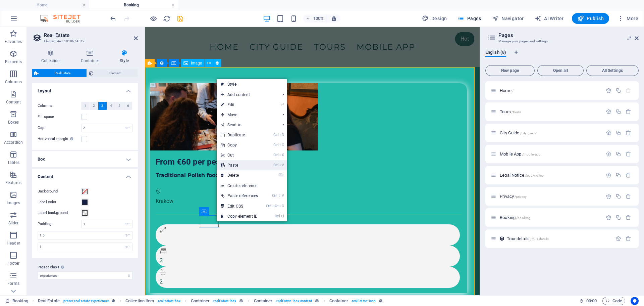
click at [231, 165] on link "Ctrl V Paste" at bounding box center [239, 165] width 45 height 10
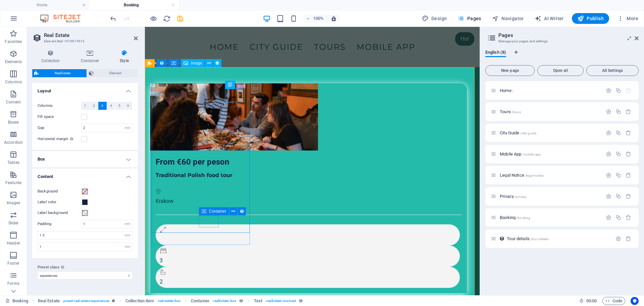
click at [211, 266] on div "2" at bounding box center [308, 276] width 304 height 21
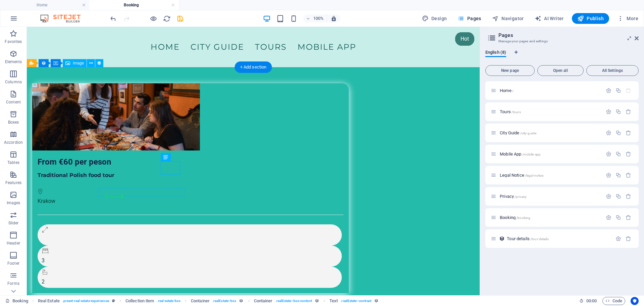
drag, startPoint x: 111, startPoint y: 165, endPoint x: 112, endPoint y: 193, distance: 28.2
click at [146, 205] on div at bounding box center [191, 208] width 306 height 7
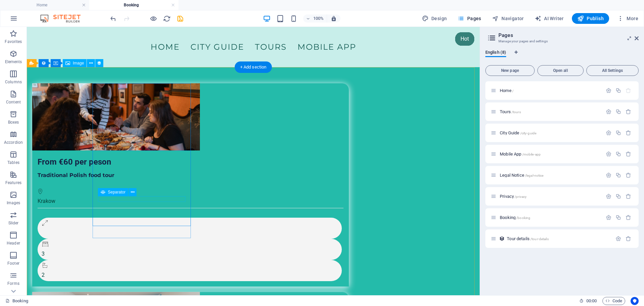
click at [146, 208] on div at bounding box center [191, 208] width 306 height 0
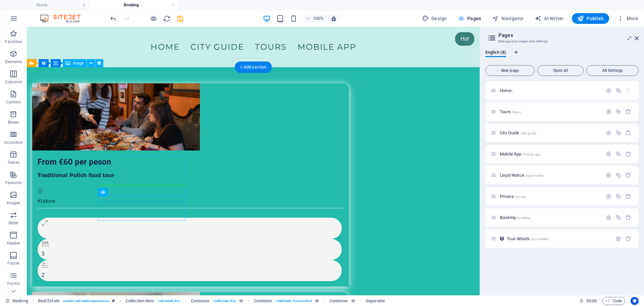
drag, startPoint x: 146, startPoint y: 201, endPoint x: 147, endPoint y: 185, distance: 16.2
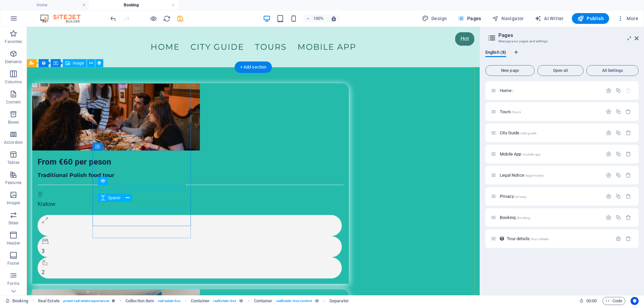
click at [128, 208] on div at bounding box center [191, 211] width 306 height 7
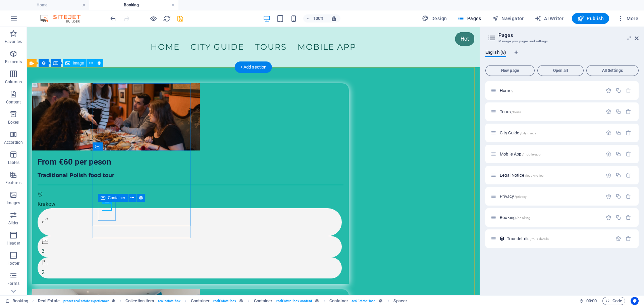
click at [109, 214] on div at bounding box center [190, 222] width 304 height 28
click at [113, 209] on div at bounding box center [190, 222] width 304 height 28
click at [112, 208] on div at bounding box center [190, 222] width 304 height 28
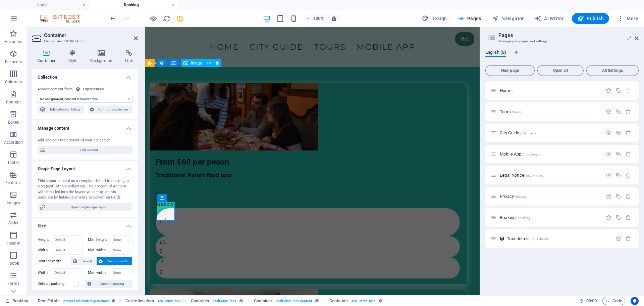
click at [107, 96] on select "No assignment, content remains static Created at (Date) Updated at (Date) Name …" at bounding box center [85, 99] width 95 height 8
click at [125, 87] on div "Assign content from Experiences" at bounding box center [85, 90] width 95 height 6
click at [178, 236] on div "3" at bounding box center [308, 246] width 304 height 21
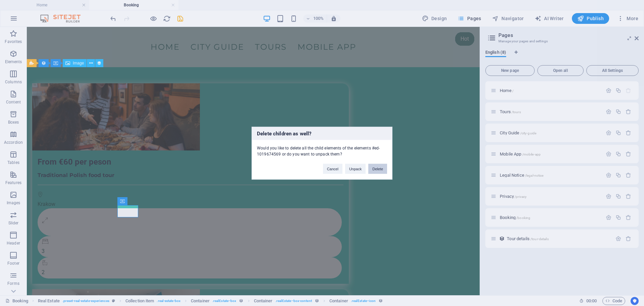
click at [382, 168] on button "Delete" at bounding box center [377, 168] width 19 height 10
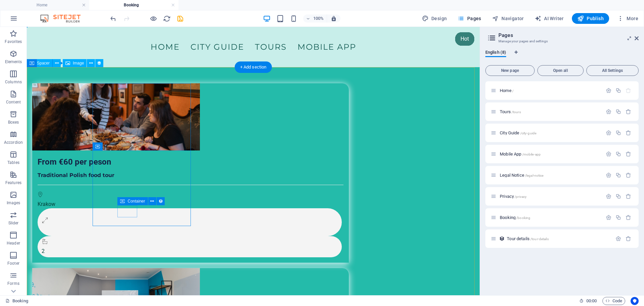
click at [136, 236] on div "2" at bounding box center [190, 246] width 304 height 21
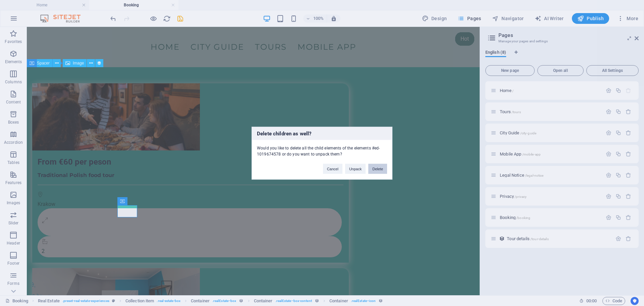
click at [374, 166] on button "Delete" at bounding box center [377, 168] width 19 height 10
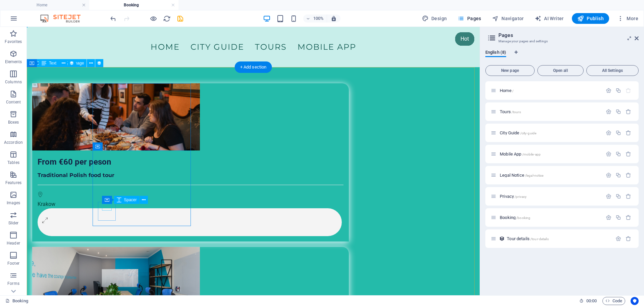
click at [108, 210] on div at bounding box center [190, 213] width 296 height 7
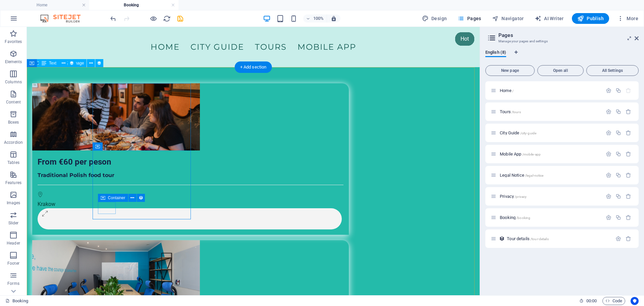
click at [112, 208] on div at bounding box center [190, 218] width 304 height 21
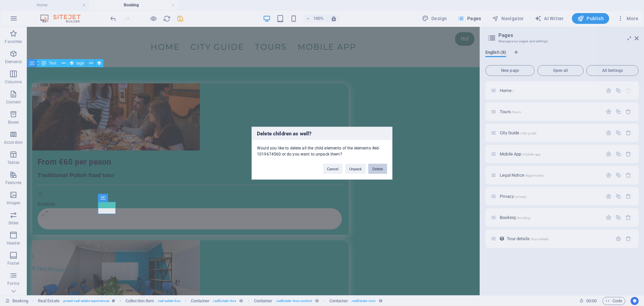
click at [374, 169] on button "Delete" at bounding box center [377, 168] width 19 height 10
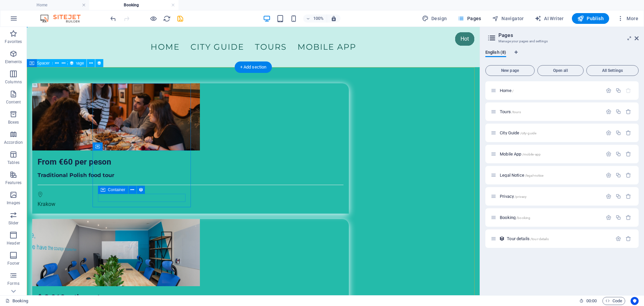
click at [131, 197] on div "Krakow Hot" at bounding box center [191, 199] width 306 height 17
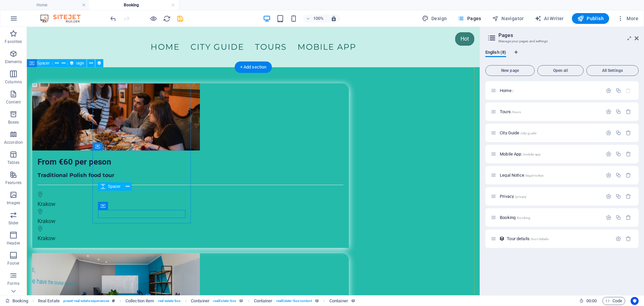
click at [154, 191] on div at bounding box center [191, 188] width 306 height 3
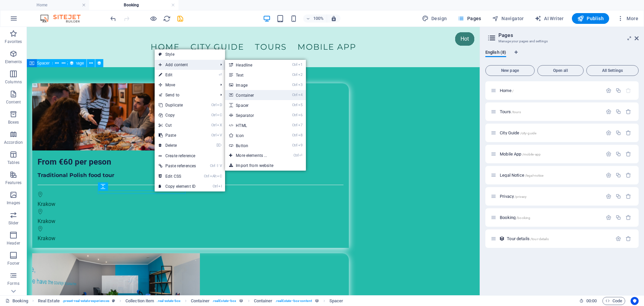
click at [251, 95] on link "Ctrl 4 Container" at bounding box center [252, 95] width 55 height 10
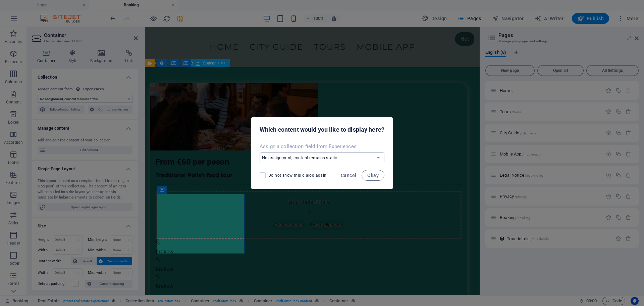
click at [378, 157] on select "No assignment, content remains static Create a new field Created at (Date) Upda…" at bounding box center [322, 157] width 125 height 11
select select "full_description"
click at [260, 152] on select "No assignment, content remains static Create a new field Created at (Date) Upda…" at bounding box center [322, 157] width 125 height 11
click at [370, 174] on span "Okay" at bounding box center [372, 174] width 11 height 5
select select "full_description"
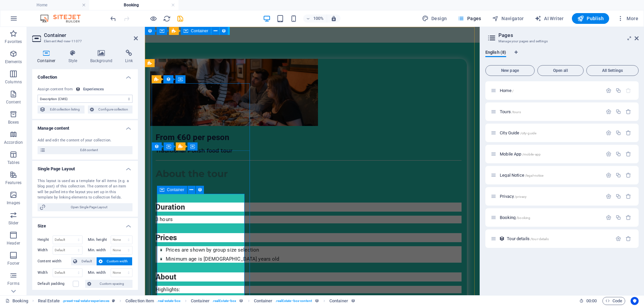
scroll to position [0, 0]
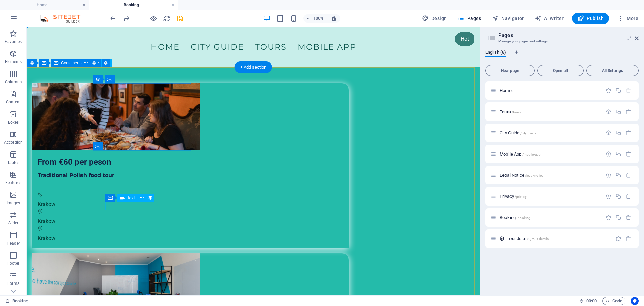
click at [113, 217] on div "Krakow" at bounding box center [191, 221] width 306 height 8
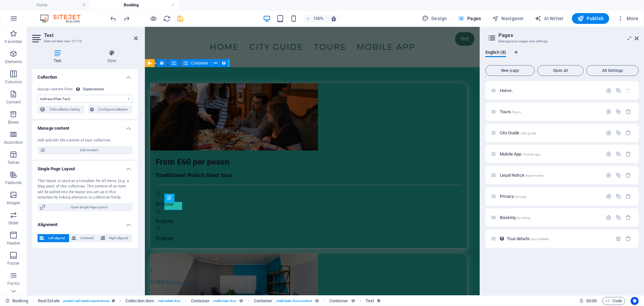
click at [94, 96] on select "No assignment, content remains static Created at (Date) Updated at (Date) Name …" at bounding box center [85, 99] width 95 height 8
select select "short_description"
click at [38, 95] on select "No assignment, content remains static Created at (Date) Updated at (Date) Name …" at bounding box center [85, 99] width 95 height 8
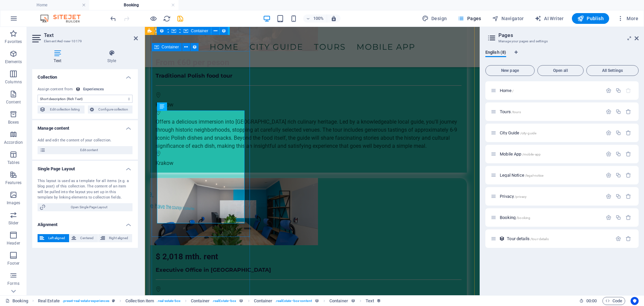
scroll to position [100, 0]
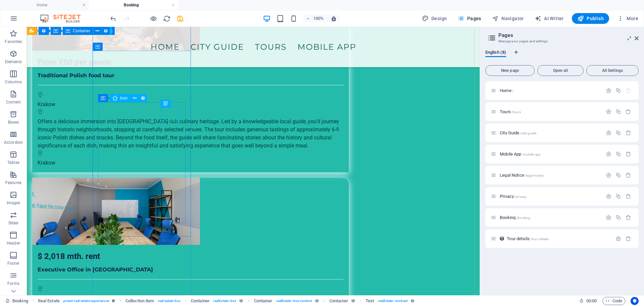
click at [100, 108] on figure at bounding box center [190, 112] width 304 height 9
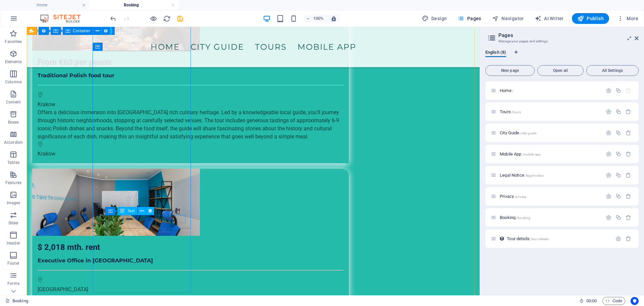
click at [122, 158] on div "Krakow" at bounding box center [191, 154] width 306 height 8
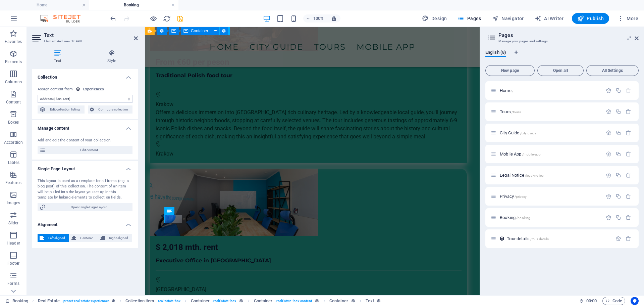
click at [107, 98] on select "No assignment, content remains static Created at (Date) Updated at (Date) Name …" at bounding box center [85, 99] width 95 height 8
click at [38, 95] on select "No assignment, content remains static Created at (Date) Updated at (Date) Name …" at bounding box center [85, 99] width 95 height 8
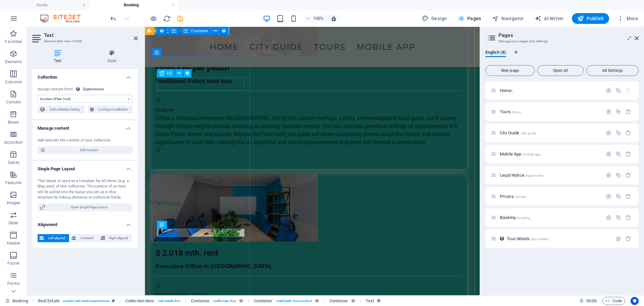
scroll to position [94, 0]
click at [185, 164] on div at bounding box center [309, 160] width 306 height 8
click at [96, 98] on select "No assignment, content remains static Created at (Date) Updated at (Date) Name …" at bounding box center [85, 99] width 95 height 8
select select "price"
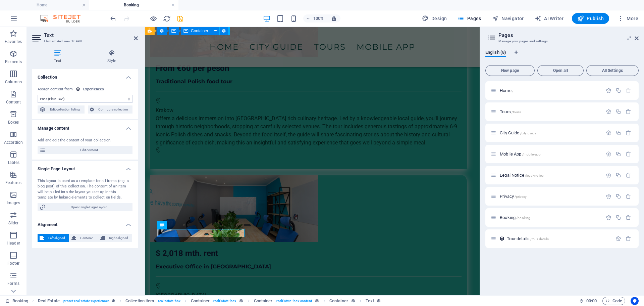
click at [38, 95] on select "No assignment, content remains static Created at (Date) Updated at (Date) Name …" at bounding box center [85, 99] width 95 height 8
click at [178, 18] on icon "save" at bounding box center [180, 19] width 8 height 8
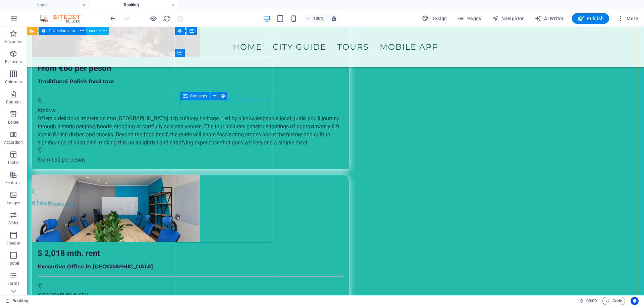
click at [223, 102] on div "Krakow Hot" at bounding box center [191, 105] width 306 height 17
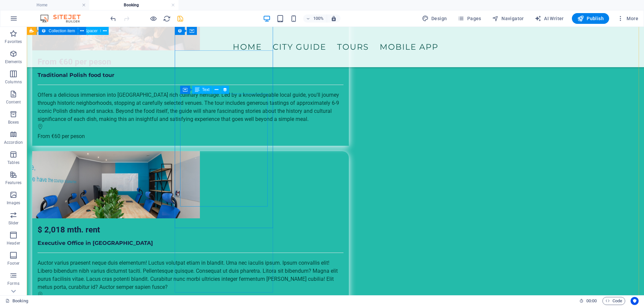
scroll to position [100, 0]
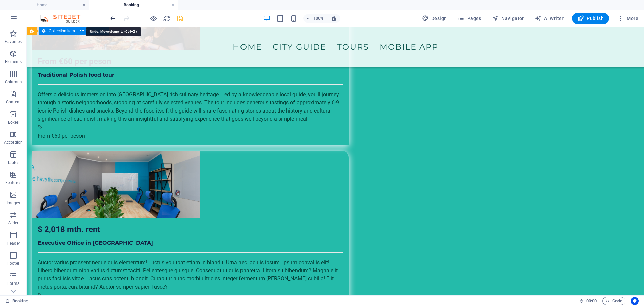
click at [113, 20] on icon "undo" at bounding box center [113, 19] width 8 height 8
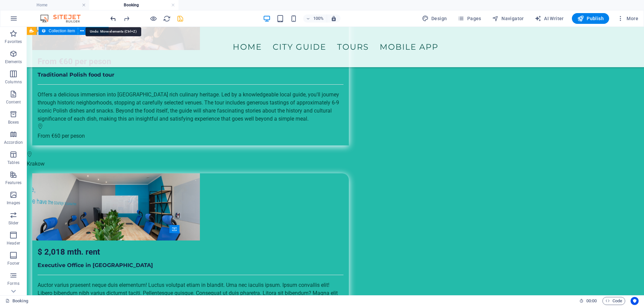
click at [113, 20] on icon "undo" at bounding box center [113, 19] width 8 height 8
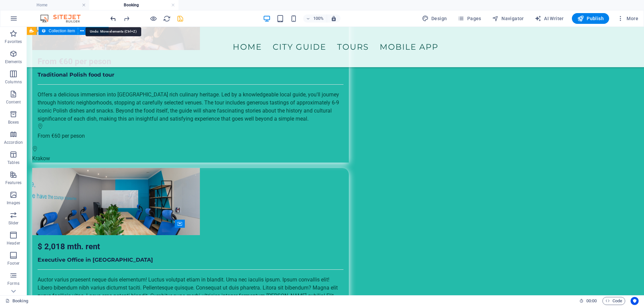
click at [113, 20] on icon "undo" at bounding box center [113, 19] width 8 height 8
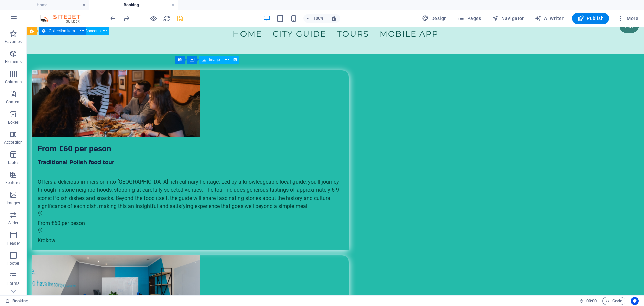
scroll to position [0, 0]
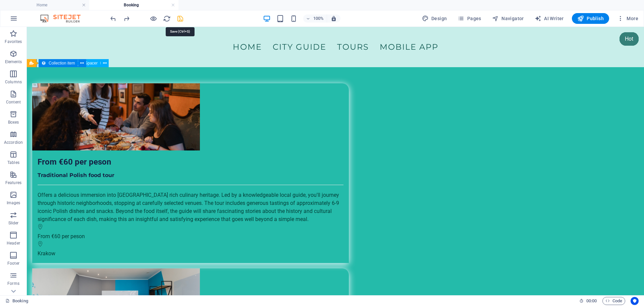
click at [179, 18] on icon "save" at bounding box center [180, 19] width 8 height 8
click at [34, 6] on h4 "Home" at bounding box center [44, 4] width 89 height 7
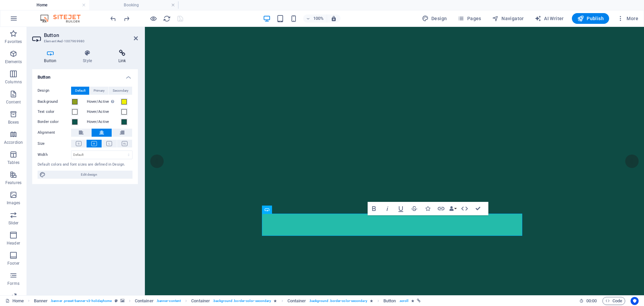
click at [128, 56] on icon at bounding box center [122, 53] width 32 height 7
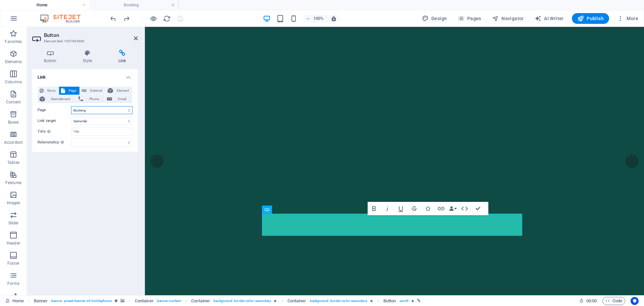
click at [94, 111] on select "Home Tours City Guide Mobile App Legal Notice Privacy Booking" at bounding box center [101, 110] width 61 height 8
select select "1"
click at [71, 106] on select "Home Tours City Guide Mobile App Legal Notice Privacy Booking" at bounding box center [101, 110] width 61 height 8
click at [179, 18] on icon "save" at bounding box center [180, 19] width 8 height 8
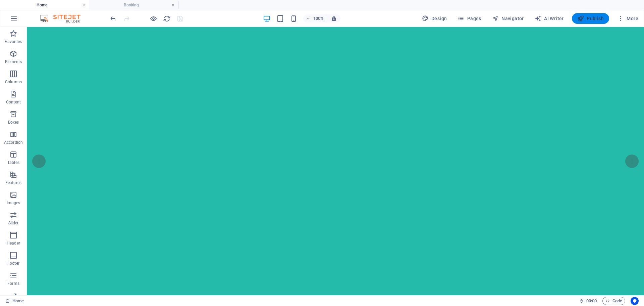
click at [592, 19] on span "Publish" at bounding box center [590, 18] width 26 height 7
